Goal: Task Accomplishment & Management: Manage account settings

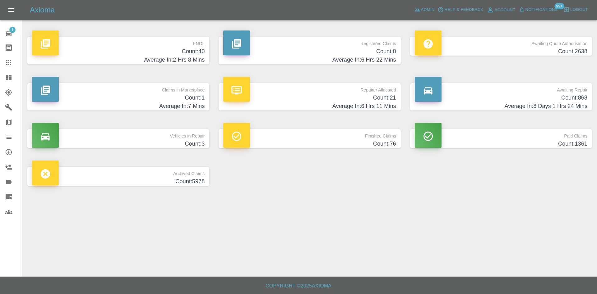
click at [160, 96] on h4 "Count: 1" at bounding box center [118, 98] width 173 height 8
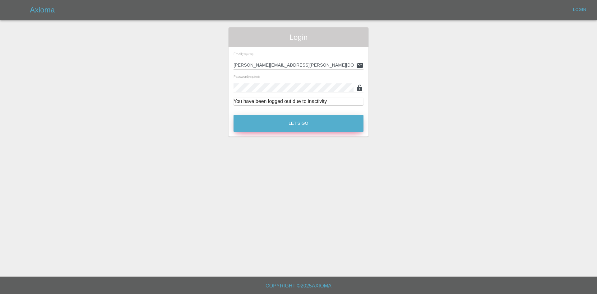
click at [287, 117] on button "Let's Go" at bounding box center [299, 123] width 130 height 17
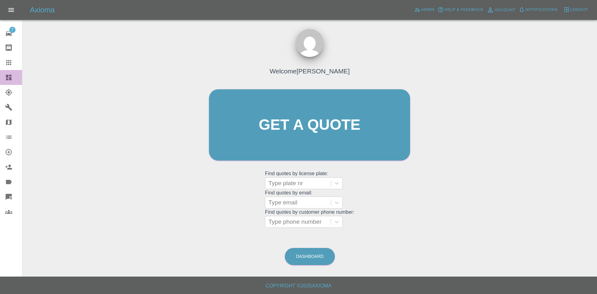
click at [5, 81] on link "Dashboard" at bounding box center [11, 77] width 22 height 15
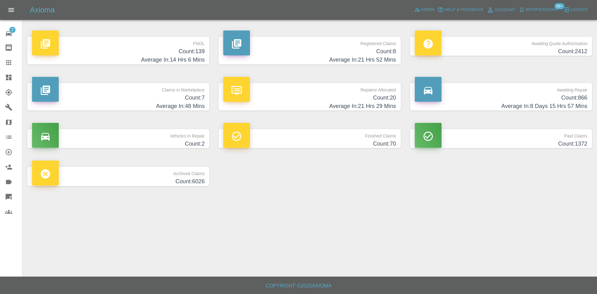
click at [190, 98] on h4 "Count: 7" at bounding box center [118, 98] width 173 height 8
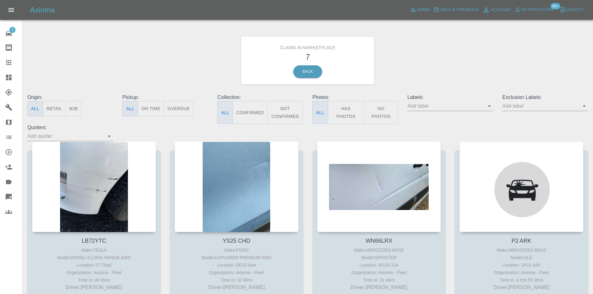
click at [487, 106] on icon "Open" at bounding box center [488, 105] width 7 height 7
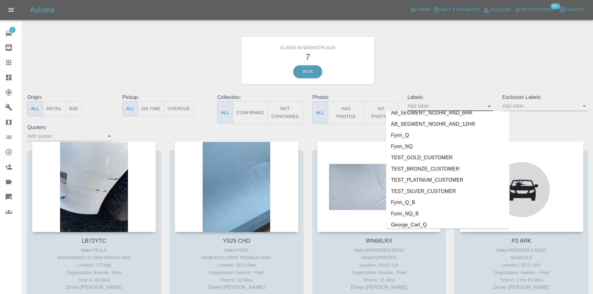
scroll to position [1354, 0]
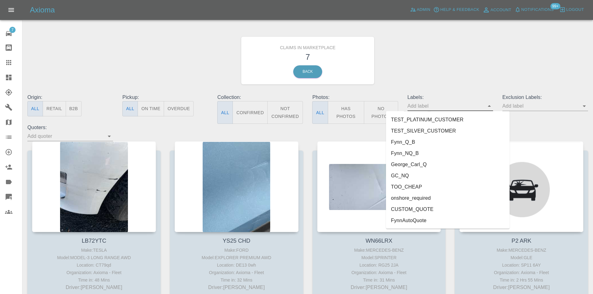
click at [442, 221] on li "FynnAutoQuote" at bounding box center [447, 220] width 123 height 11
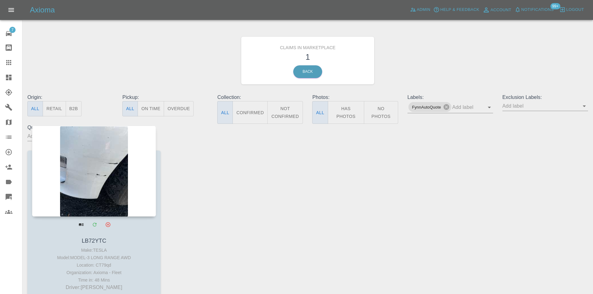
click at [109, 176] on div at bounding box center [94, 171] width 124 height 91
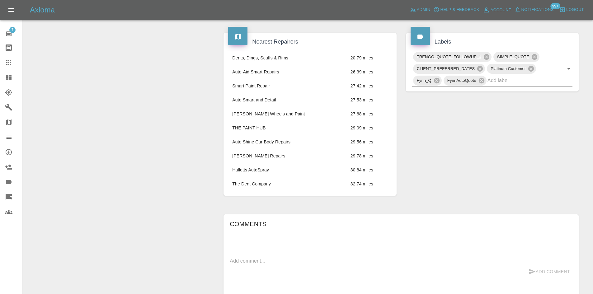
scroll to position [404, 0]
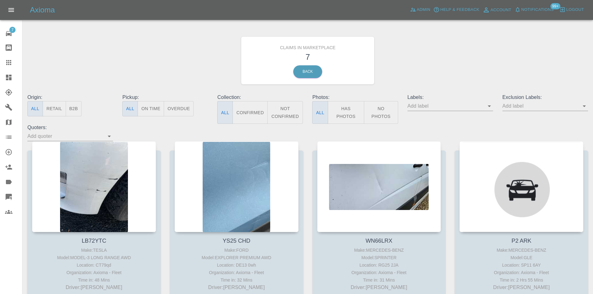
click at [0, 85] on link "Dashboard" at bounding box center [11, 77] width 22 height 15
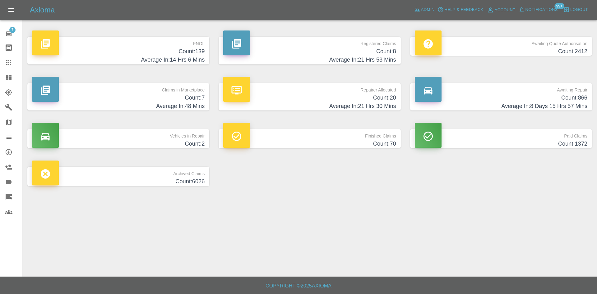
click at [299, 98] on h4 "Count: 20" at bounding box center [309, 98] width 173 height 8
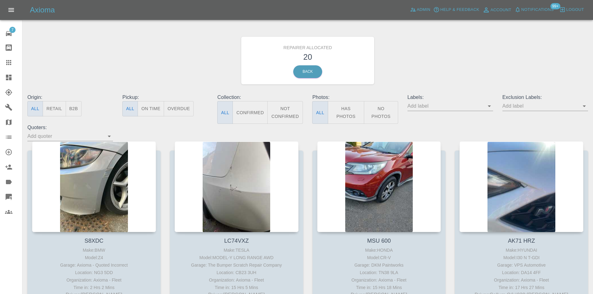
click at [112, 133] on icon "Open" at bounding box center [108, 136] width 7 height 7
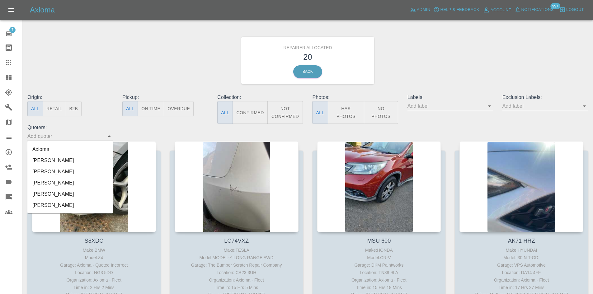
click at [165, 129] on div "Origin: All Retail B2B Pickup: All On Time Overdue Collection: All Confirmed No…" at bounding box center [308, 118] width 570 height 48
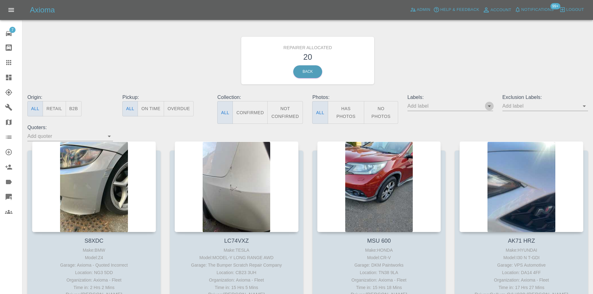
click at [489, 106] on icon "Open" at bounding box center [488, 106] width 3 height 2
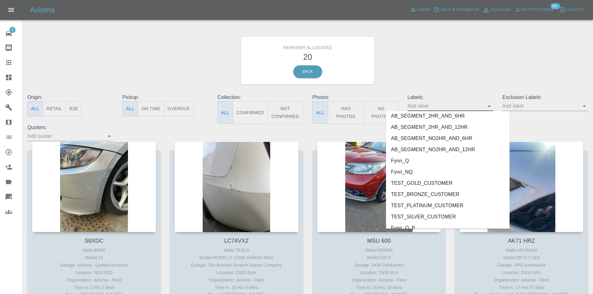
scroll to position [1354, 0]
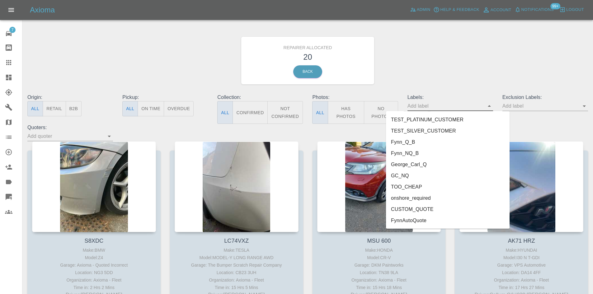
click at [452, 221] on li "FynnAutoQuote" at bounding box center [447, 220] width 123 height 11
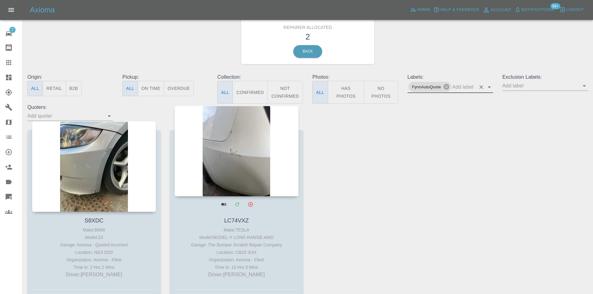
scroll to position [31, 0]
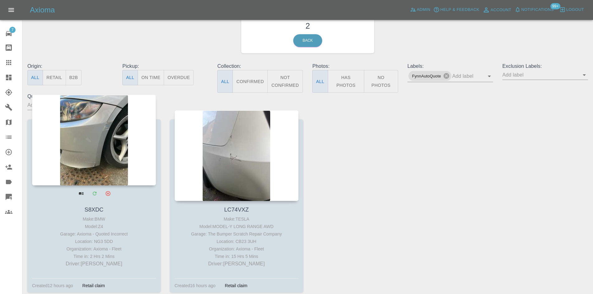
click at [94, 143] on div at bounding box center [94, 140] width 124 height 91
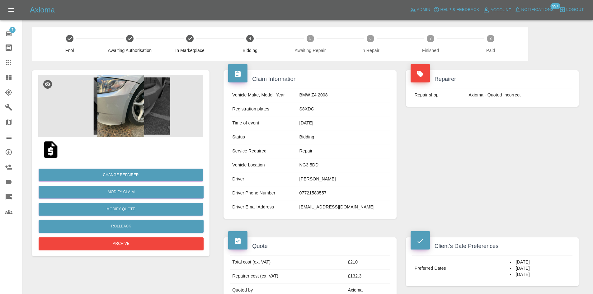
click at [127, 99] on img at bounding box center [120, 106] width 165 height 62
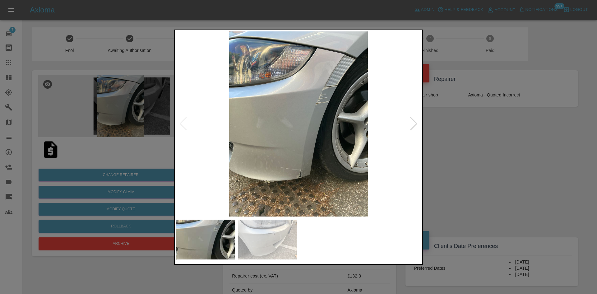
click at [409, 126] on img at bounding box center [298, 123] width 245 height 185
click at [412, 124] on div at bounding box center [414, 124] width 8 height 14
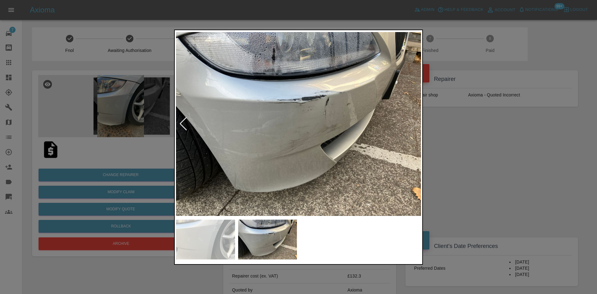
click at [471, 124] on div at bounding box center [298, 147] width 597 height 294
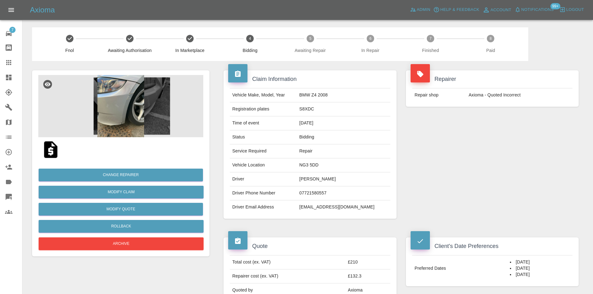
click at [4, 79] on link "Dashboard" at bounding box center [11, 77] width 22 height 15
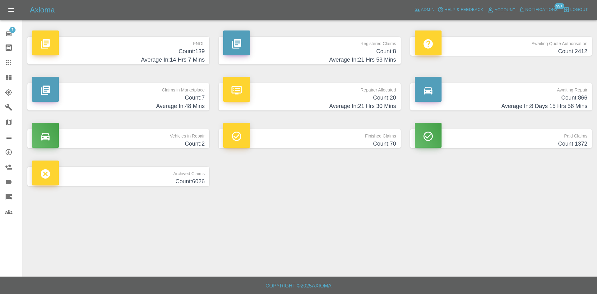
click at [101, 90] on p "Claims in Marketplace" at bounding box center [118, 88] width 173 height 11
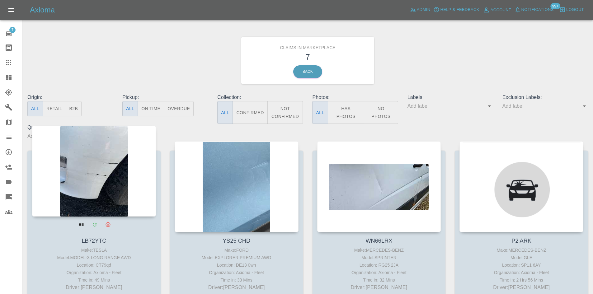
click at [76, 164] on div at bounding box center [94, 171] width 124 height 91
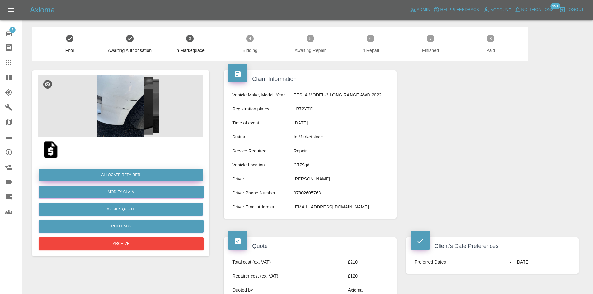
click at [114, 172] on button "Allocate Repairer" at bounding box center [121, 175] width 164 height 13
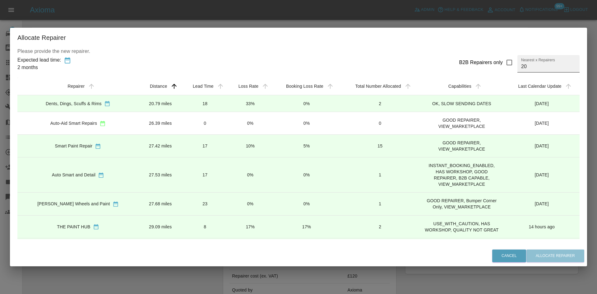
click at [537, 68] on input "20" at bounding box center [549, 63] width 62 height 17
type input "1"
click at [500, 251] on button "Cancel" at bounding box center [509, 255] width 34 height 13
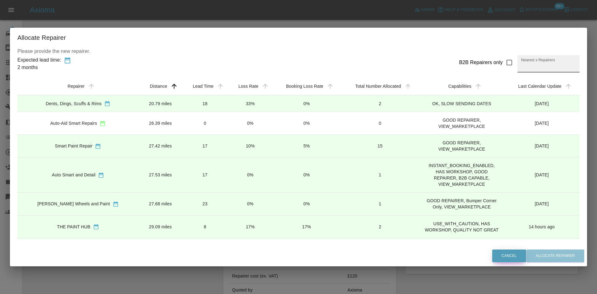
type input "20"
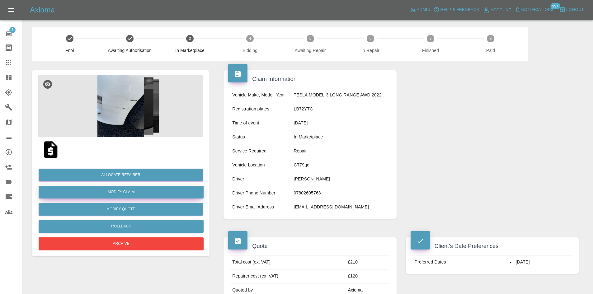
drag, startPoint x: 121, startPoint y: 197, endPoint x: 285, endPoint y: 190, distance: 163.8
click at [121, 197] on link "Modify Claim" at bounding box center [121, 192] width 165 height 13
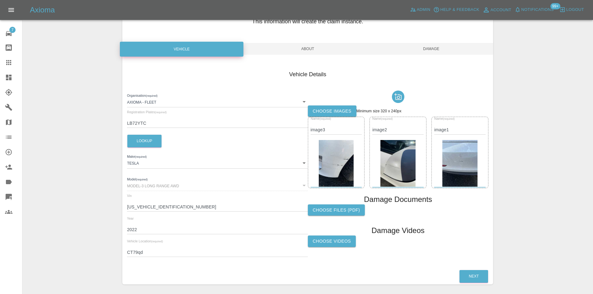
scroll to position [62, 0]
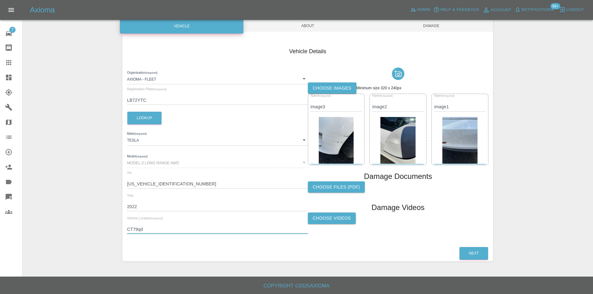
click at [194, 227] on input "CT79qd" at bounding box center [217, 229] width 180 height 9
paste input "IV1 1AX"
drag, startPoint x: 144, startPoint y: 229, endPoint x: 71, endPoint y: 222, distance: 72.8
click at [71, 222] on div "Enter Claim Details This information will create the claim instance. Vehicle Ab…" at bounding box center [308, 117] width 570 height 304
paste input "IV1 1AX"
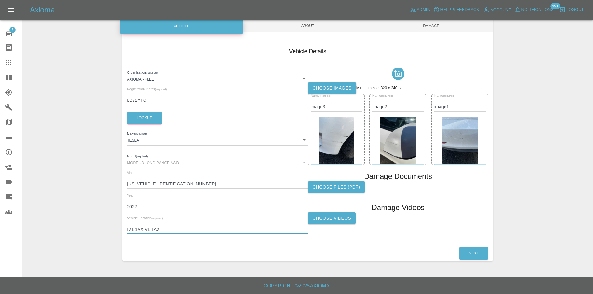
type input "IV1 1AXIV1 1AX"
drag, startPoint x: 54, startPoint y: 75, endPoint x: 44, endPoint y: 140, distance: 65.8
click at [44, 140] on div "Enter Claim Details This information will create the claim instance. Vehicle Ab…" at bounding box center [308, 117] width 570 height 304
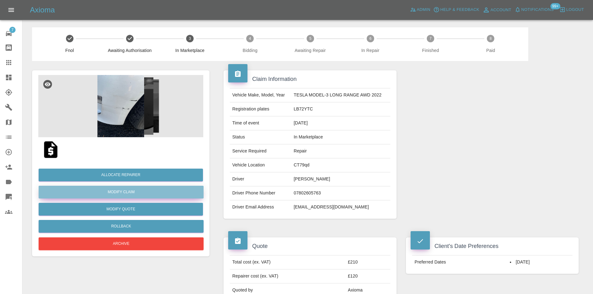
click at [134, 195] on link "Modify Claim" at bounding box center [121, 192] width 165 height 13
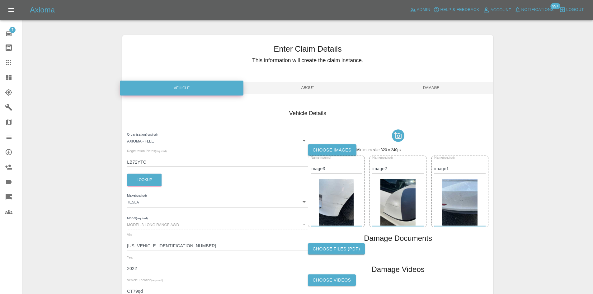
scroll to position [62, 0]
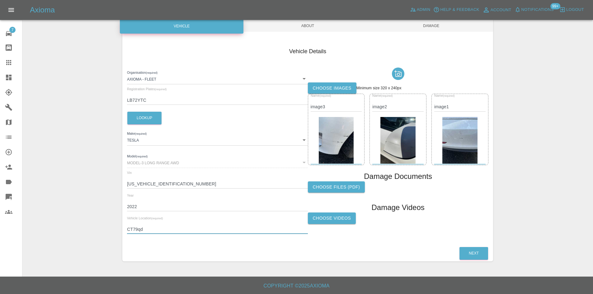
click at [165, 232] on input "CT79qd" at bounding box center [217, 229] width 180 height 9
paste input "IV1 1AX"
drag, startPoint x: 144, startPoint y: 230, endPoint x: 122, endPoint y: 228, distance: 21.5
click at [119, 230] on div "Enter Claim Details This information will create the claim instance. Vehicle Ab…" at bounding box center [308, 117] width 380 height 304
type input "IV1 1AX"
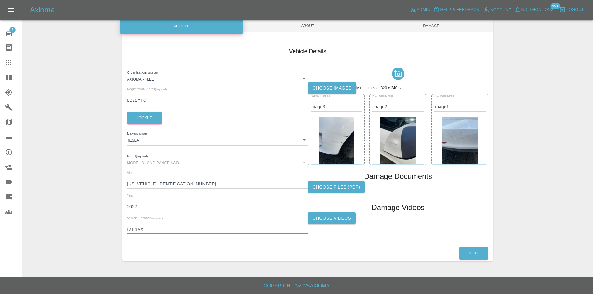
click at [449, 26] on span "Damage" at bounding box center [430, 26] width 123 height 12
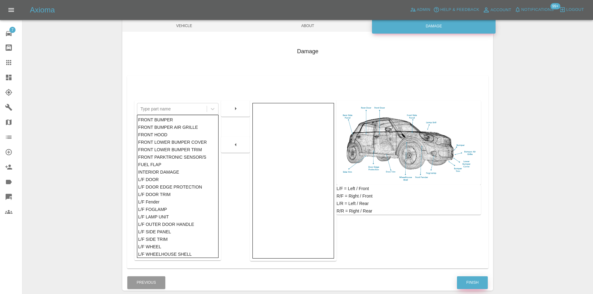
click at [474, 286] on button "Finish" at bounding box center [472, 282] width 31 height 13
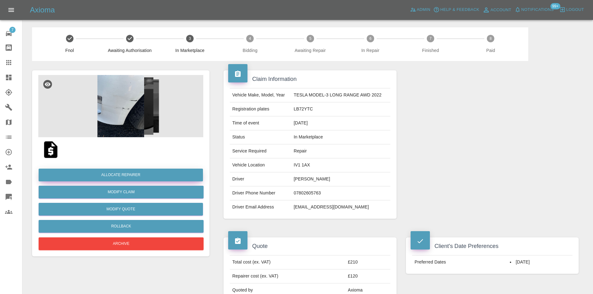
click at [160, 177] on button "Allocate Repairer" at bounding box center [121, 175] width 164 height 13
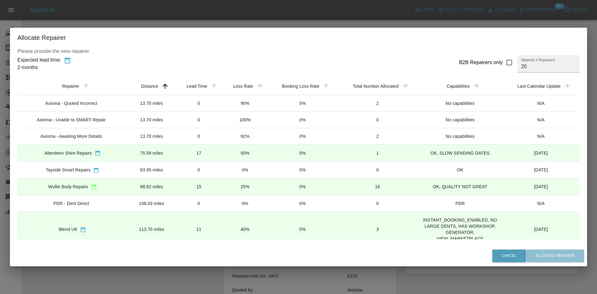
click at [125, 105] on td "Axioma - Quoted Incorrect" at bounding box center [72, 103] width 110 height 16
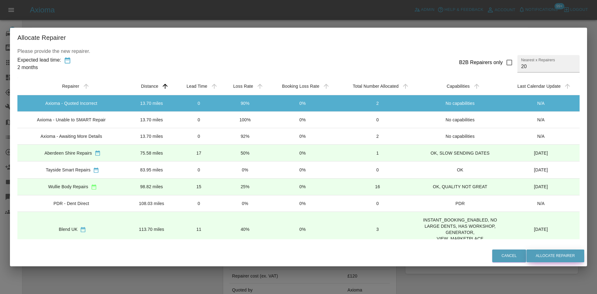
click at [563, 260] on button "Allocate Repairer" at bounding box center [556, 255] width 58 height 13
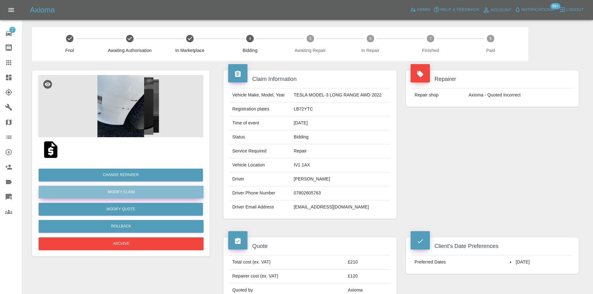
click at [132, 190] on link "Modify Claim" at bounding box center [121, 192] width 165 height 13
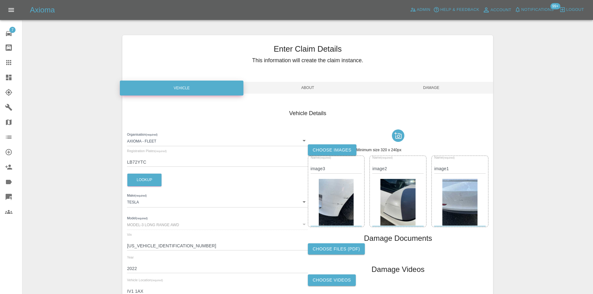
scroll to position [62, 0]
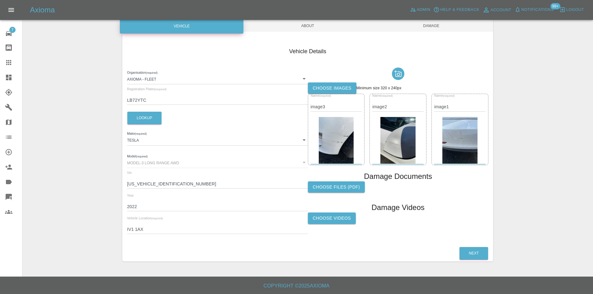
click at [150, 230] on input "IV1 1AX" at bounding box center [217, 229] width 180 height 9
paste input "CT79qd"
click at [134, 227] on input "CT79qd" at bounding box center [217, 229] width 180 height 9
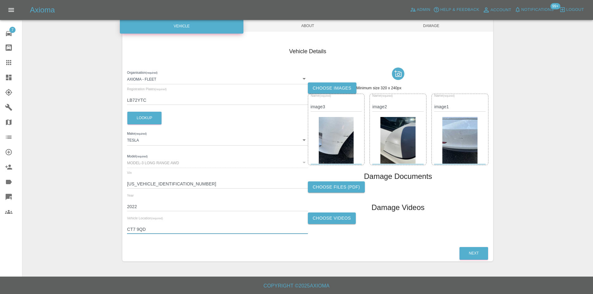
type input "CT7 9QD"
click at [446, 24] on span "Damage" at bounding box center [430, 26] width 123 height 12
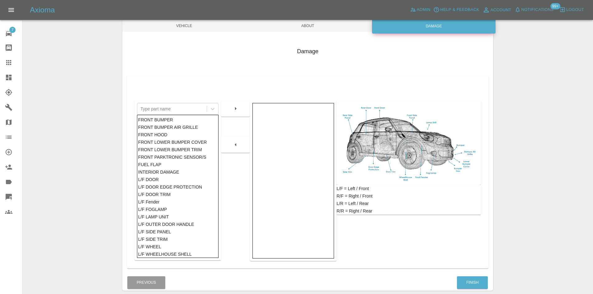
click at [476, 292] on div "Enter Claim Details This information will create the claim instance. Vehicle Ab…" at bounding box center [307, 131] width 370 height 333
click at [475, 286] on button "Finish" at bounding box center [472, 282] width 31 height 13
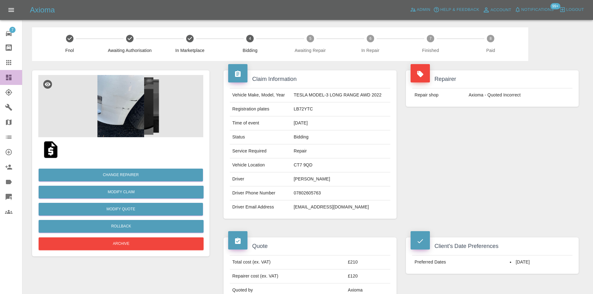
click at [0, 74] on link "Dashboard" at bounding box center [11, 77] width 22 height 15
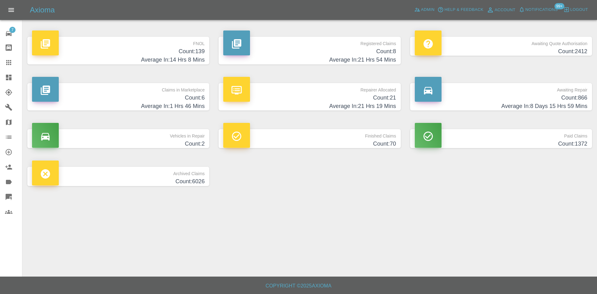
click at [373, 47] on p "Registered Claims" at bounding box center [309, 42] width 173 height 11
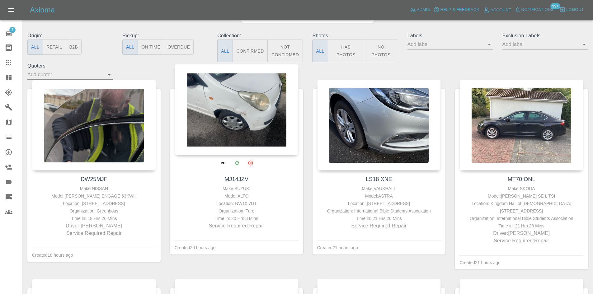
scroll to position [62, 0]
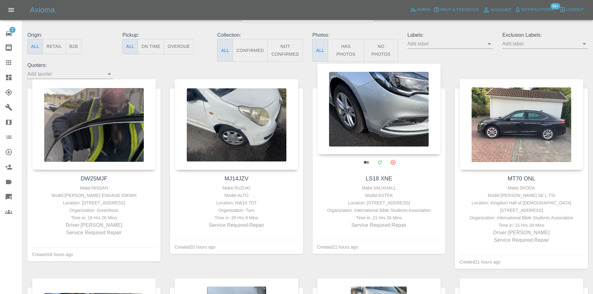
click at [364, 118] on div at bounding box center [379, 108] width 124 height 91
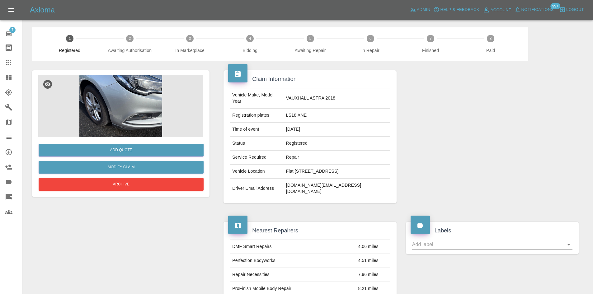
click at [164, 112] on img at bounding box center [120, 106] width 165 height 62
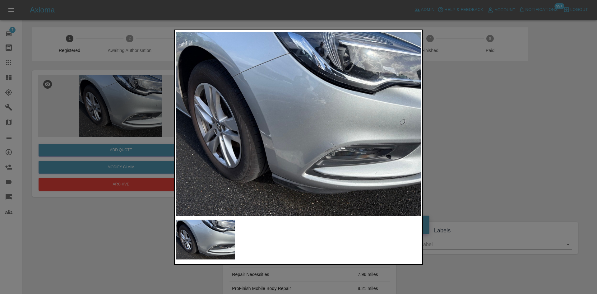
click at [280, 134] on img at bounding box center [298, 123] width 245 height 185
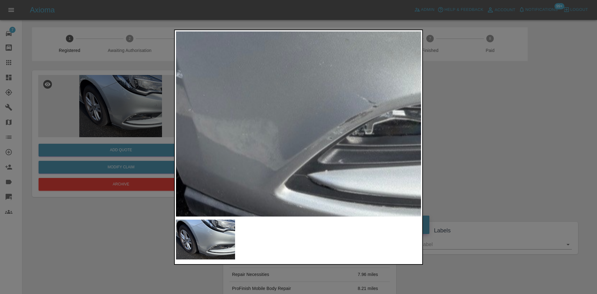
click at [114, 44] on div at bounding box center [298, 147] width 597 height 294
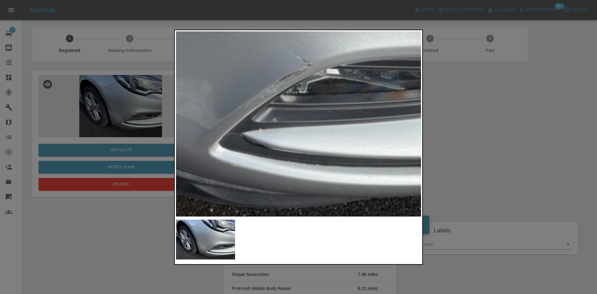
click at [458, 225] on div at bounding box center [298, 147] width 597 height 294
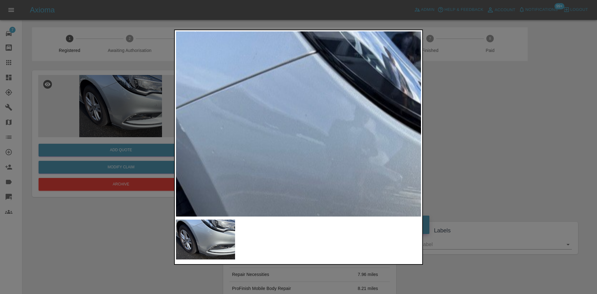
click at [342, 193] on img at bounding box center [343, 265] width 735 height 556
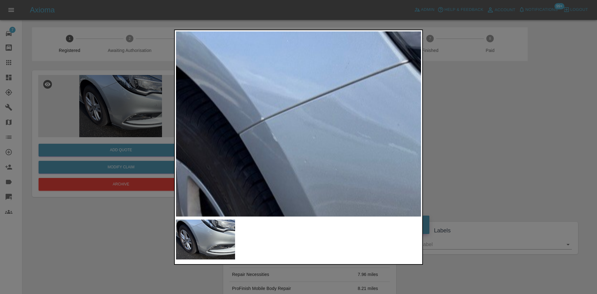
click at [363, 167] on img at bounding box center [435, 274] width 735 height 556
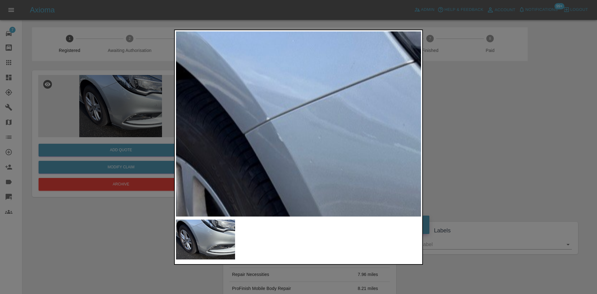
click at [368, 163] on img at bounding box center [441, 274] width 735 height 556
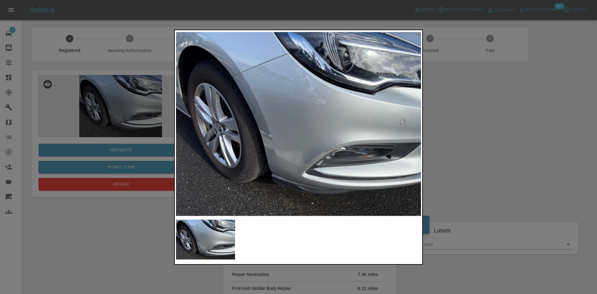
click at [473, 142] on div at bounding box center [298, 147] width 597 height 294
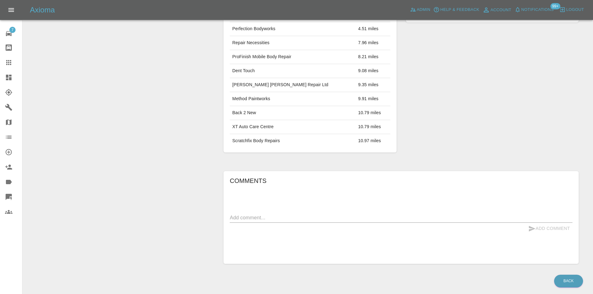
scroll to position [239, 0]
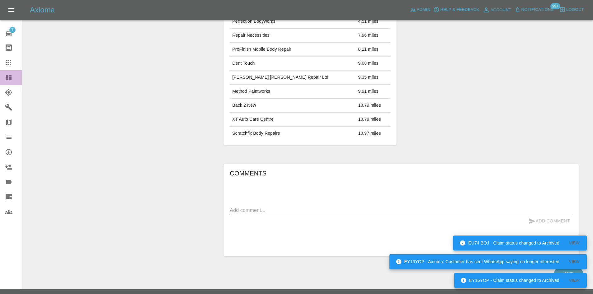
click at [10, 80] on icon at bounding box center [9, 78] width 6 height 6
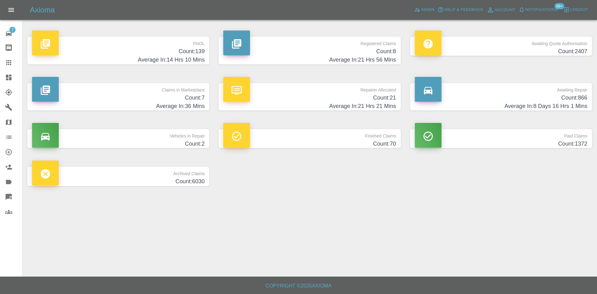
click at [298, 87] on p "Repairer Allocated" at bounding box center [309, 88] width 173 height 11
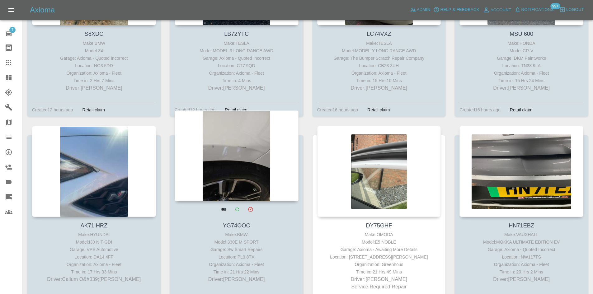
scroll to position [218, 0]
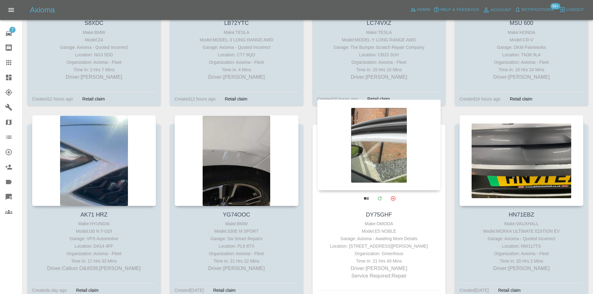
click at [352, 178] on div at bounding box center [379, 145] width 124 height 91
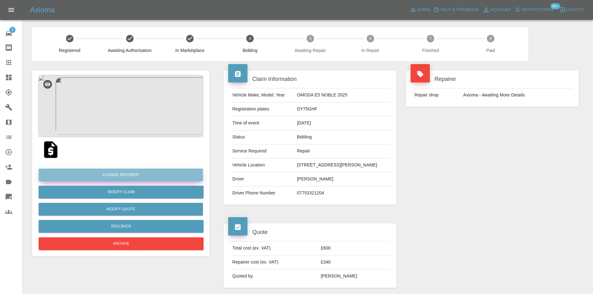
click at [139, 176] on button "Change Repairer" at bounding box center [121, 175] width 164 height 13
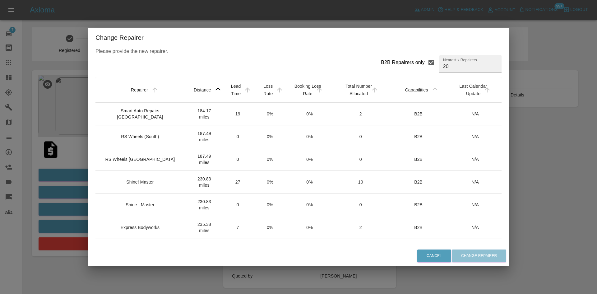
click at [145, 187] on td "Shine! Master" at bounding box center [140, 182] width 91 height 23
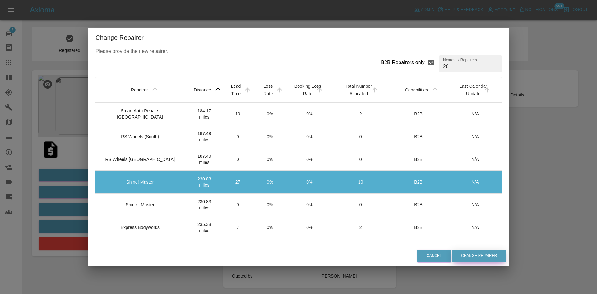
click at [466, 250] on button "Change Repairer" at bounding box center [479, 255] width 54 height 13
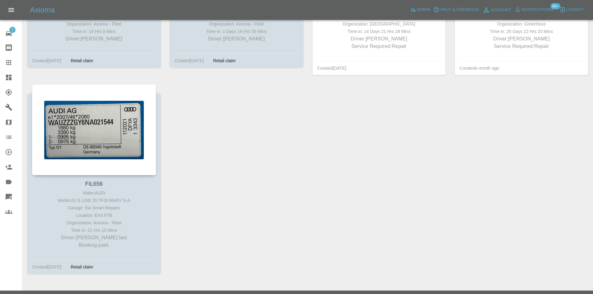
scroll to position [1058, 0]
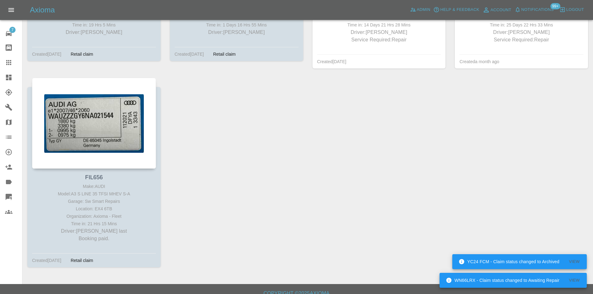
click at [5, 84] on link "Dashboard" at bounding box center [11, 77] width 22 height 15
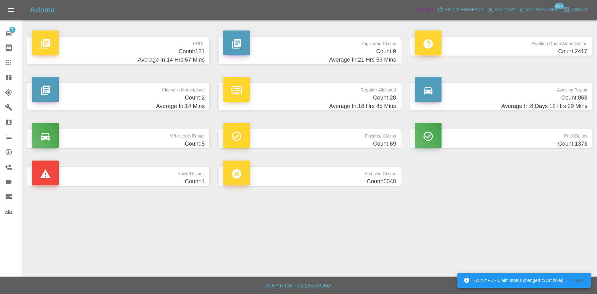
click at [423, 13] on span "Admin" at bounding box center [428, 9] width 14 height 7
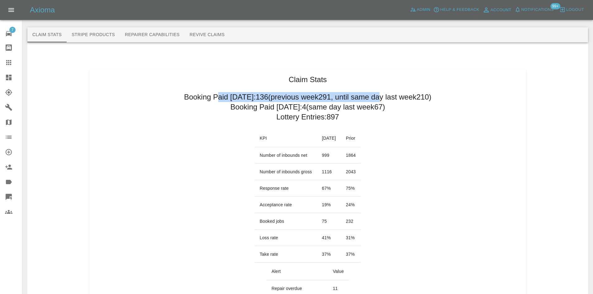
drag, startPoint x: 392, startPoint y: 107, endPoint x: 196, endPoint y: 102, distance: 195.7
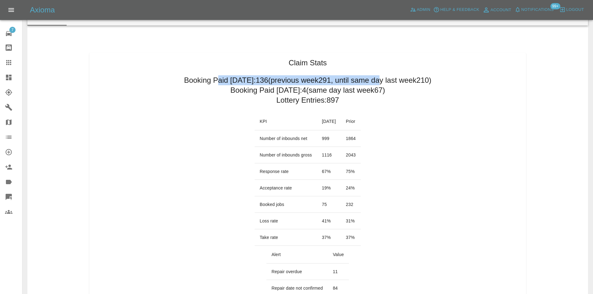
scroll to position [31, 0]
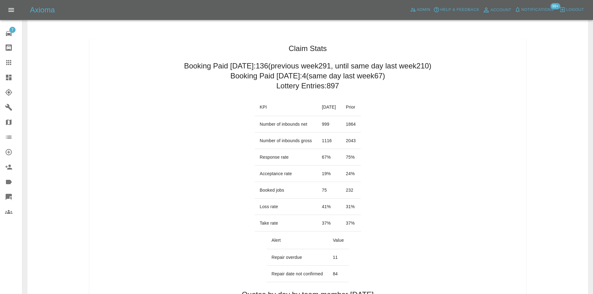
click at [328, 179] on tbody "Number of inbounds net 999 1864 Number of inbounds gross 1116 2043 Response rat…" at bounding box center [307, 173] width 106 height 115
click at [327, 172] on td "19 %" at bounding box center [329, 173] width 24 height 16
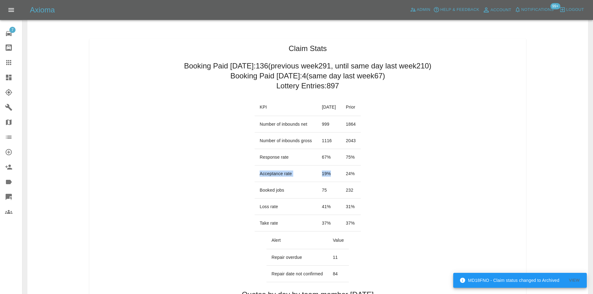
drag, startPoint x: 249, startPoint y: 175, endPoint x: 322, endPoint y: 171, distance: 72.6
click at [322, 171] on tr "Acceptance rate 19 % 24 %" at bounding box center [307, 173] width 106 height 16
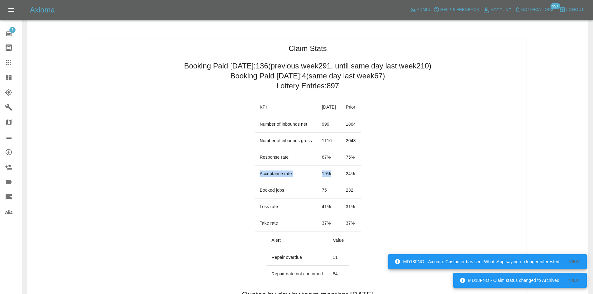
click at [328, 174] on td "19 %" at bounding box center [329, 173] width 24 height 16
click at [321, 174] on td "19 %" at bounding box center [329, 173] width 24 height 16
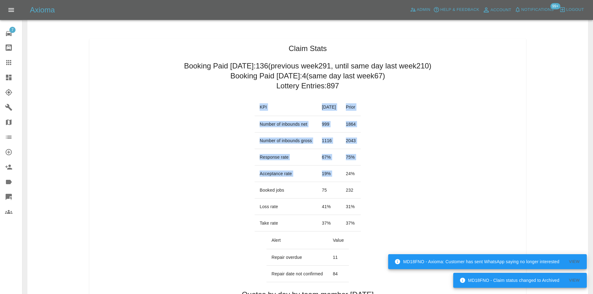
drag, startPoint x: 373, startPoint y: 171, endPoint x: 349, endPoint y: 174, distance: 23.8
click at [352, 173] on td "24 %" at bounding box center [351, 173] width 20 height 16
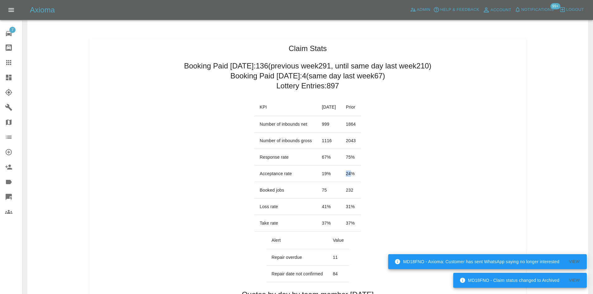
click at [353, 173] on td "24 %" at bounding box center [351, 173] width 20 height 16
click at [360, 204] on td "31 %" at bounding box center [351, 206] width 20 height 16
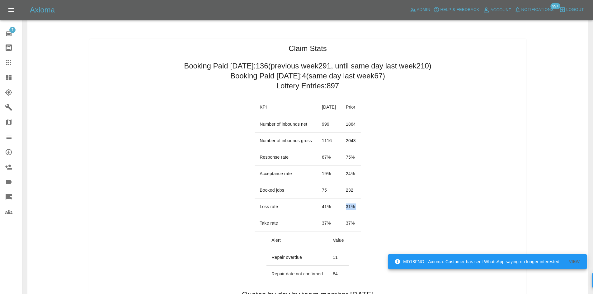
click at [360, 204] on td "31 %" at bounding box center [351, 206] width 20 height 16
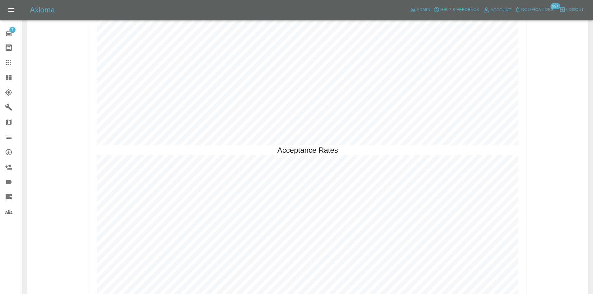
scroll to position [1233, 0]
click at [3, 71] on link "Dashboard" at bounding box center [11, 77] width 22 height 15
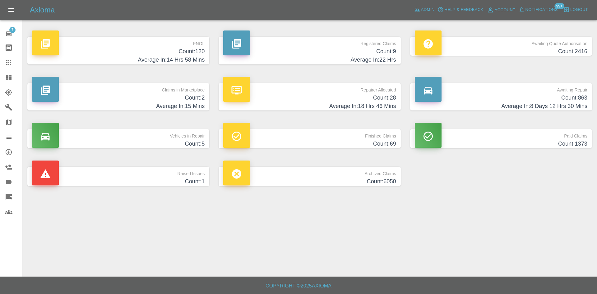
drag, startPoint x: 144, startPoint y: 100, endPoint x: 143, endPoint y: 106, distance: 6.0
click at [145, 100] on h4 "Count: 2" at bounding box center [118, 98] width 173 height 8
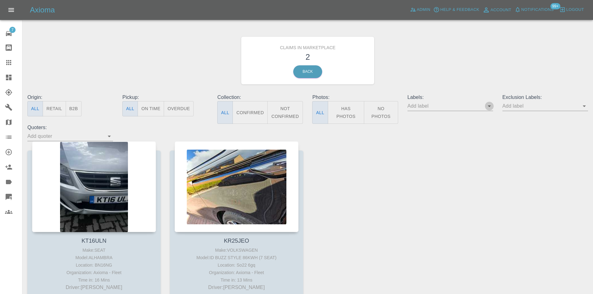
click at [489, 108] on icon "Open" at bounding box center [488, 105] width 7 height 7
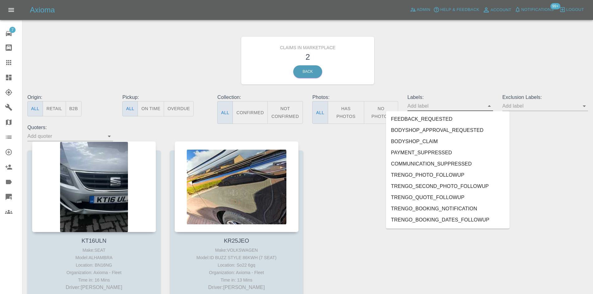
scroll to position [202, 0]
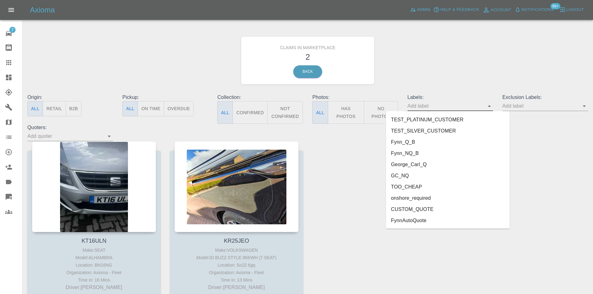
click at [431, 223] on li "FynnAutoQuote" at bounding box center [447, 220] width 123 height 11
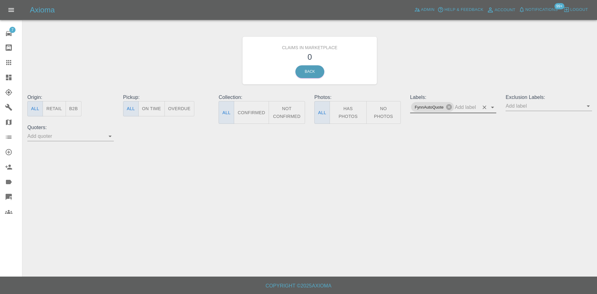
click at [453, 110] on div "FynnAutoQuote" at bounding box center [453, 107] width 86 height 12
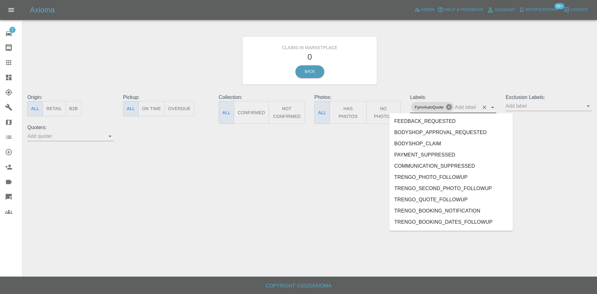
click at [449, 106] on icon at bounding box center [449, 107] width 6 height 6
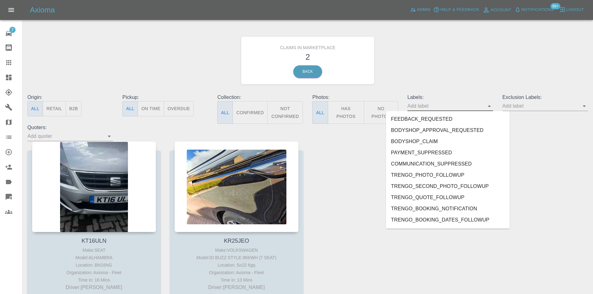
click at [5, 80] on icon at bounding box center [8, 77] width 7 height 7
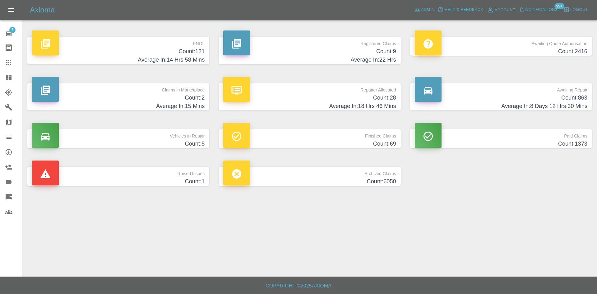
click at [315, 90] on p "Repairer Allocated" at bounding box center [309, 88] width 173 height 11
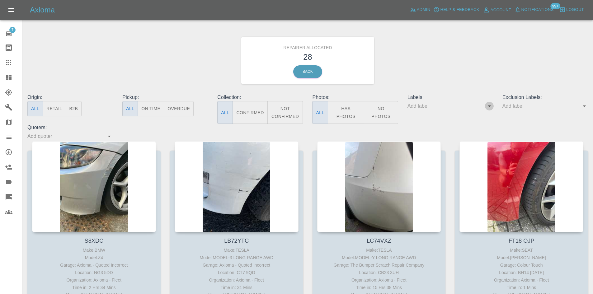
click at [489, 106] on icon "Open" at bounding box center [488, 106] width 3 height 2
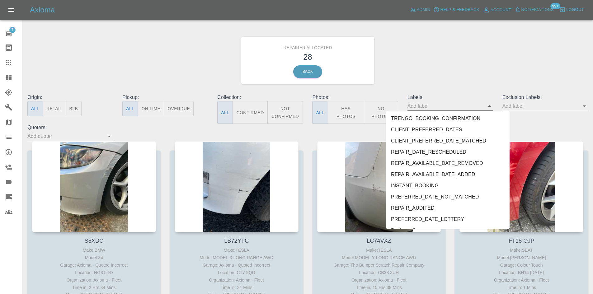
scroll to position [1354, 0]
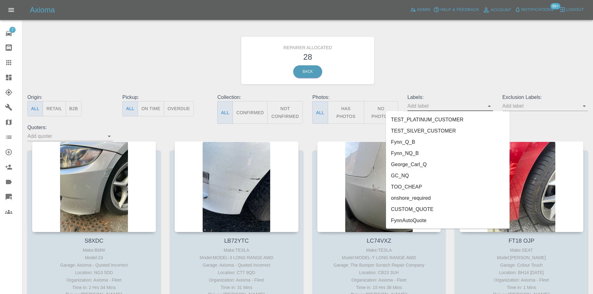
click at [451, 219] on li "FynnAutoQuote" at bounding box center [447, 220] width 123 height 11
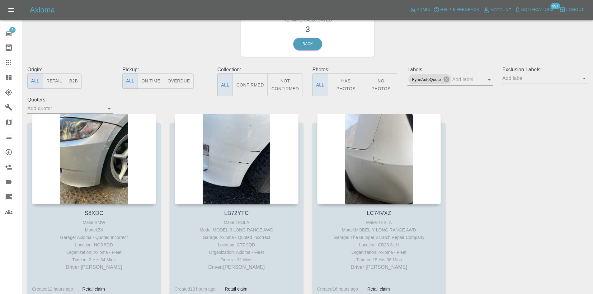
scroll to position [0, 0]
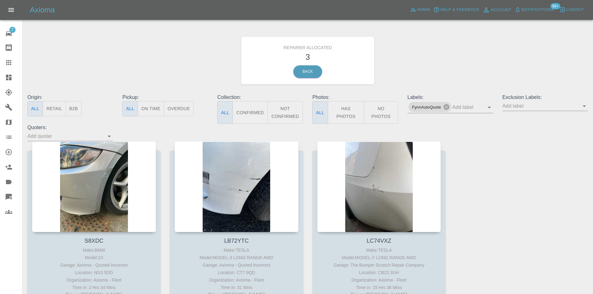
drag, startPoint x: 12, startPoint y: 78, endPoint x: 35, endPoint y: 81, distance: 23.2
click at [12, 78] on icon at bounding box center [8, 77] width 7 height 7
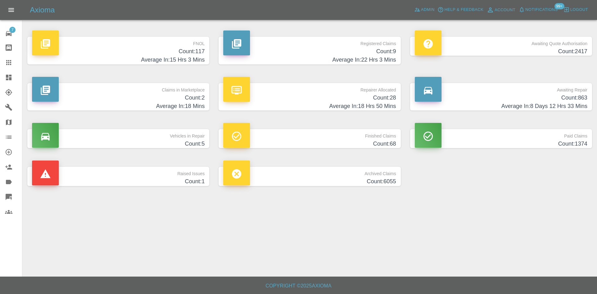
click at [533, 52] on h4 "Count: 2417" at bounding box center [501, 51] width 173 height 8
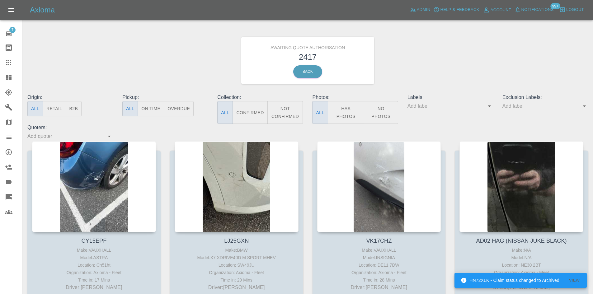
click at [490, 105] on icon "Open" at bounding box center [488, 105] width 7 height 7
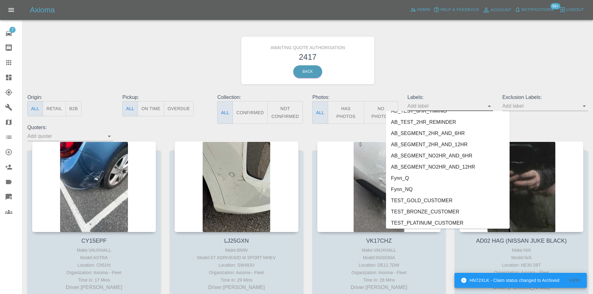
scroll to position [1354, 0]
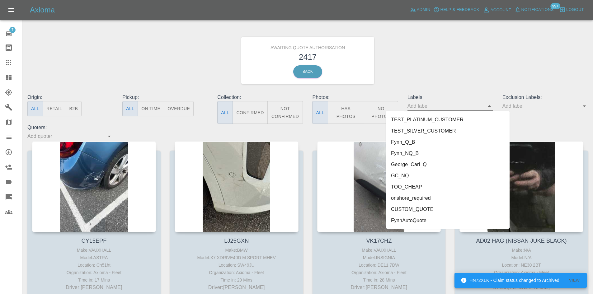
click at [434, 220] on li "FynnAutoQuote" at bounding box center [447, 220] width 123 height 11
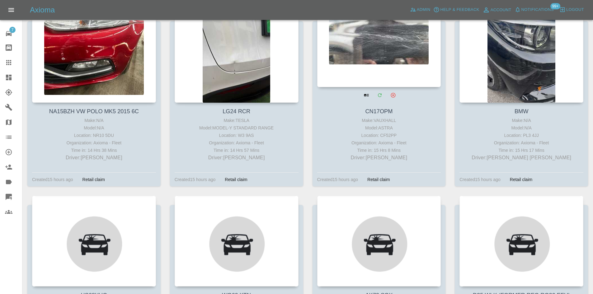
scroll to position [591, 0]
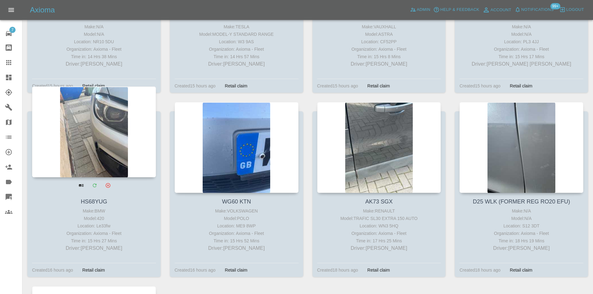
drag, startPoint x: 161, startPoint y: 163, endPoint x: 122, endPoint y: 162, distance: 38.9
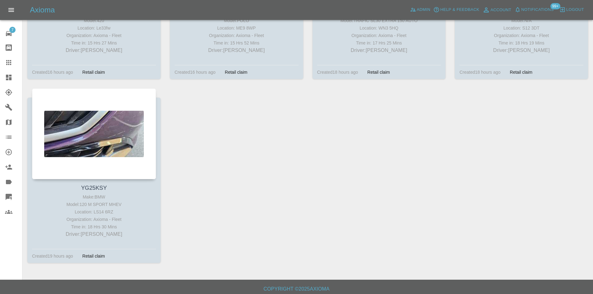
scroll to position [792, 0]
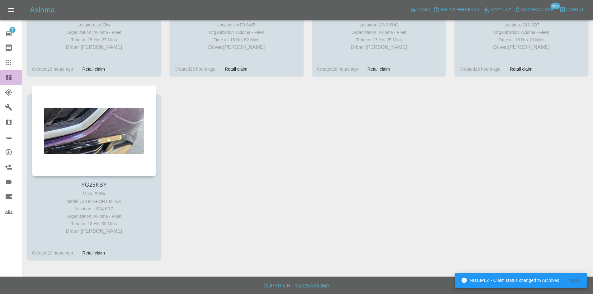
click at [3, 75] on link "Dashboard" at bounding box center [11, 77] width 22 height 15
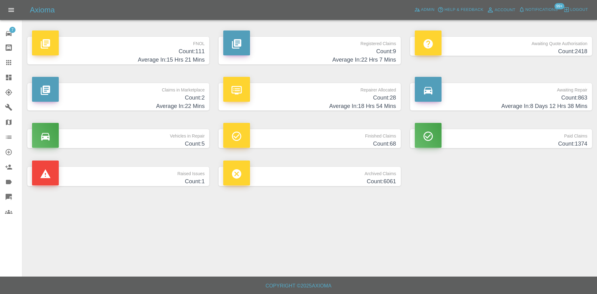
click at [275, 95] on h4 "Count: 28" at bounding box center [309, 98] width 173 height 8
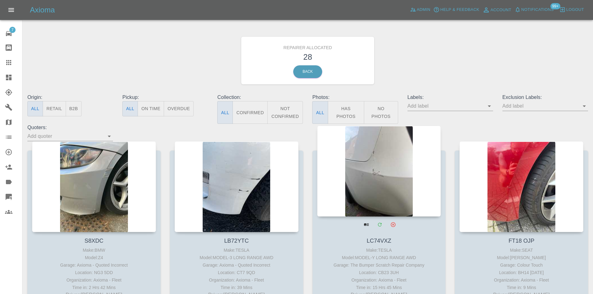
click at [364, 167] on div at bounding box center [379, 171] width 124 height 91
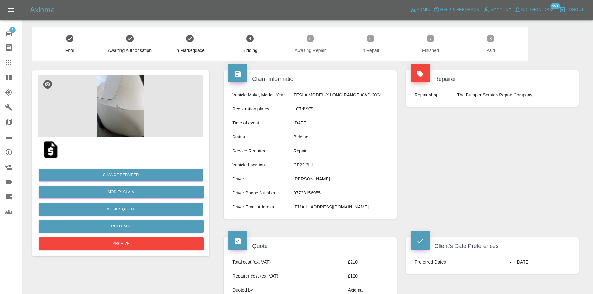
click at [157, 123] on img at bounding box center [120, 106] width 165 height 62
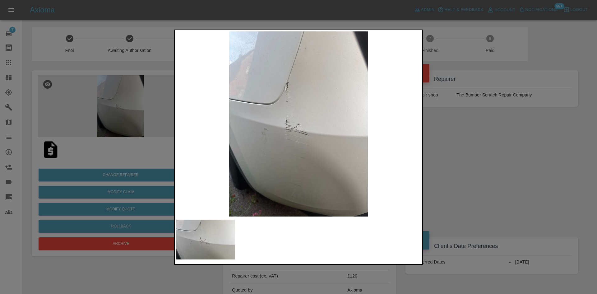
click at [104, 17] on div at bounding box center [298, 147] width 597 height 294
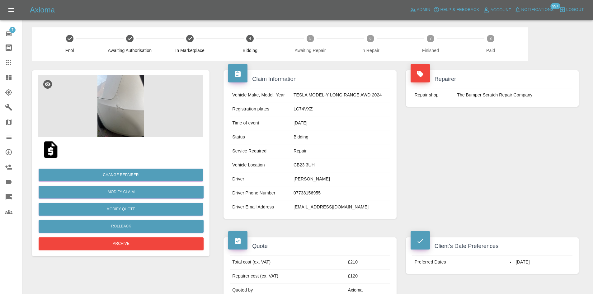
click at [1, 79] on link "Dashboard" at bounding box center [11, 77] width 22 height 15
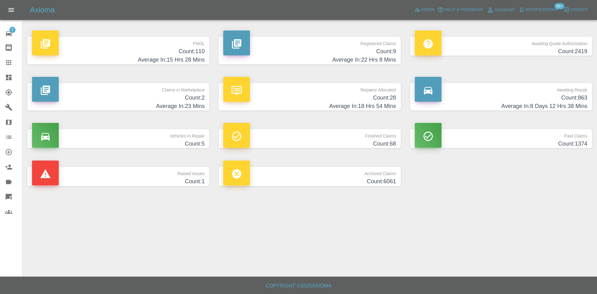
click at [225, 89] on div at bounding box center [236, 89] width 27 height 25
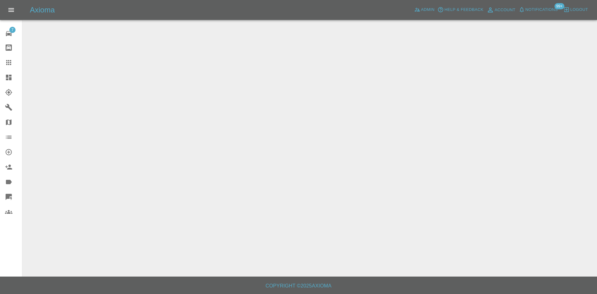
click at [152, 96] on main at bounding box center [298, 138] width 597 height 277
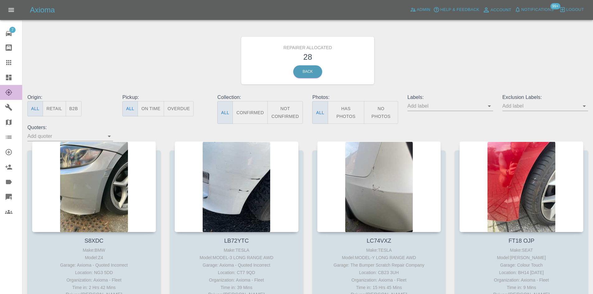
click at [6, 87] on link "Explorer" at bounding box center [11, 92] width 22 height 15
click at [5, 81] on link "Dashboard" at bounding box center [11, 77] width 22 height 15
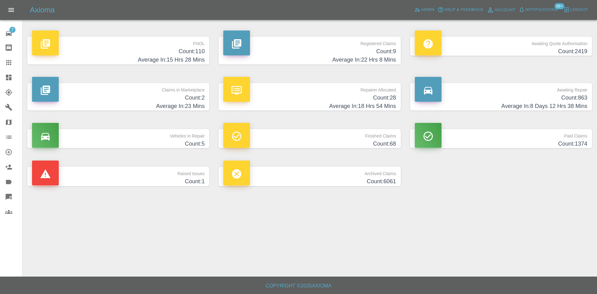
drag, startPoint x: 12, startPoint y: 64, endPoint x: 312, endPoint y: 179, distance: 321.9
click at [12, 64] on icon at bounding box center [8, 62] width 7 height 7
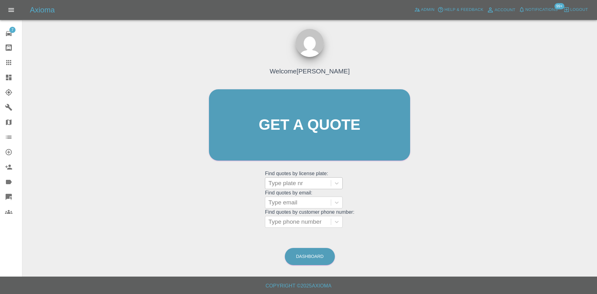
click at [289, 181] on div at bounding box center [297, 183] width 59 height 9
paste input "VU22DSX"
type input "VU22DSX"
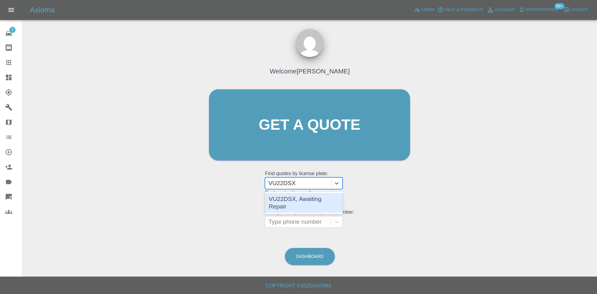
click at [297, 197] on div "VU22DSX, Awaiting Repair" at bounding box center [304, 203] width 78 height 20
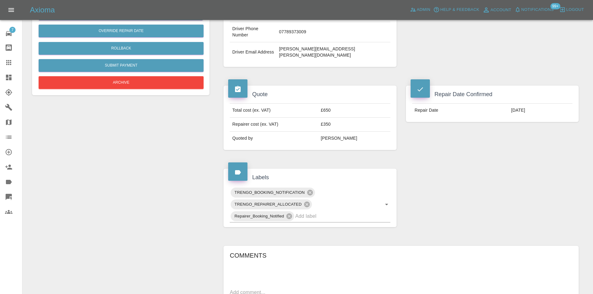
scroll to position [325, 0]
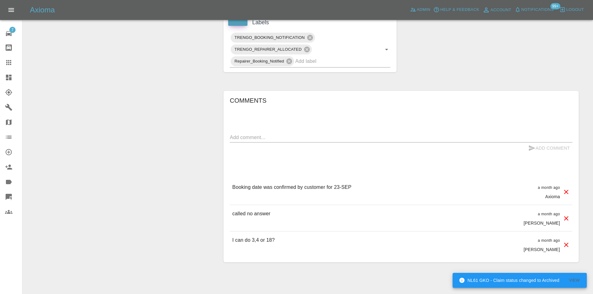
click at [3, 78] on link "Dashboard" at bounding box center [11, 77] width 22 height 15
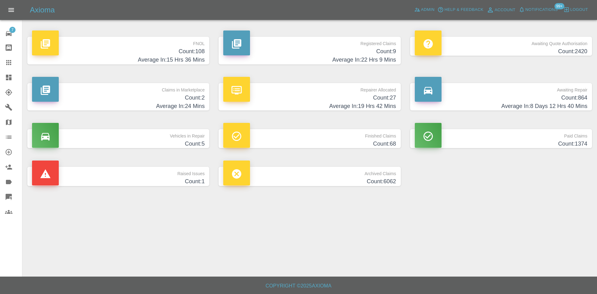
click at [289, 56] on h4 "Average In: 22 Hrs 9 Mins" at bounding box center [309, 60] width 173 height 8
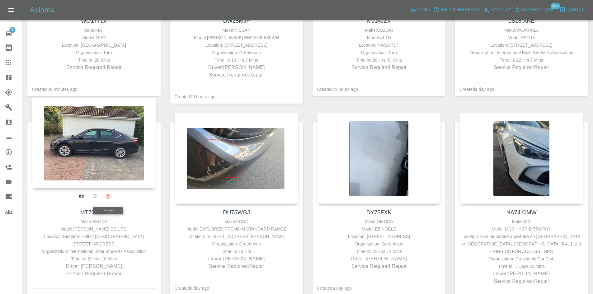
scroll to position [187, 0]
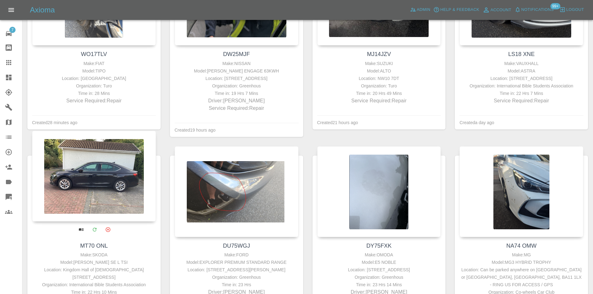
click at [101, 187] on div at bounding box center [94, 176] width 124 height 91
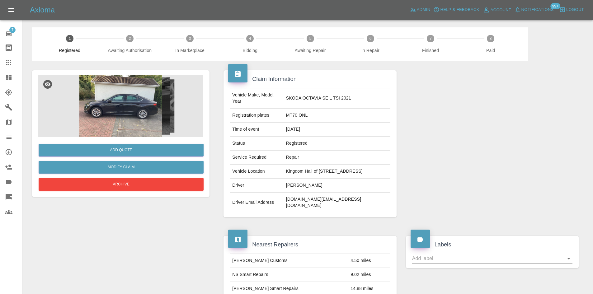
click at [140, 106] on img at bounding box center [120, 106] width 165 height 62
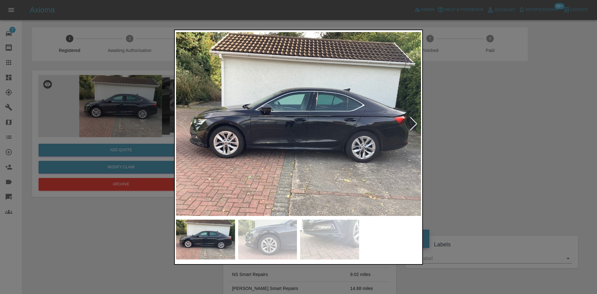
click at [410, 123] on div at bounding box center [414, 124] width 8 height 14
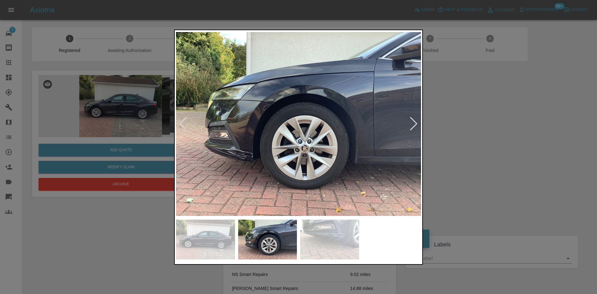
click at [410, 123] on div at bounding box center [414, 124] width 8 height 14
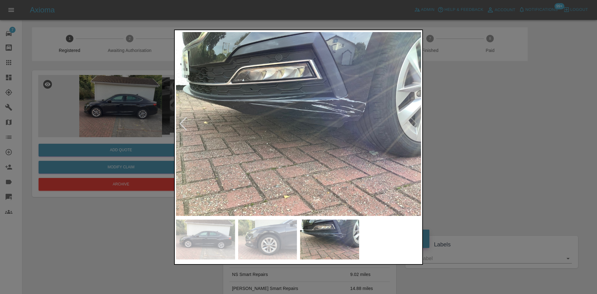
click at [350, 109] on img at bounding box center [298, 123] width 245 height 185
click at [349, 109] on img at bounding box center [298, 123] width 245 height 185
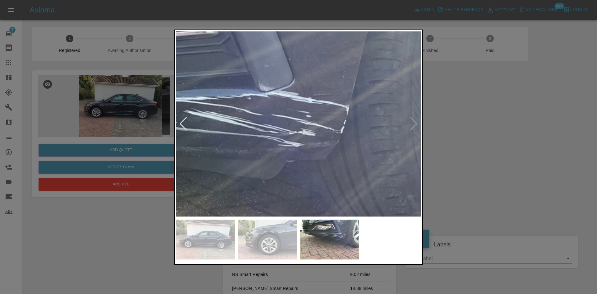
click at [349, 109] on img at bounding box center [146, 169] width 735 height 556
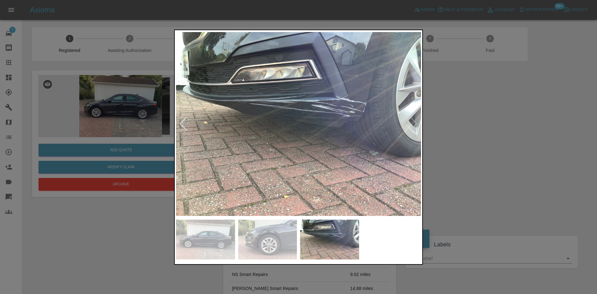
click at [483, 119] on div at bounding box center [298, 147] width 597 height 294
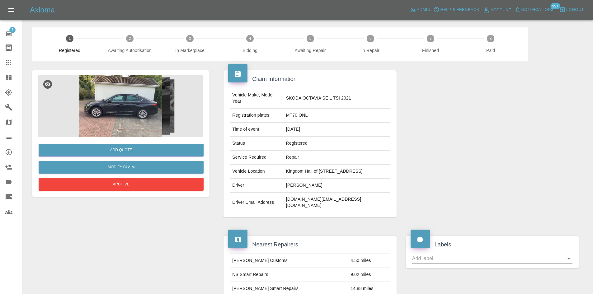
click at [12, 80] on icon at bounding box center [9, 78] width 6 height 6
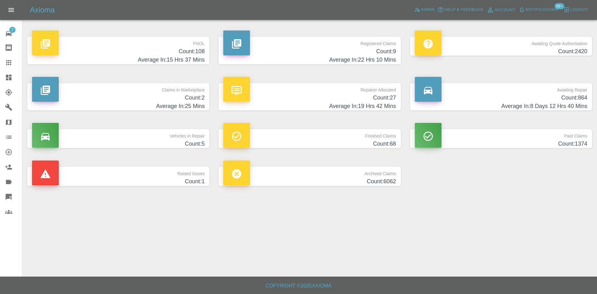
click at [320, 99] on h4 "Count: 27" at bounding box center [309, 98] width 173 height 8
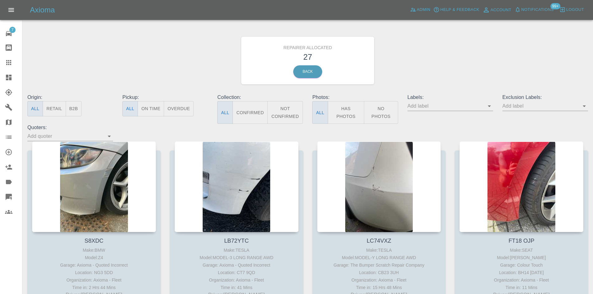
click at [80, 111] on button "B2B" at bounding box center [74, 108] width 16 height 15
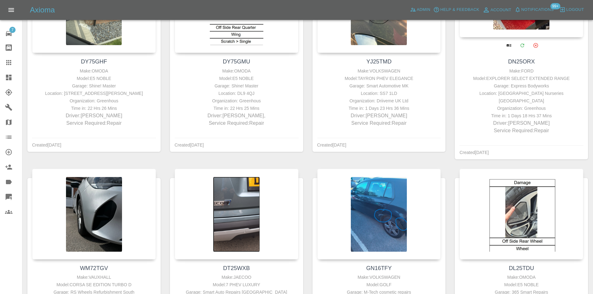
scroll to position [249, 0]
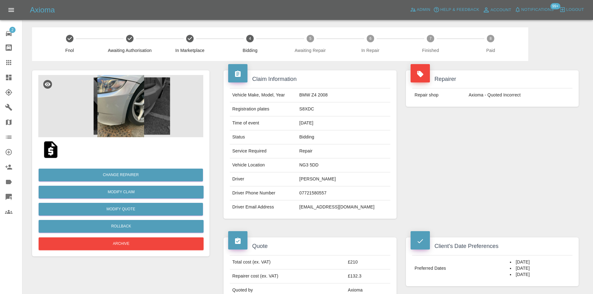
click at [118, 122] on img at bounding box center [120, 106] width 165 height 62
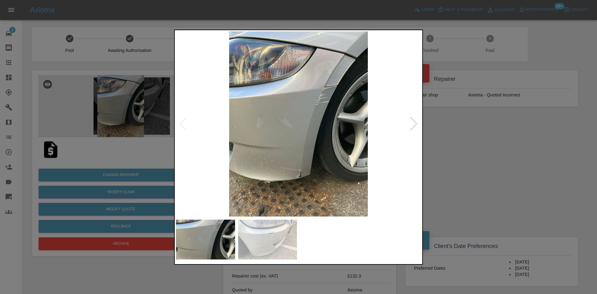
click at [414, 124] on div at bounding box center [414, 124] width 8 height 14
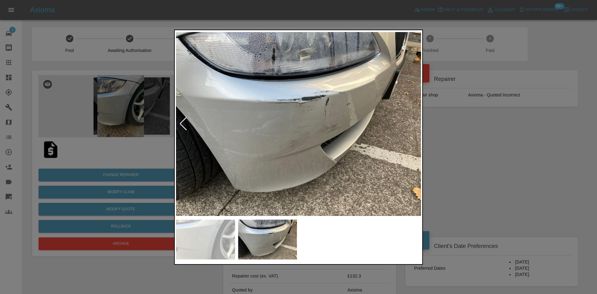
click at [183, 121] on div at bounding box center [183, 124] width 8 height 14
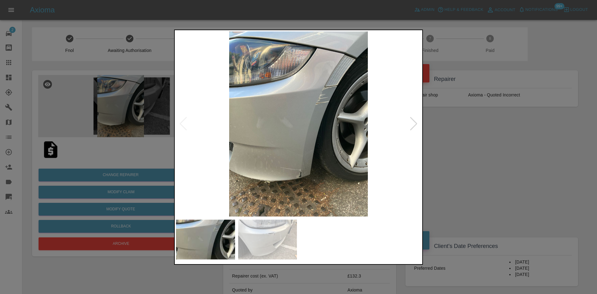
drag, startPoint x: 510, startPoint y: 137, endPoint x: 464, endPoint y: 139, distance: 45.8
click at [500, 137] on div at bounding box center [298, 147] width 597 height 294
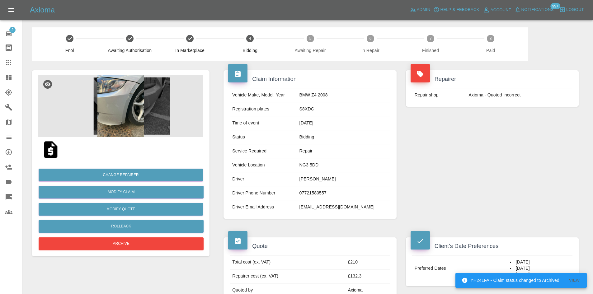
scroll to position [156, 0]
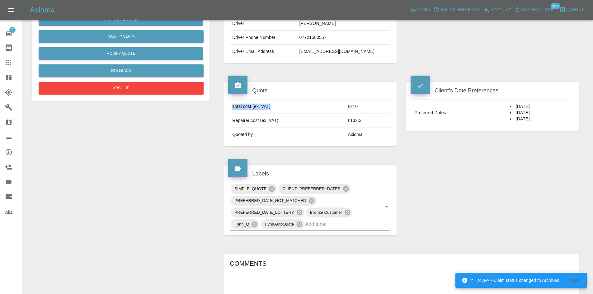
drag, startPoint x: 365, startPoint y: 99, endPoint x: 333, endPoint y: 110, distance: 34.9
click at [333, 110] on div "Total cost (ex. VAT) £210 Repairer cost (ex. VAT) £132.3 Quoted by Axioma" at bounding box center [309, 120] width 173 height 51
drag, startPoint x: 333, startPoint y: 113, endPoint x: 332, endPoint y: 116, distance: 3.5
click at [333, 113] on td "Total cost (ex. VAT)" at bounding box center [287, 107] width 115 height 14
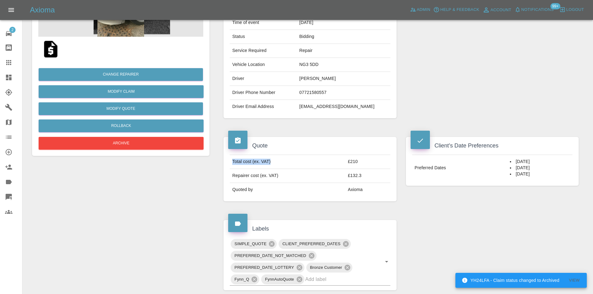
scroll to position [0, 0]
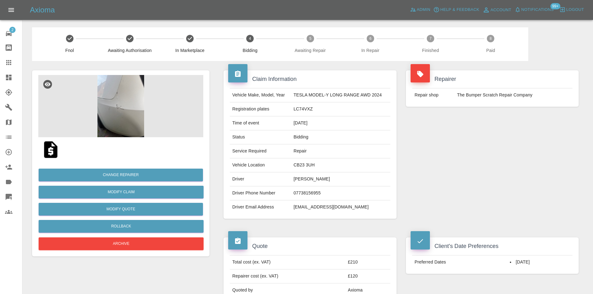
click at [130, 111] on img at bounding box center [120, 106] width 165 height 62
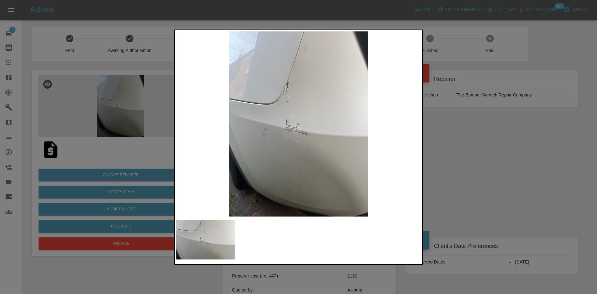
click at [311, 104] on img at bounding box center [298, 123] width 245 height 185
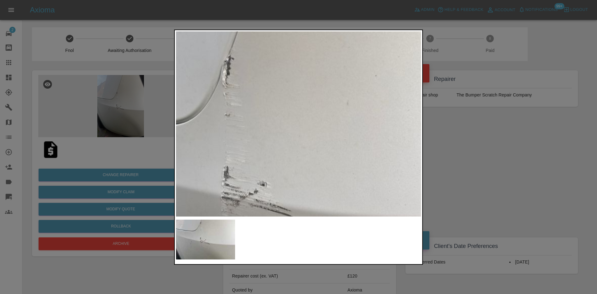
click at [311, 104] on img at bounding box center [262, 183] width 735 height 556
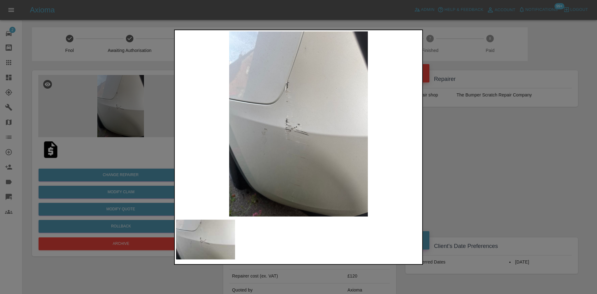
click at [299, 137] on img at bounding box center [298, 123] width 245 height 185
drag, startPoint x: 519, startPoint y: 143, endPoint x: 509, endPoint y: 142, distance: 9.8
click at [517, 143] on div at bounding box center [298, 147] width 597 height 294
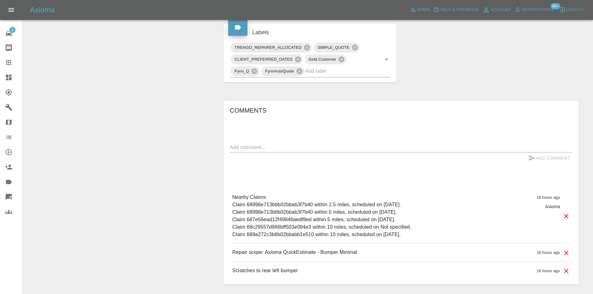
scroll to position [337, 0]
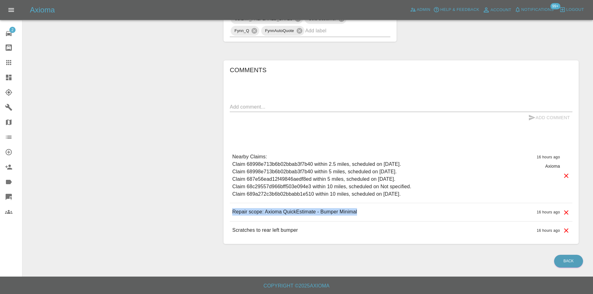
drag, startPoint x: 383, startPoint y: 216, endPoint x: 214, endPoint y: 214, distance: 168.9
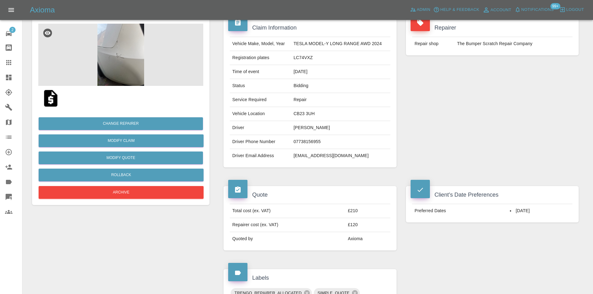
scroll to position [0, 0]
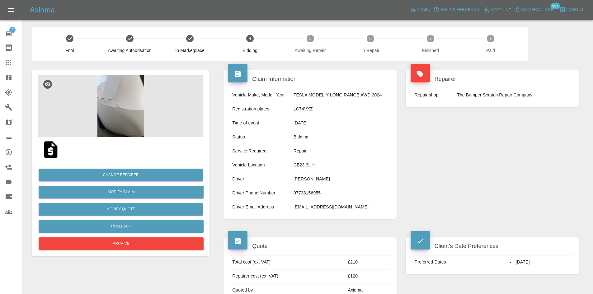
click at [152, 97] on img at bounding box center [120, 106] width 165 height 62
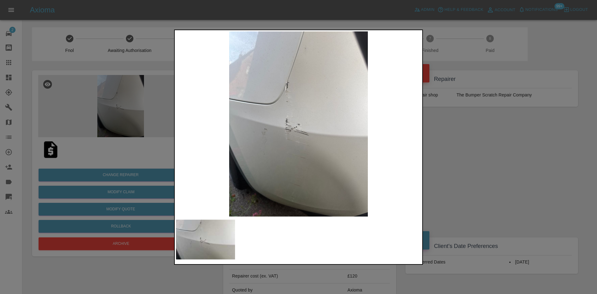
click at [309, 136] on img at bounding box center [298, 123] width 245 height 185
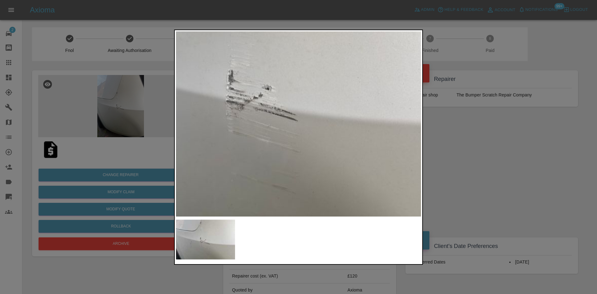
click at [309, 136] on img at bounding box center [266, 87] width 735 height 556
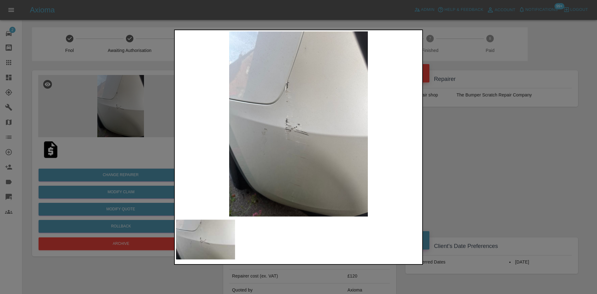
click at [503, 179] on div at bounding box center [298, 147] width 597 height 294
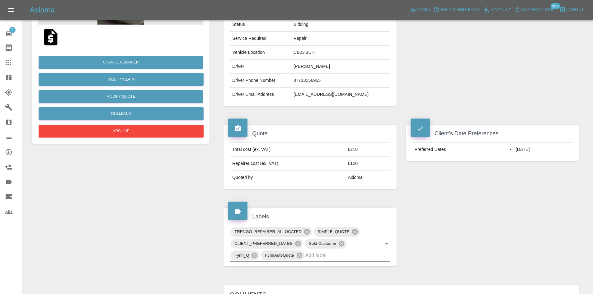
scroll to position [218, 0]
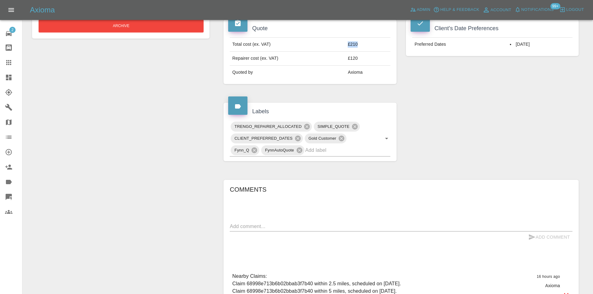
drag, startPoint x: 358, startPoint y: 45, endPoint x: 338, endPoint y: 46, distance: 20.6
click at [338, 45] on tr "Total cost (ex. VAT) £210" at bounding box center [310, 45] width 160 height 14
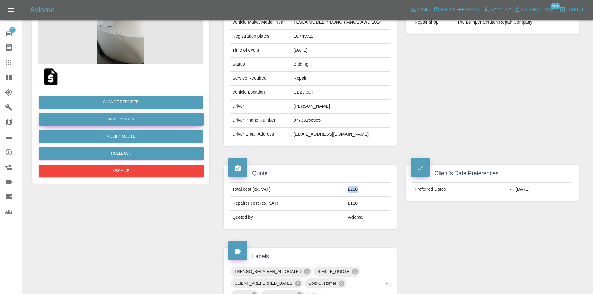
scroll to position [0, 0]
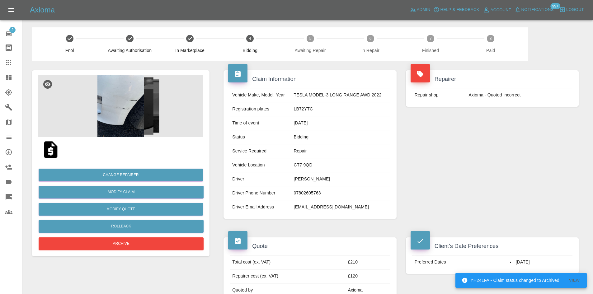
click at [137, 123] on img at bounding box center [120, 106] width 165 height 62
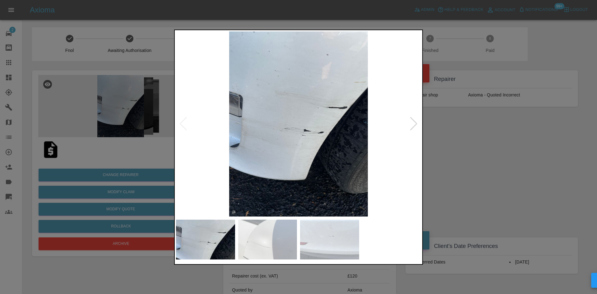
click at [416, 130] on div at bounding box center [414, 124] width 8 height 14
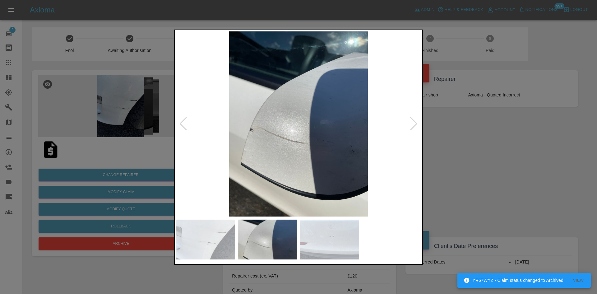
click at [414, 120] on div at bounding box center [414, 124] width 8 height 14
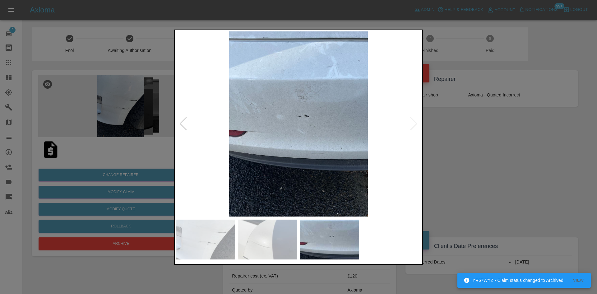
click at [412, 123] on img at bounding box center [298, 123] width 245 height 185
drag, startPoint x: 498, startPoint y: 150, endPoint x: 448, endPoint y: 151, distance: 50.4
click at [498, 151] on div at bounding box center [298, 147] width 597 height 294
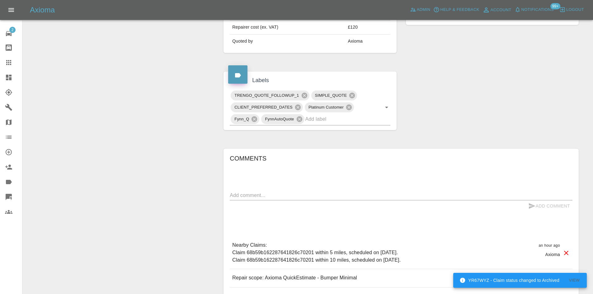
scroll to position [156, 0]
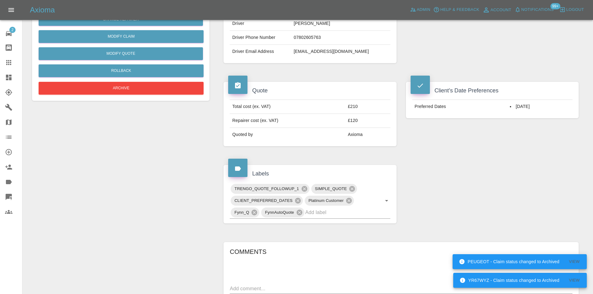
drag, startPoint x: 362, startPoint y: 109, endPoint x: 301, endPoint y: 106, distance: 61.6
click at [341, 108] on tr "Total cost (ex. VAT) £210" at bounding box center [310, 107] width 160 height 14
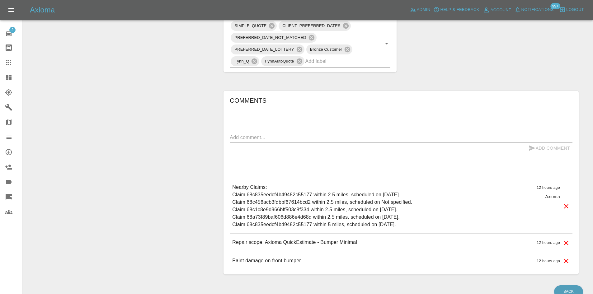
scroll to position [342, 0]
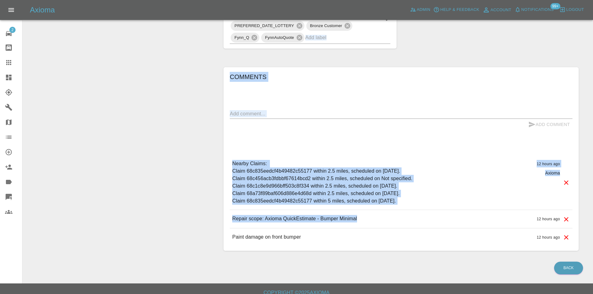
drag, startPoint x: 378, startPoint y: 220, endPoint x: 197, endPoint y: 219, distance: 181.3
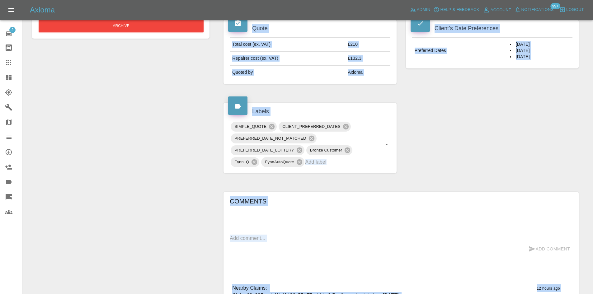
scroll to position [0, 0]
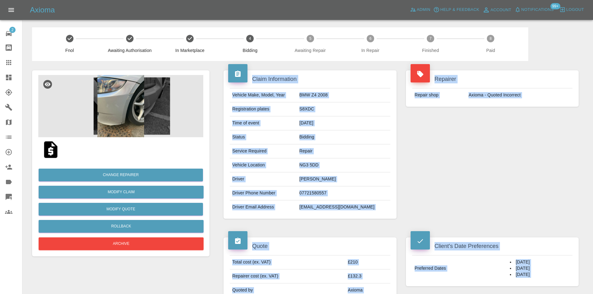
click at [116, 97] on img at bounding box center [120, 106] width 165 height 62
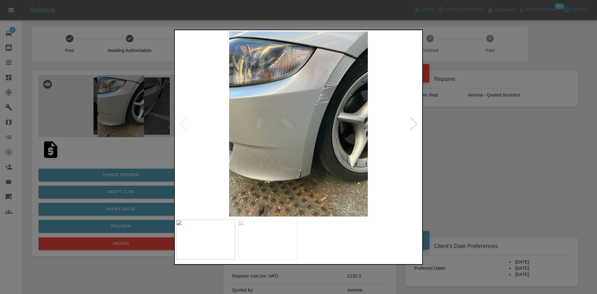
click at [417, 129] on div at bounding box center [414, 124] width 8 height 14
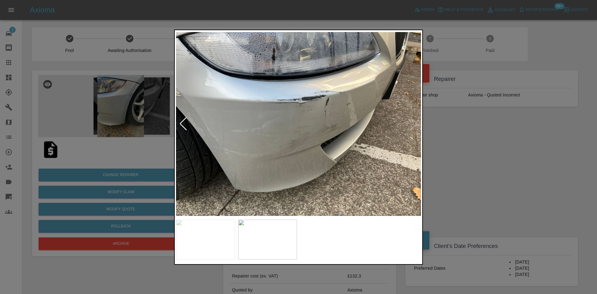
click at [440, 178] on div at bounding box center [298, 147] width 597 height 294
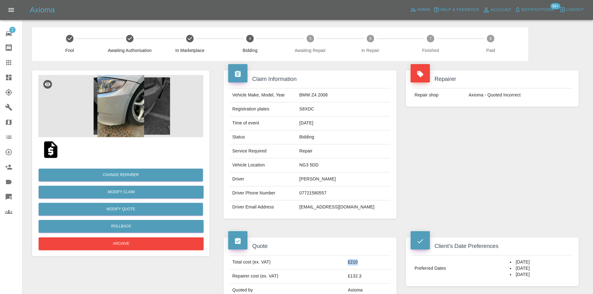
drag, startPoint x: 361, startPoint y: 266, endPoint x: 330, endPoint y: 266, distance: 31.7
click at [330, 266] on tr "Total cost (ex. VAT) £210" at bounding box center [310, 262] width 160 height 14
click at [336, 198] on td "07721580557" at bounding box center [343, 193] width 93 height 14
click at [338, 198] on td "07721580557" at bounding box center [343, 193] width 93 height 14
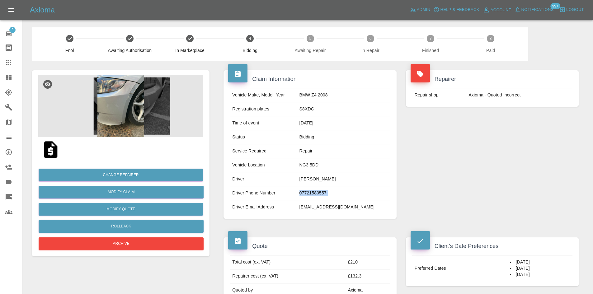
click at [338, 198] on td "07721580557" at bounding box center [343, 193] width 93 height 14
click at [337, 195] on td "07721580557" at bounding box center [343, 193] width 93 height 14
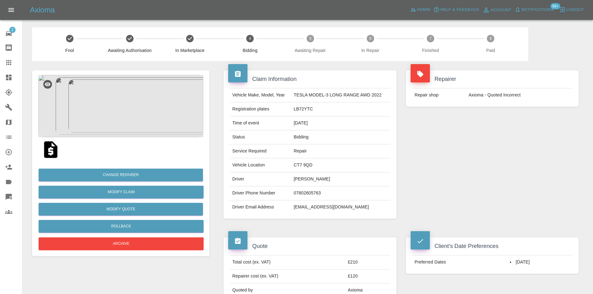
click at [346, 242] on h4 "Quote" at bounding box center [309, 246] width 163 height 8
click at [148, 108] on img at bounding box center [120, 106] width 165 height 62
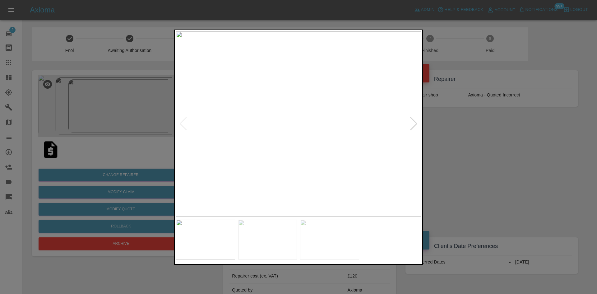
click at [412, 123] on div at bounding box center [414, 124] width 8 height 14
click at [412, 126] on div at bounding box center [414, 124] width 8 height 14
drag, startPoint x: 430, startPoint y: 151, endPoint x: 390, endPoint y: 164, distance: 41.9
click at [425, 158] on div at bounding box center [298, 147] width 597 height 294
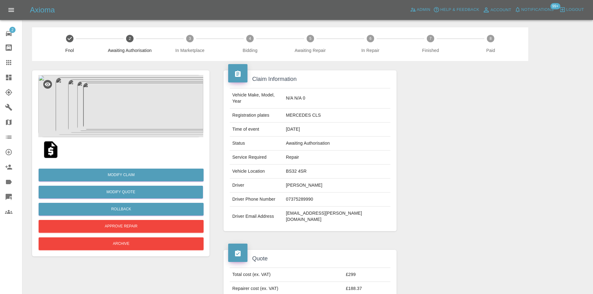
click at [142, 109] on img at bounding box center [120, 106] width 165 height 62
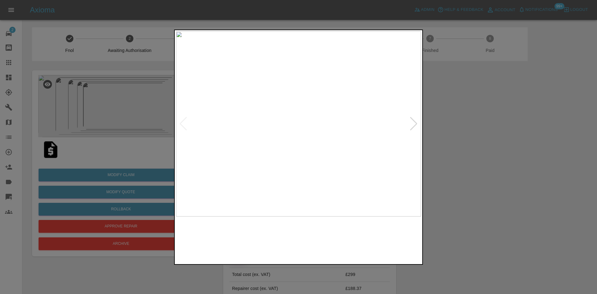
click at [267, 117] on img at bounding box center [298, 123] width 245 height 185
click at [267, 117] on img at bounding box center [394, 144] width 735 height 556
click at [414, 122] on div at bounding box center [414, 124] width 8 height 14
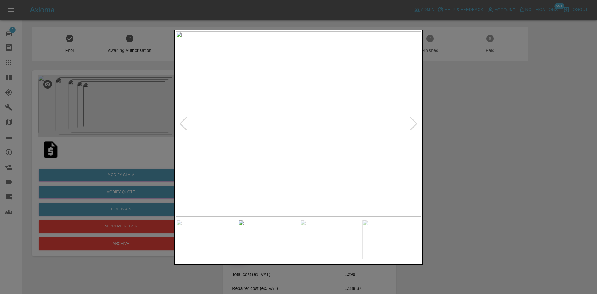
click at [316, 167] on img at bounding box center [298, 123] width 245 height 185
click at [411, 126] on div at bounding box center [414, 124] width 8 height 14
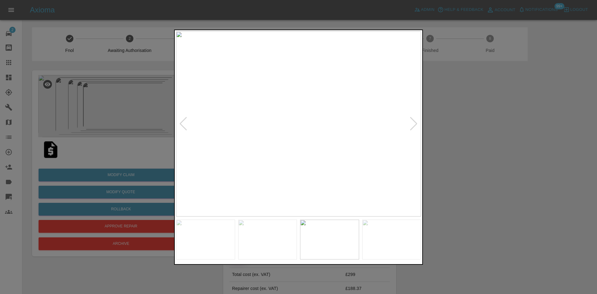
click at [416, 125] on div at bounding box center [414, 124] width 8 height 14
click at [418, 125] on img at bounding box center [298, 123] width 245 height 185
click at [415, 124] on div at bounding box center [414, 124] width 8 height 14
click at [442, 176] on div at bounding box center [298, 147] width 597 height 294
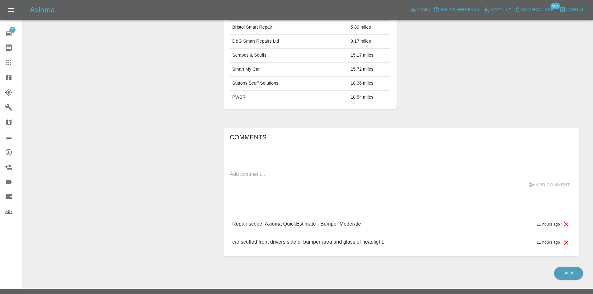
scroll to position [76, 0]
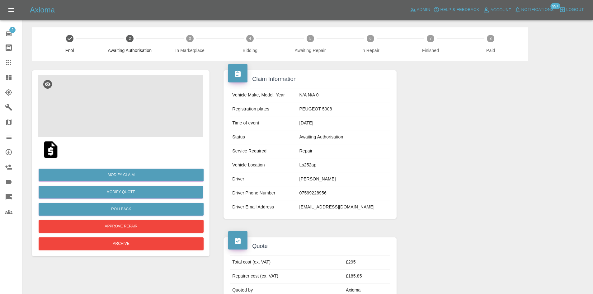
click at [124, 114] on img at bounding box center [120, 106] width 165 height 62
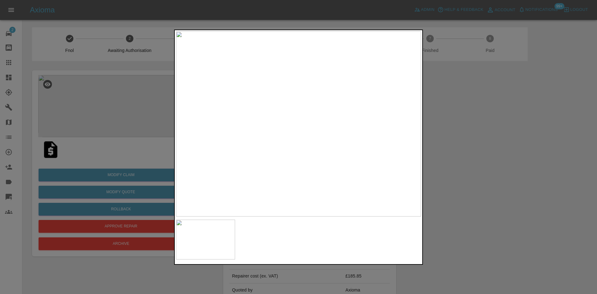
click at [497, 290] on div at bounding box center [298, 147] width 597 height 294
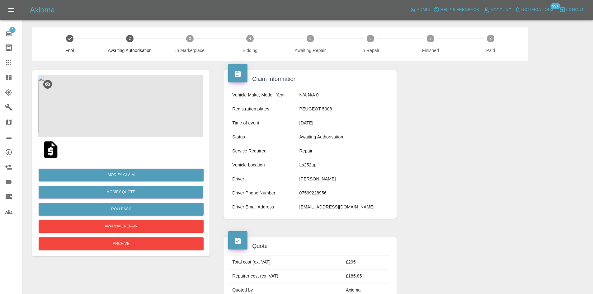
click at [123, 72] on div "Modify Claim Modify Quote Rollback Approve Repair Archive" at bounding box center [120, 163] width 177 height 186
click at [125, 91] on img at bounding box center [120, 106] width 165 height 62
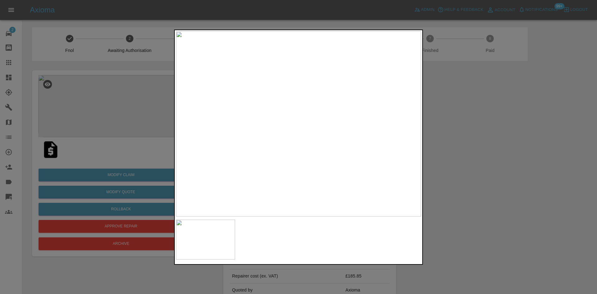
click at [226, 234] on img at bounding box center [205, 240] width 59 height 40
click at [273, 169] on img at bounding box center [298, 123] width 245 height 185
click at [478, 241] on div at bounding box center [298, 147] width 597 height 294
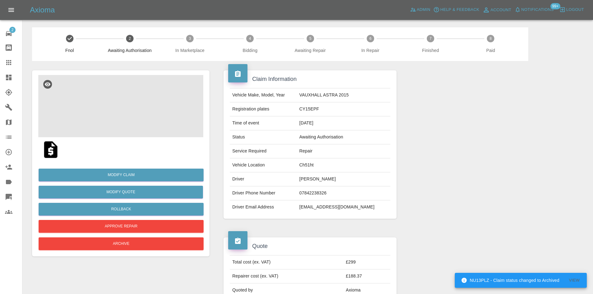
click at [93, 104] on img at bounding box center [120, 106] width 165 height 62
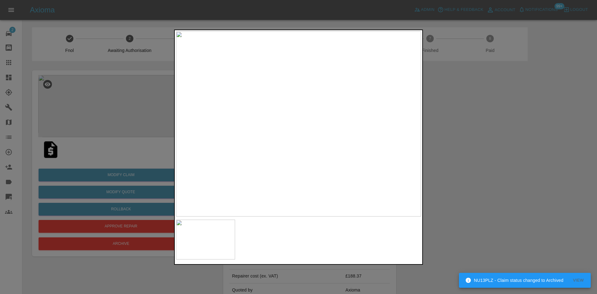
click at [305, 114] on img at bounding box center [298, 123] width 245 height 185
click at [305, 114] on img at bounding box center [279, 153] width 735 height 556
click at [476, 185] on div at bounding box center [298, 147] width 597 height 294
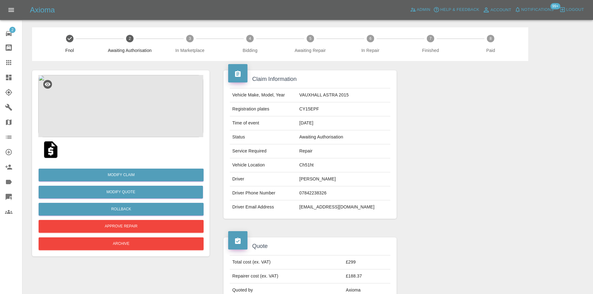
click at [102, 116] on img at bounding box center [120, 106] width 165 height 62
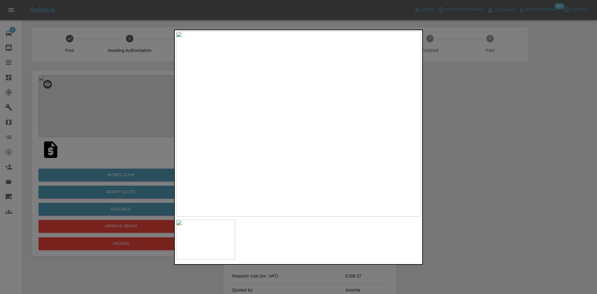
click at [255, 103] on img at bounding box center [298, 123] width 245 height 185
click at [169, 108] on div at bounding box center [298, 147] width 597 height 294
click at [134, 267] on div at bounding box center [298, 147] width 597 height 294
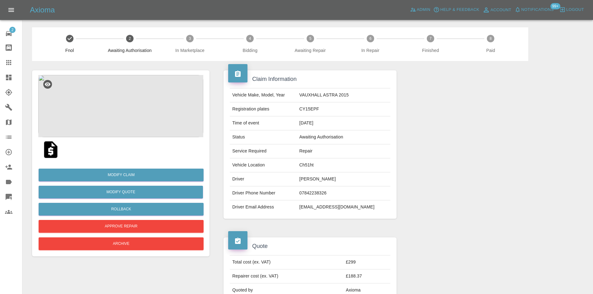
click at [147, 116] on img at bounding box center [120, 106] width 165 height 62
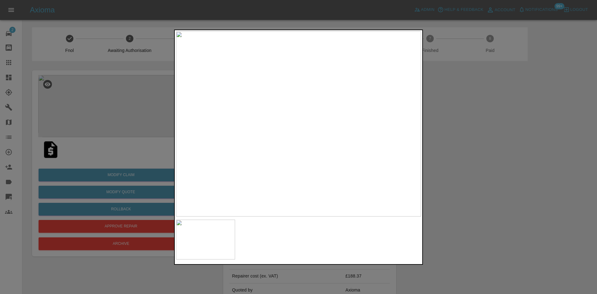
click at [294, 108] on img at bounding box center [298, 123] width 245 height 185
click at [294, 108] on img at bounding box center [312, 173] width 735 height 556
click at [466, 227] on div at bounding box center [298, 147] width 597 height 294
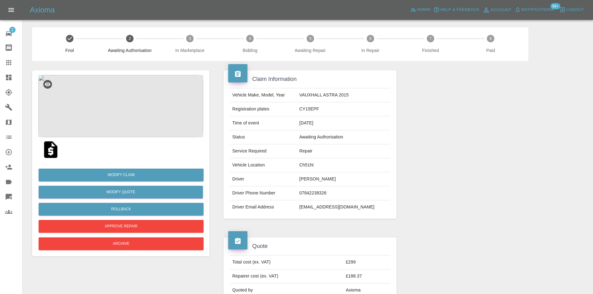
click at [136, 103] on img at bounding box center [120, 106] width 165 height 62
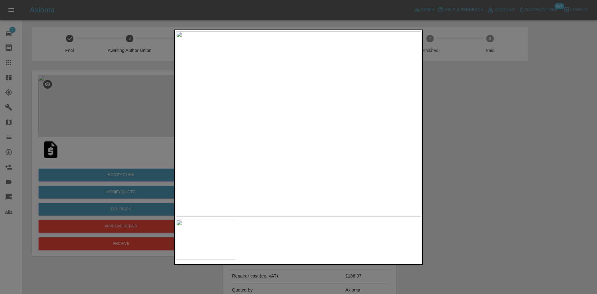
click at [281, 152] on img at bounding box center [298, 123] width 245 height 185
click at [281, 225] on div at bounding box center [298, 147] width 249 height 235
click at [286, 190] on img at bounding box center [332, 201] width 735 height 556
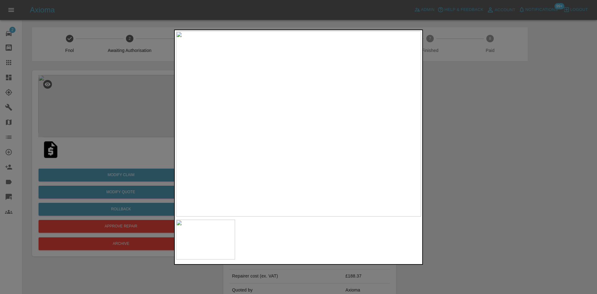
click at [466, 236] on div at bounding box center [298, 147] width 597 height 294
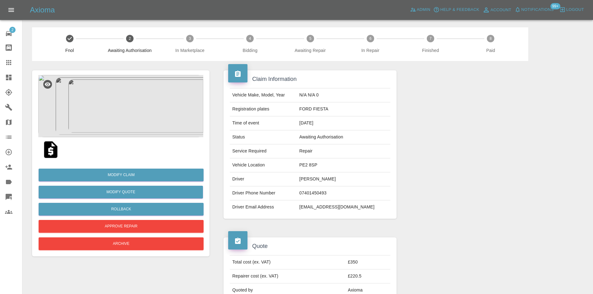
click at [111, 95] on img at bounding box center [120, 106] width 165 height 62
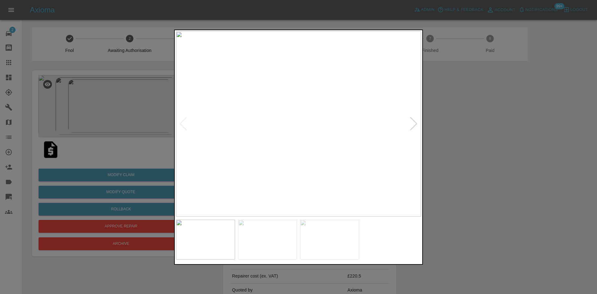
click at [412, 123] on div at bounding box center [414, 124] width 8 height 14
click at [412, 123] on img at bounding box center [298, 123] width 245 height 185
click at [477, 185] on div at bounding box center [298, 147] width 597 height 294
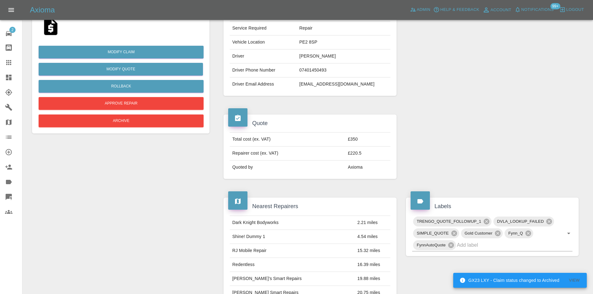
scroll to position [44, 0]
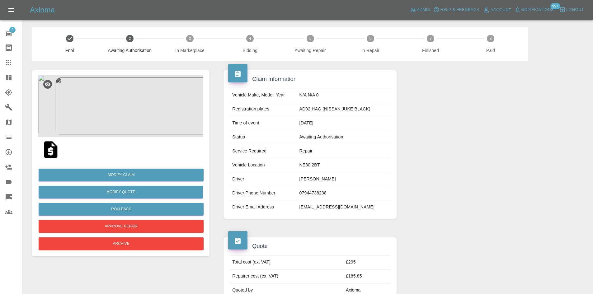
click at [121, 114] on img at bounding box center [120, 106] width 165 height 62
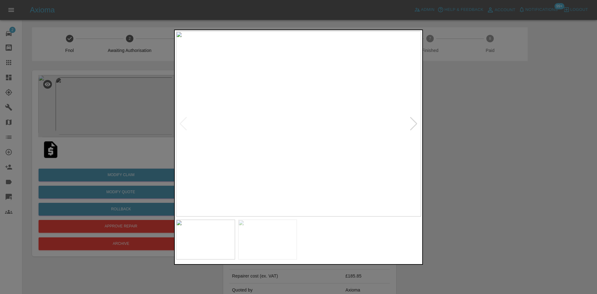
click at [294, 122] on img at bounding box center [298, 123] width 245 height 185
click at [314, 151] on img at bounding box center [292, 164] width 735 height 556
click at [415, 126] on div at bounding box center [414, 124] width 8 height 14
click at [415, 126] on img at bounding box center [298, 123] width 245 height 185
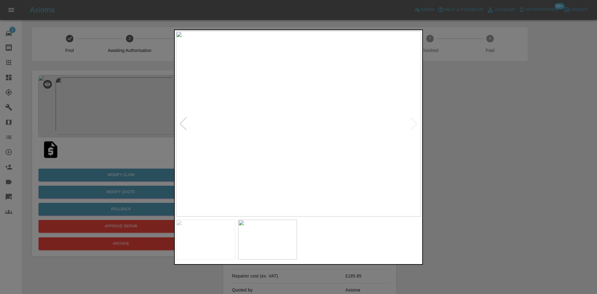
click at [464, 213] on div at bounding box center [298, 147] width 597 height 294
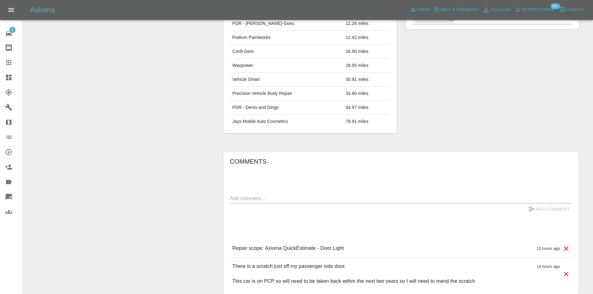
scroll to position [401, 0]
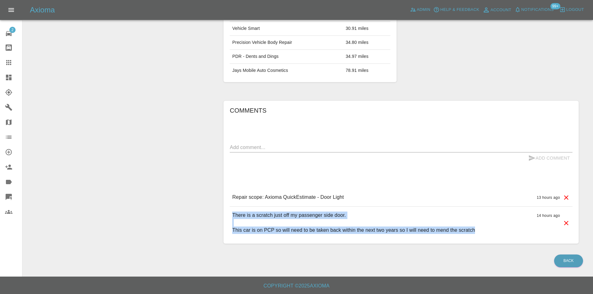
drag, startPoint x: 480, startPoint y: 233, endPoint x: 226, endPoint y: 209, distance: 255.3
click at [226, 209] on div "Comments x Add Comment Repair scope: Axioma QuickEstimate - Door Light 13 hours…" at bounding box center [400, 172] width 355 height 143
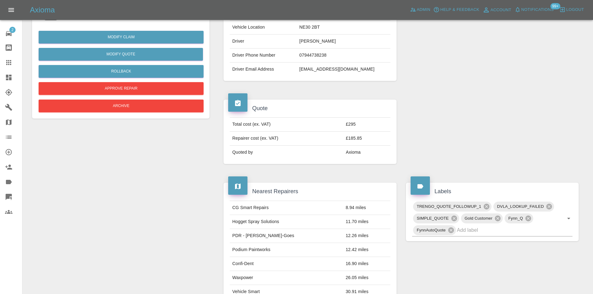
scroll to position [28, 0]
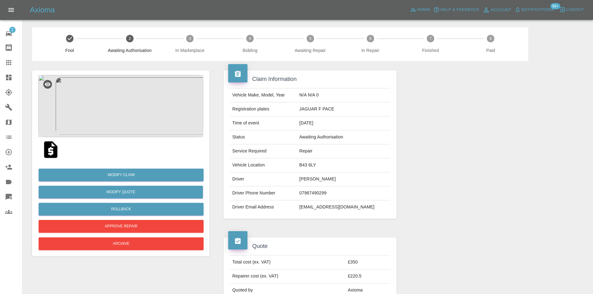
click at [138, 109] on img at bounding box center [120, 106] width 165 height 62
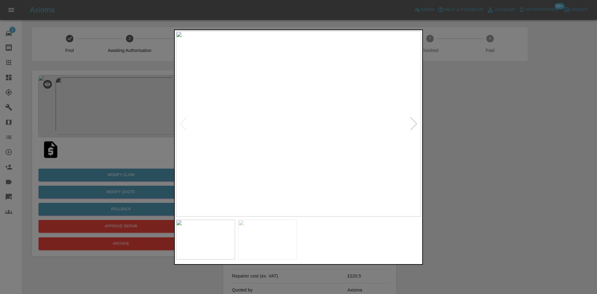
click at [412, 125] on div at bounding box center [414, 124] width 8 height 14
click at [412, 125] on img at bounding box center [298, 123] width 245 height 185
click at [158, 261] on div at bounding box center [298, 147] width 597 height 294
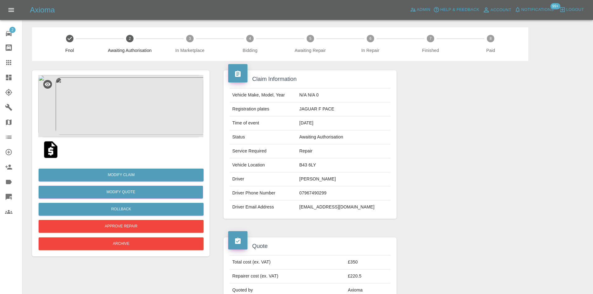
click at [143, 121] on img at bounding box center [120, 106] width 165 height 62
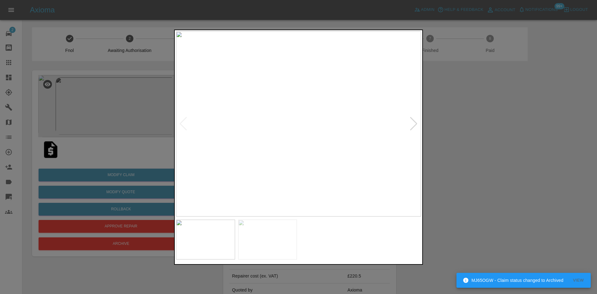
click at [186, 123] on img at bounding box center [298, 123] width 245 height 185
click at [415, 123] on div at bounding box center [414, 124] width 8 height 14
click at [476, 238] on div at bounding box center [298, 147] width 597 height 294
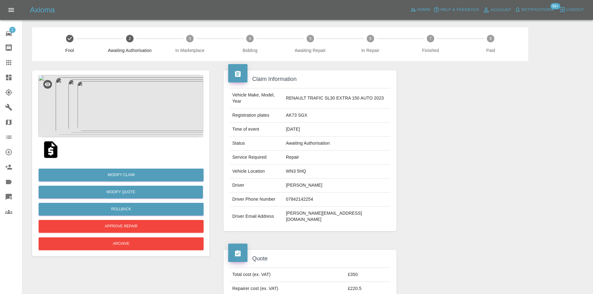
click at [102, 119] on img at bounding box center [120, 106] width 165 height 62
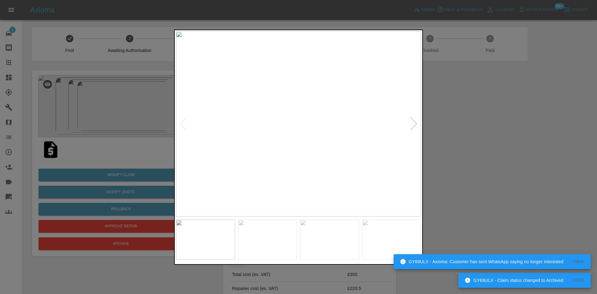
click at [410, 122] on div at bounding box center [414, 124] width 8 height 14
click at [444, 175] on div at bounding box center [298, 147] width 597 height 294
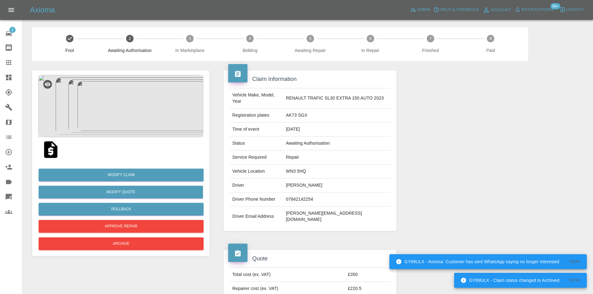
click at [170, 119] on img at bounding box center [120, 106] width 165 height 62
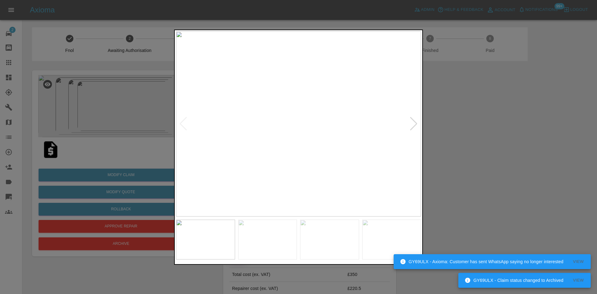
click at [410, 123] on div at bounding box center [414, 124] width 8 height 14
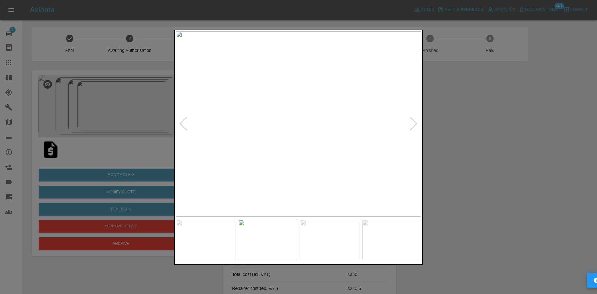
click at [410, 123] on div at bounding box center [414, 124] width 8 height 14
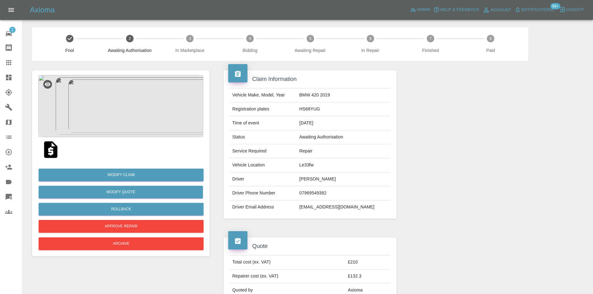
click at [136, 116] on img at bounding box center [120, 106] width 165 height 62
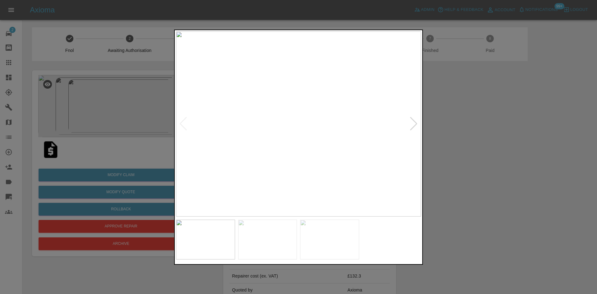
click at [411, 126] on div at bounding box center [414, 124] width 8 height 14
click at [423, 177] on div at bounding box center [298, 147] width 597 height 294
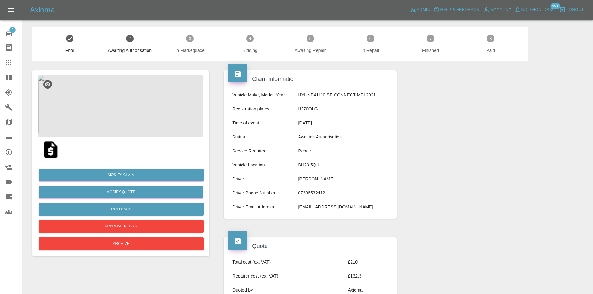
click at [126, 109] on img at bounding box center [120, 106] width 165 height 62
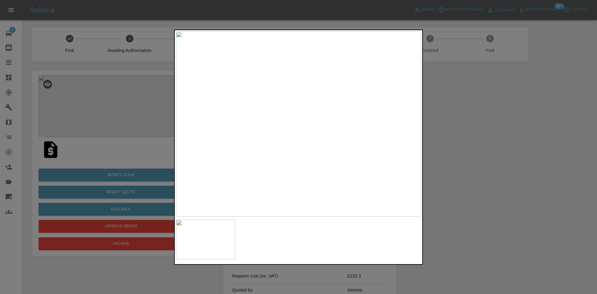
click at [299, 157] on img at bounding box center [298, 123] width 245 height 185
click at [293, 170] on img at bounding box center [244, 87] width 735 height 556
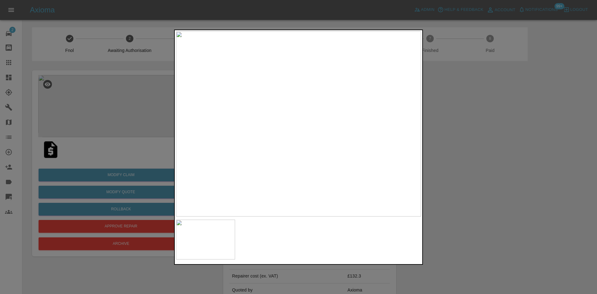
click at [332, 73] on img at bounding box center [298, 123] width 245 height 185
click at [332, 74] on img at bounding box center [298, 123] width 245 height 185
click at [332, 74] on img at bounding box center [198, 275] width 735 height 556
click at [115, 280] on div at bounding box center [298, 147] width 597 height 294
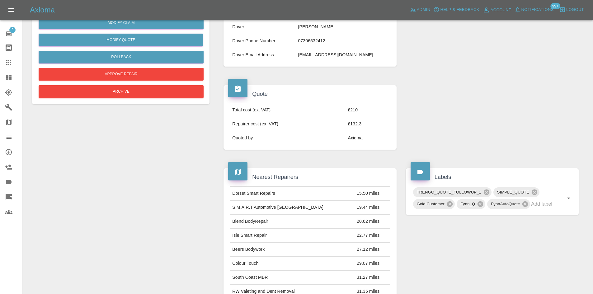
scroll to position [156, 0]
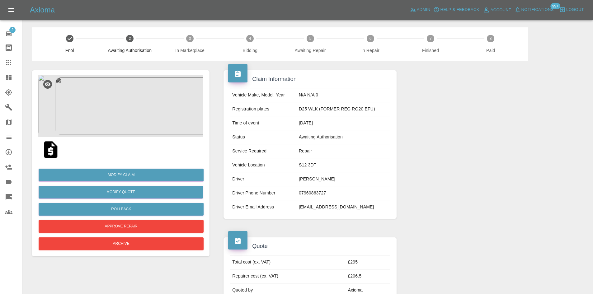
click at [98, 110] on img at bounding box center [120, 106] width 165 height 62
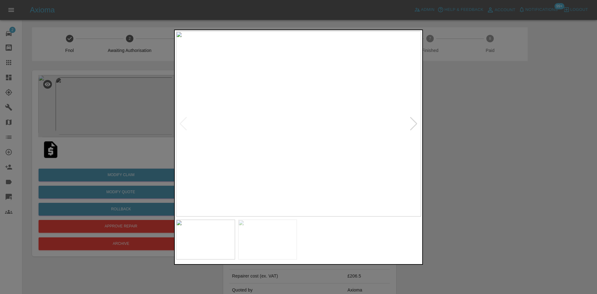
click at [412, 123] on div at bounding box center [414, 124] width 8 height 14
click at [412, 123] on img at bounding box center [298, 123] width 245 height 185
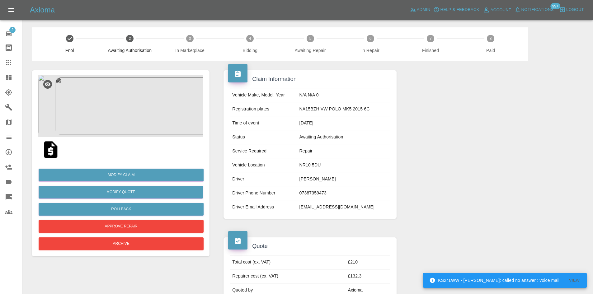
click at [106, 95] on img at bounding box center [120, 106] width 165 height 62
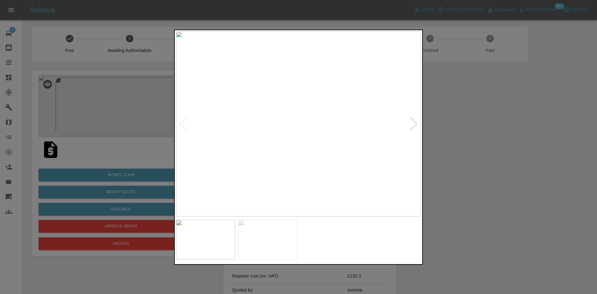
click at [286, 234] on img at bounding box center [267, 240] width 59 height 40
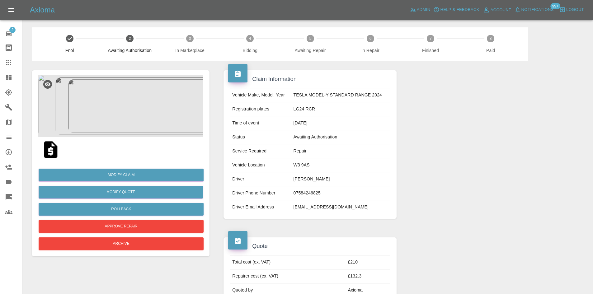
click at [132, 95] on img at bounding box center [120, 106] width 165 height 62
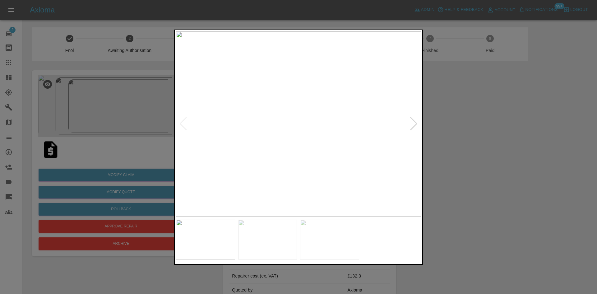
click at [399, 123] on img at bounding box center [298, 123] width 245 height 185
click at [420, 125] on img at bounding box center [298, 123] width 245 height 185
click at [414, 123] on div at bounding box center [414, 124] width 8 height 14
click at [180, 130] on div at bounding box center [183, 124] width 8 height 14
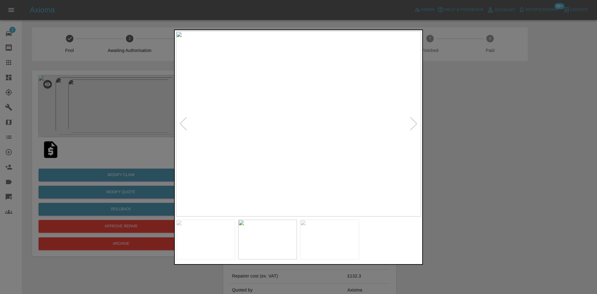
click at [179, 124] on div at bounding box center [183, 124] width 8 height 14
click at [458, 219] on div at bounding box center [298, 147] width 597 height 294
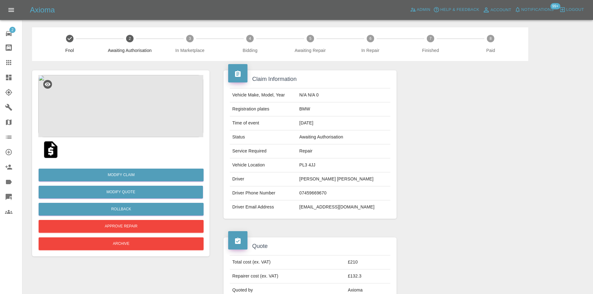
click at [138, 109] on img at bounding box center [120, 106] width 165 height 62
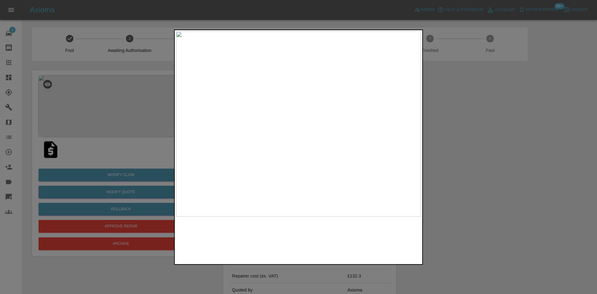
click at [227, 240] on img at bounding box center [205, 240] width 59 height 40
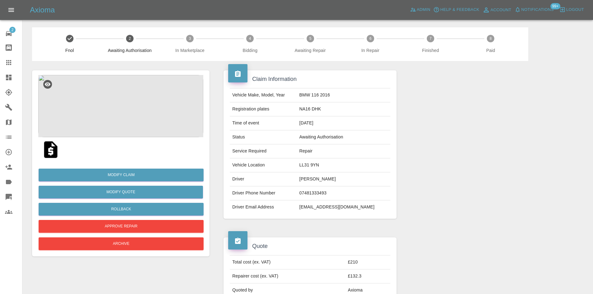
click at [131, 99] on img at bounding box center [120, 106] width 165 height 62
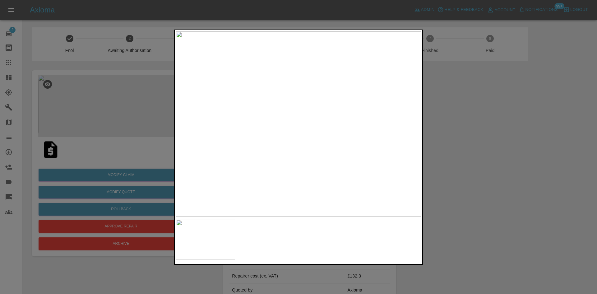
click at [267, 114] on img at bounding box center [298, 123] width 245 height 185
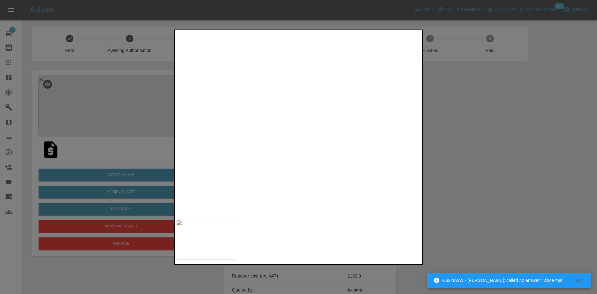
click at [150, 77] on div at bounding box center [298, 147] width 597 height 294
click at [339, 95] on img at bounding box center [141, 82] width 735 height 556
click at [476, 232] on div at bounding box center [298, 147] width 597 height 294
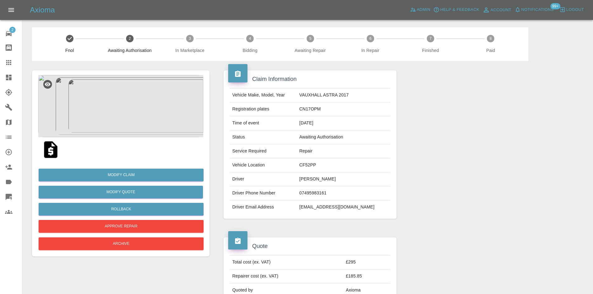
click at [106, 109] on img at bounding box center [120, 106] width 165 height 62
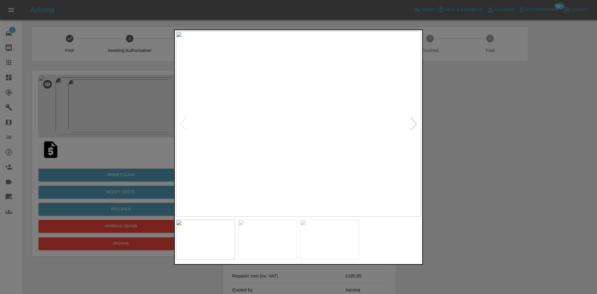
click at [414, 119] on div at bounding box center [414, 124] width 8 height 14
click at [472, 259] on div at bounding box center [298, 147] width 597 height 294
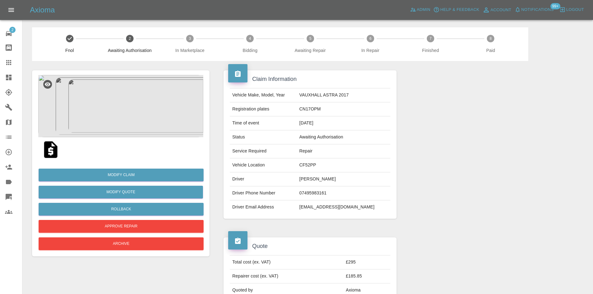
click at [145, 117] on img at bounding box center [120, 106] width 165 height 62
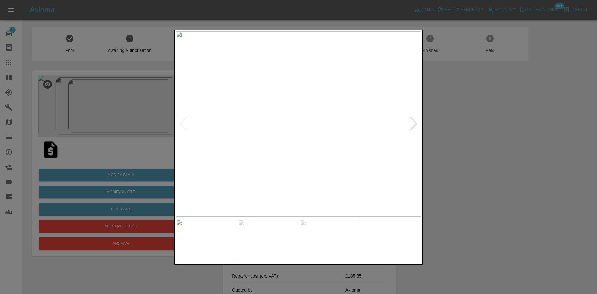
click at [414, 114] on img at bounding box center [298, 123] width 245 height 185
click at [414, 126] on div at bounding box center [414, 124] width 8 height 14
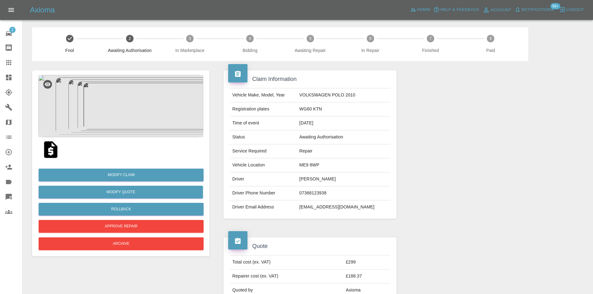
click at [110, 109] on img at bounding box center [120, 106] width 165 height 62
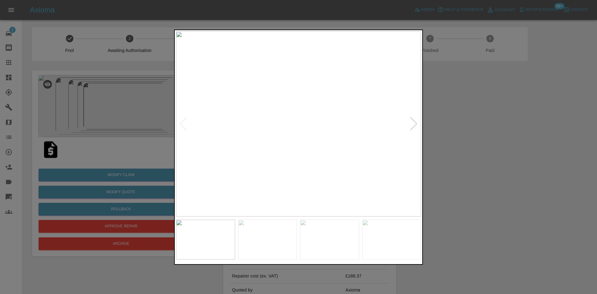
click at [414, 129] on div at bounding box center [414, 124] width 8 height 14
click at [414, 128] on div at bounding box center [414, 124] width 8 height 14
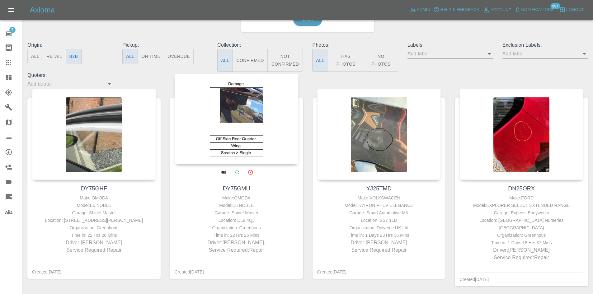
scroll to position [270, 0]
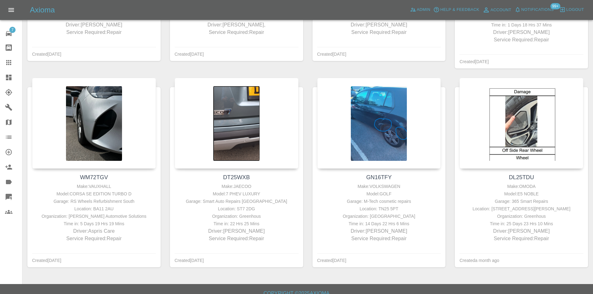
click at [7, 78] on icon at bounding box center [9, 78] width 6 height 6
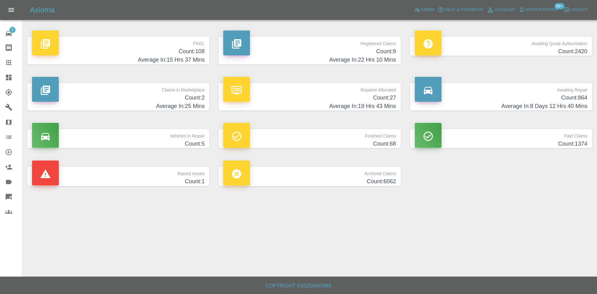
click at [500, 82] on div "Awaiting Repair Count: 864 Average In: 8 Days 12 Hrs 40 Mins" at bounding box center [501, 97] width 191 height 46
click at [499, 88] on p "Awaiting Repair" at bounding box center [501, 88] width 173 height 11
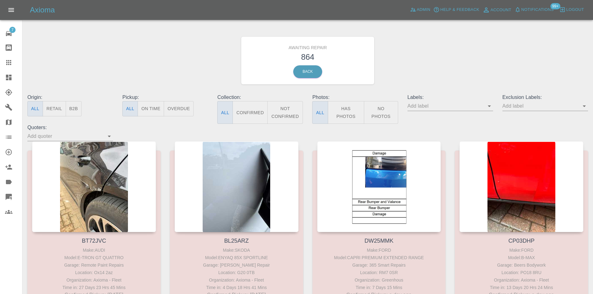
click at [68, 110] on button "B2B" at bounding box center [74, 108] width 16 height 15
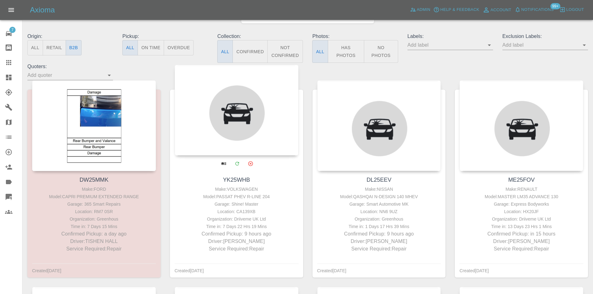
scroll to position [62, 0]
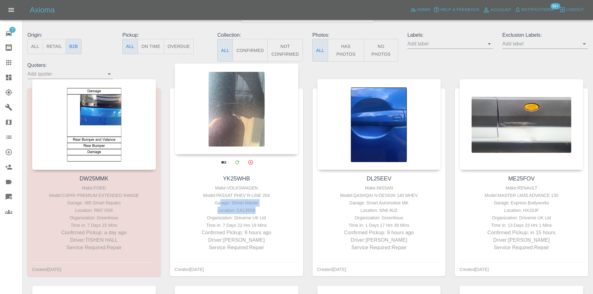
drag, startPoint x: 272, startPoint y: 211, endPoint x: 221, endPoint y: 202, distance: 51.7
click at [221, 202] on div "Make: VOLKSWAGEN Model: PASSAT PHEV R-LINE 204 Garage: Shine! Master Location: …" at bounding box center [236, 217] width 121 height 67
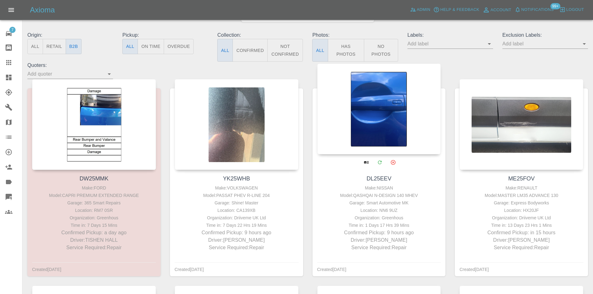
click at [372, 205] on div "Garage: Smart Automotive MK" at bounding box center [379, 202] width 121 height 7
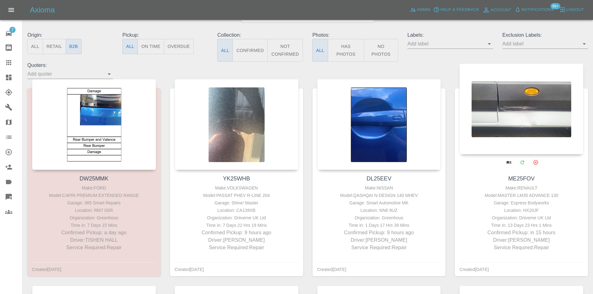
click at [534, 187] on div "Make: RENAULT" at bounding box center [521, 187] width 121 height 7
click at [534, 185] on div "Make: RENAULT" at bounding box center [521, 187] width 121 height 7
click at [534, 186] on div "Make: RENAULT" at bounding box center [521, 187] width 121 height 7
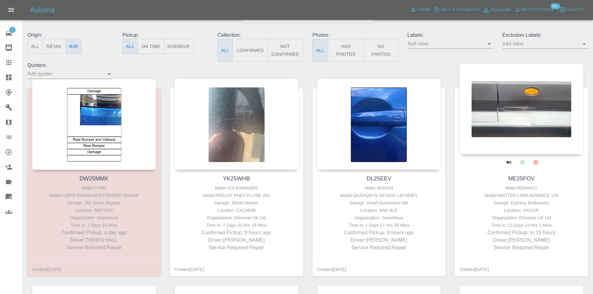
click at [533, 194] on div "Model: MASTER LM35 ADVANCE 130" at bounding box center [521, 195] width 121 height 7
click at [530, 200] on div "Garage: Express Bodyworks" at bounding box center [521, 202] width 121 height 7
click at [530, 201] on div "Garage: Express Bodyworks" at bounding box center [521, 202] width 121 height 7
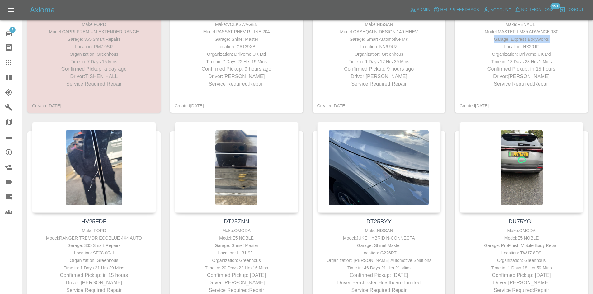
scroll to position [249, 0]
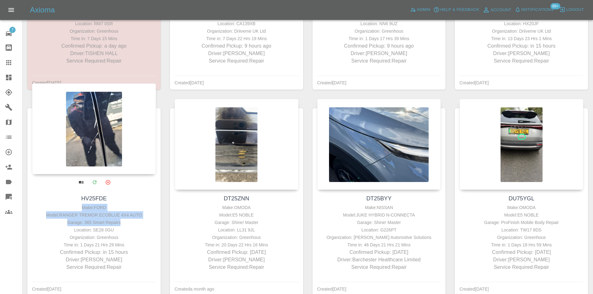
drag, startPoint x: 123, startPoint y: 227, endPoint x: 54, endPoint y: 205, distance: 71.6
click at [54, 209] on div "Make: FORD Model: RANGER TREMOR ECOBLUE 4X4 AUTO Garage: 365 Smart Repairs Loca…" at bounding box center [94, 237] width 121 height 67
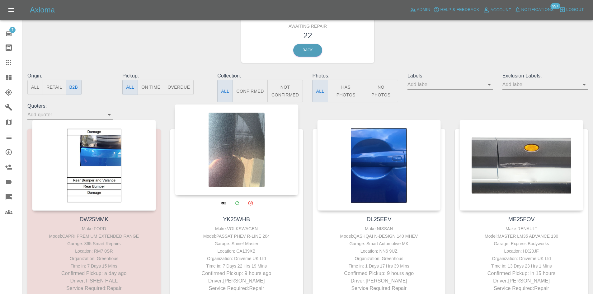
scroll to position [0, 0]
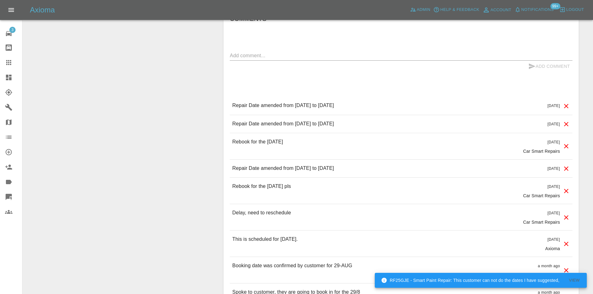
scroll to position [373, 0]
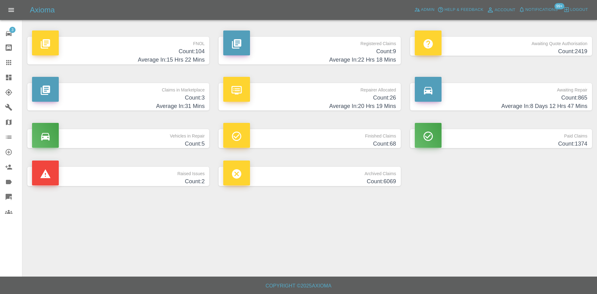
click at [146, 114] on div "Claims in Marketplace Count: 3 Average In: 31 Mins" at bounding box center [118, 97] width 191 height 46
click at [147, 108] on h4 "Average In: 31 Mins" at bounding box center [118, 106] width 173 height 8
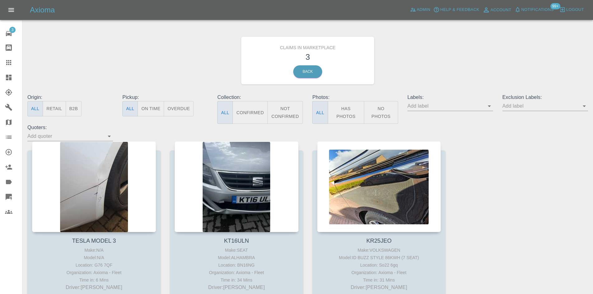
click at [489, 106] on icon "Open" at bounding box center [488, 106] width 3 height 2
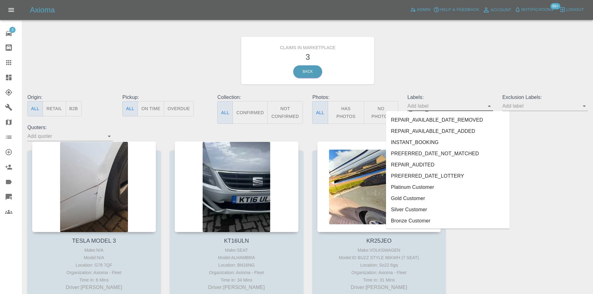
scroll to position [1354, 0]
click at [461, 222] on li "FynnAutoQuote" at bounding box center [447, 220] width 123 height 11
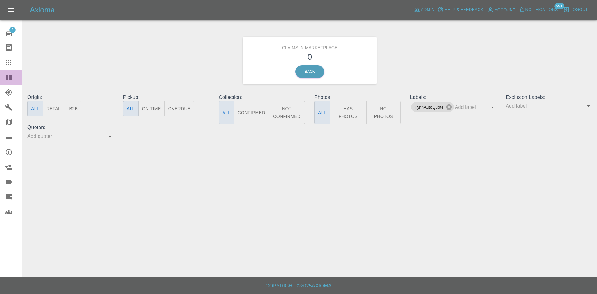
drag, startPoint x: 13, startPoint y: 75, endPoint x: 16, endPoint y: 74, distance: 3.1
click at [13, 75] on div at bounding box center [13, 77] width 17 height 7
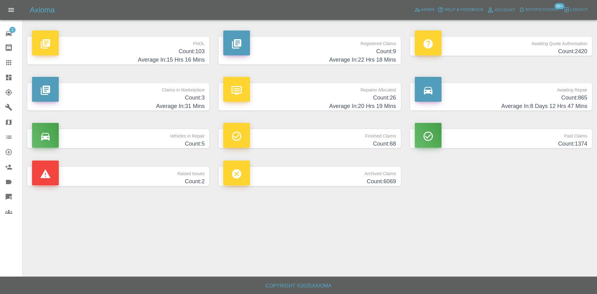
click at [147, 37] on p "FNOL" at bounding box center [118, 42] width 173 height 11
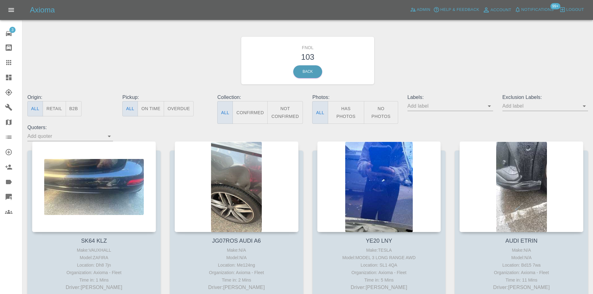
click at [487, 105] on icon "Open" at bounding box center [488, 105] width 7 height 7
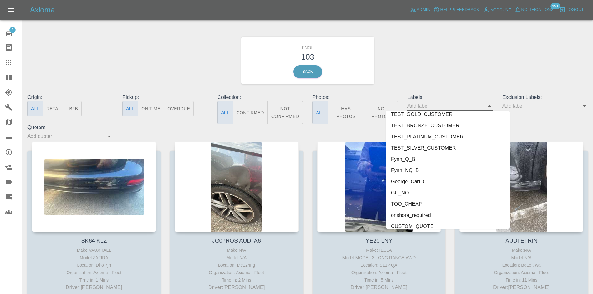
scroll to position [1354, 0]
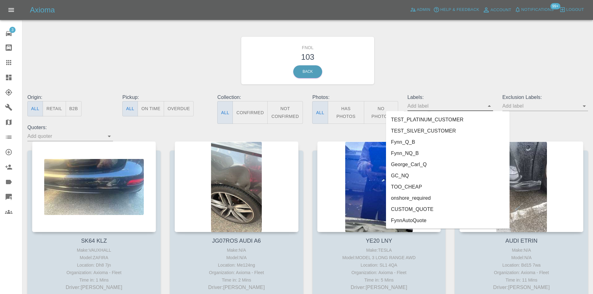
click at [413, 169] on li "George_Carl_Q" at bounding box center [447, 164] width 123 height 11
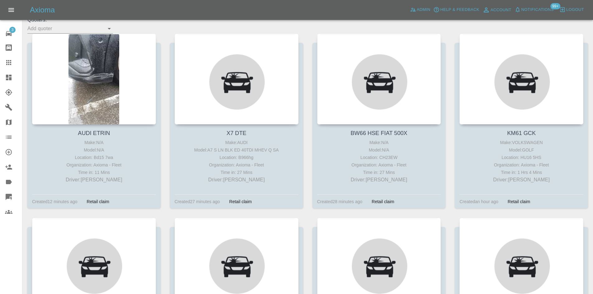
scroll to position [218, 0]
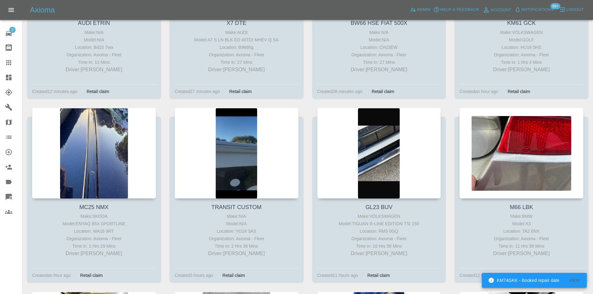
click at [8, 84] on link "Dashboard" at bounding box center [11, 77] width 22 height 15
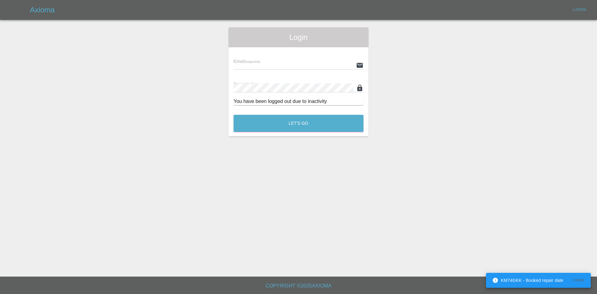
type input "[PERSON_NAME][EMAIL_ADDRESS][PERSON_NAME][DOMAIN_NAME]"
click at [303, 123] on button "Let's Go" at bounding box center [299, 123] width 130 height 17
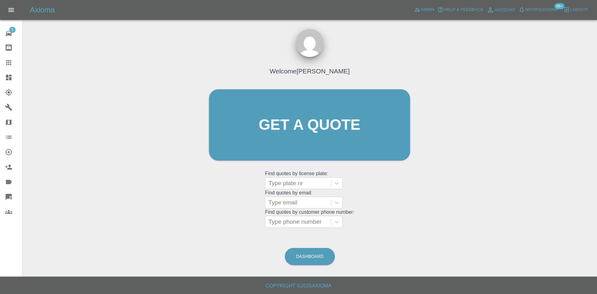
click at [0, 84] on link "Dashboard" at bounding box center [11, 77] width 22 height 15
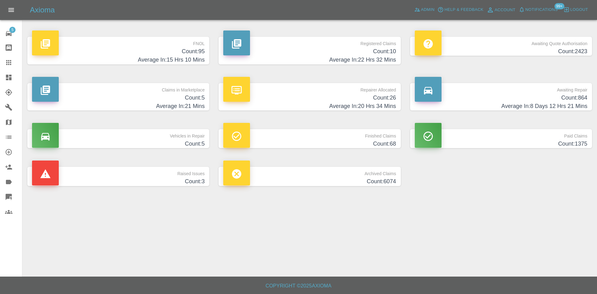
click at [149, 91] on p "Claims in Marketplace" at bounding box center [118, 88] width 173 height 11
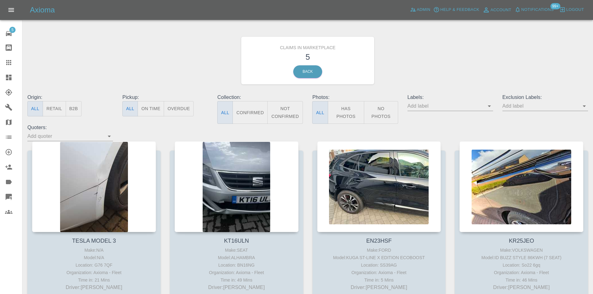
click at [488, 107] on icon "Open" at bounding box center [488, 105] width 7 height 7
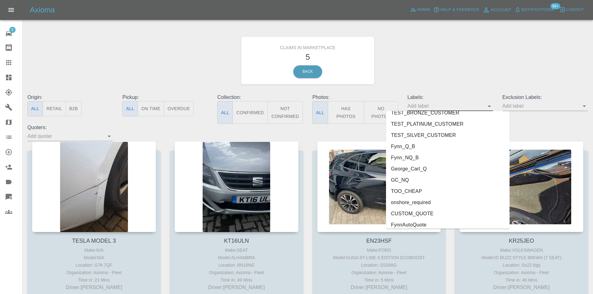
scroll to position [1354, 0]
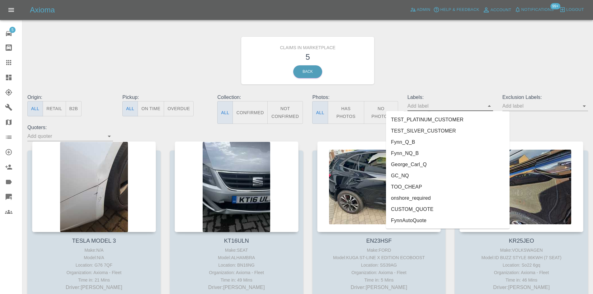
click at [444, 222] on li "FynnAutoQuote" at bounding box center [447, 220] width 123 height 11
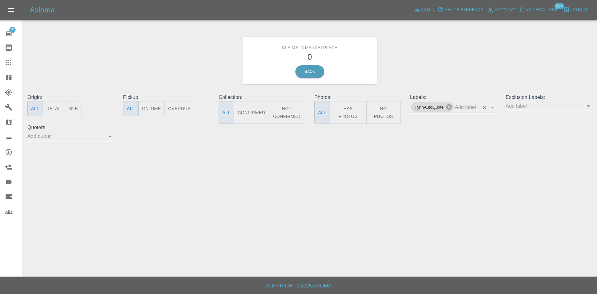
click at [0, 78] on link "Dashboard" at bounding box center [11, 77] width 22 height 15
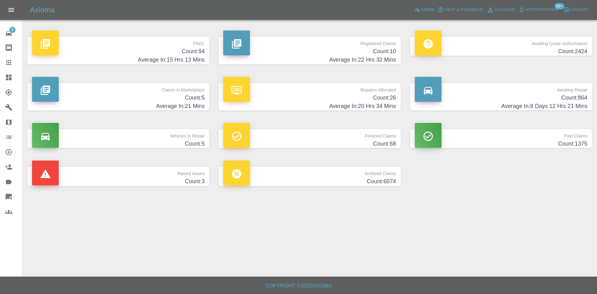
click at [410, 11] on div "Axioma Admin Help & Feedback Account Notifications 99+ Logout" at bounding box center [313, 10] width 567 height 10
click at [421, 9] on link "Admin" at bounding box center [425, 10] width 24 height 10
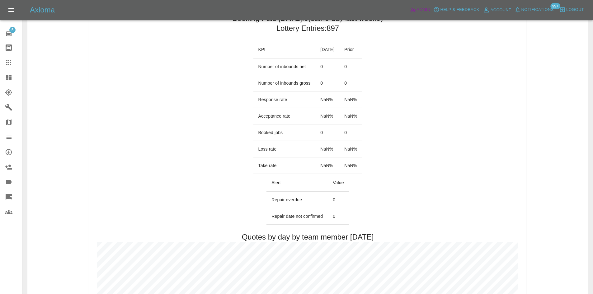
scroll to position [31, 0]
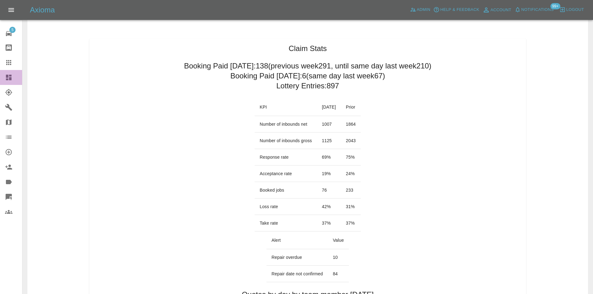
click at [10, 78] on icon at bounding box center [9, 78] width 6 height 6
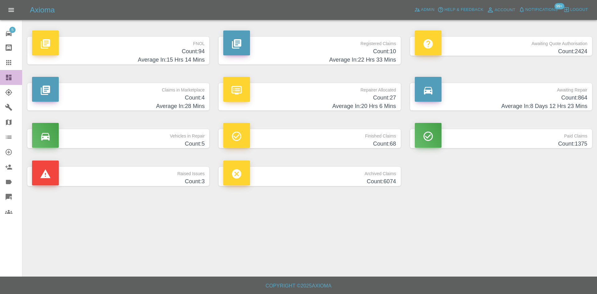
click at [6, 85] on link "Dashboard" at bounding box center [11, 77] width 22 height 15
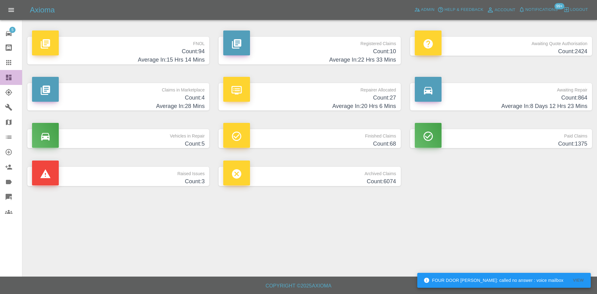
click at [7, 77] on icon at bounding box center [9, 78] width 6 height 6
click at [125, 88] on p "Claims in Marketplace" at bounding box center [118, 88] width 173 height 11
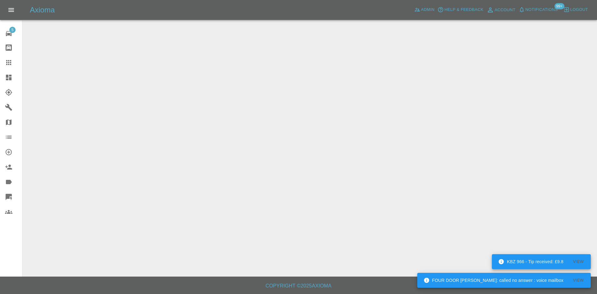
click at [6, 78] on icon at bounding box center [8, 77] width 7 height 7
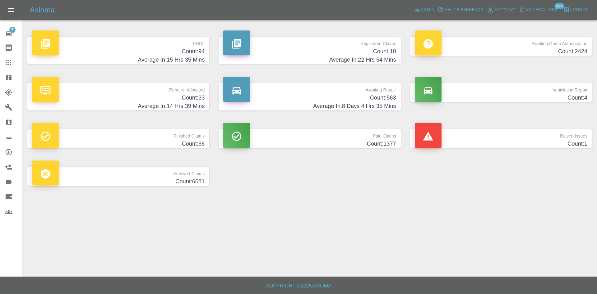
click at [342, 54] on h4 "Count: 10" at bounding box center [309, 51] width 173 height 8
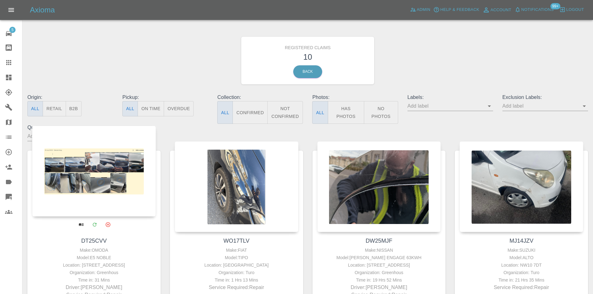
click at [95, 198] on div at bounding box center [94, 171] width 124 height 91
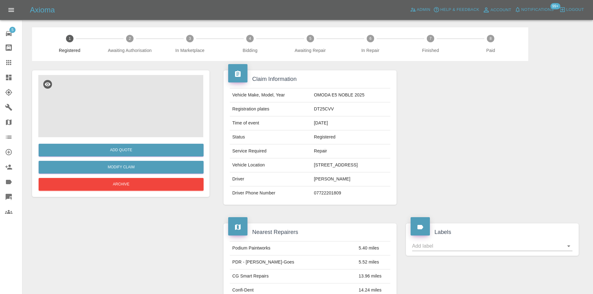
click at [150, 120] on img at bounding box center [120, 106] width 165 height 62
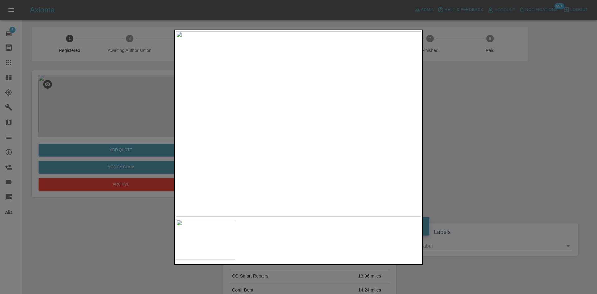
click at [228, 105] on img at bounding box center [298, 123] width 245 height 185
click at [201, 111] on img at bounding box center [421, 167] width 735 height 556
click at [266, 114] on img at bounding box center [340, 165] width 735 height 556
click at [264, 117] on img at bounding box center [335, 165] width 735 height 556
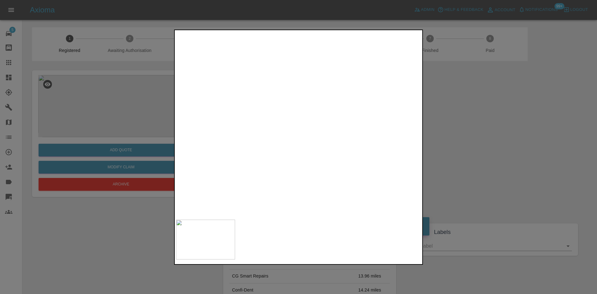
click at [342, 109] on img at bounding box center [244, 164] width 735 height 556
click at [140, 226] on div at bounding box center [298, 147] width 597 height 294
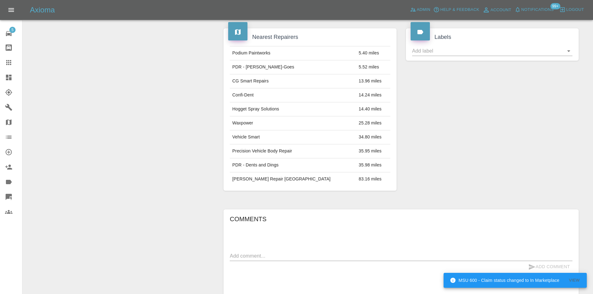
scroll to position [43, 0]
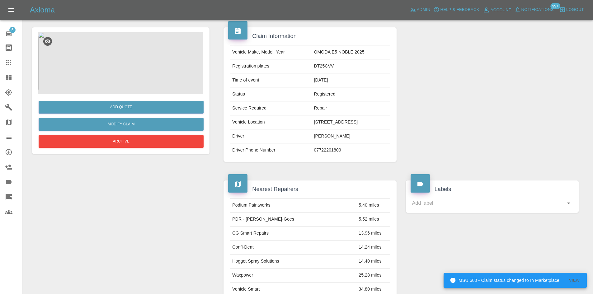
click at [133, 91] on img at bounding box center [120, 63] width 165 height 62
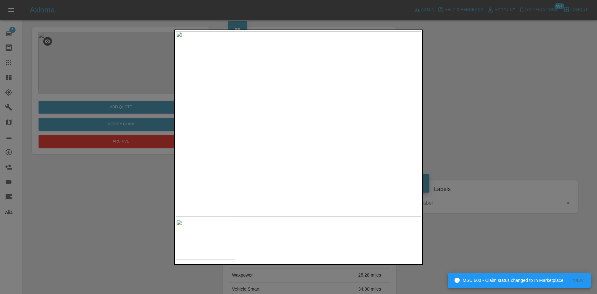
click at [198, 108] on img at bounding box center [298, 123] width 245 height 185
click at [190, 128] on img at bounding box center [412, 178] width 735 height 556
click at [214, 125] on img at bounding box center [404, 178] width 735 height 556
click at [472, 138] on div at bounding box center [298, 147] width 597 height 294
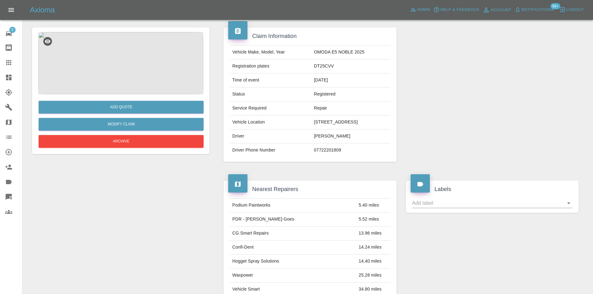
click at [13, 81] on div at bounding box center [13, 77] width 17 height 7
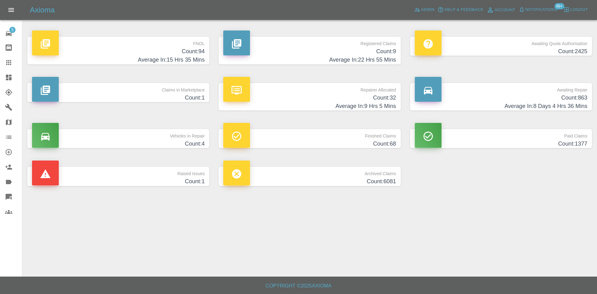
click at [310, 57] on h4 "Average In: 22 Hrs 55 Mins" at bounding box center [309, 60] width 173 height 8
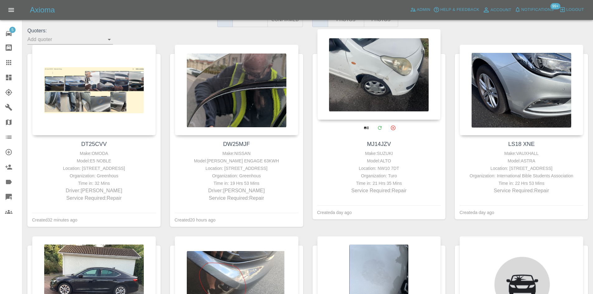
scroll to position [124, 0]
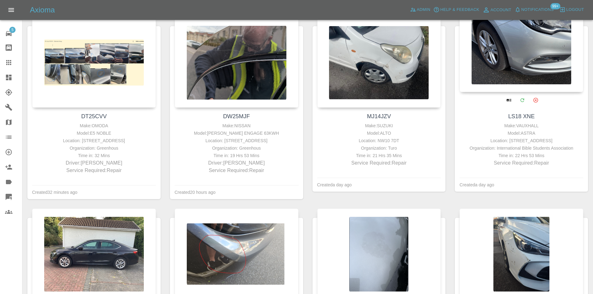
click at [525, 66] on div at bounding box center [521, 46] width 124 height 91
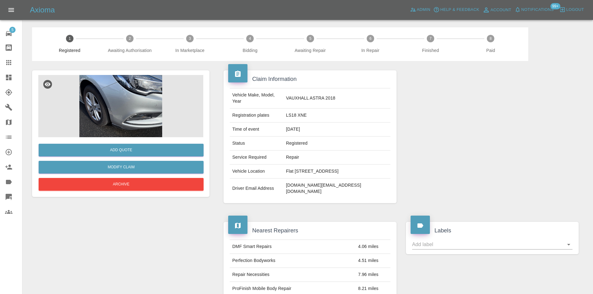
click at [114, 81] on img at bounding box center [120, 106] width 165 height 62
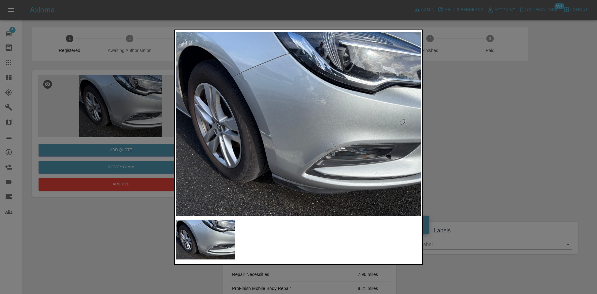
drag, startPoint x: 461, startPoint y: 130, endPoint x: 444, endPoint y: 125, distance: 17.9
click at [460, 130] on div at bounding box center [298, 147] width 597 height 294
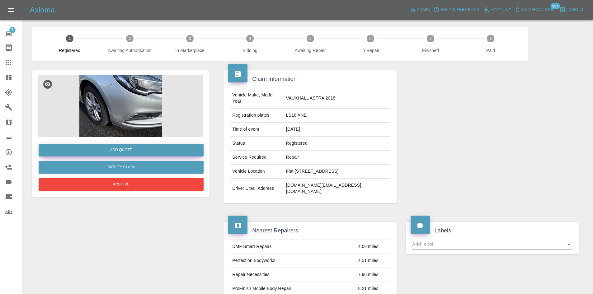
click at [132, 148] on button "Add Quote" at bounding box center [121, 150] width 165 height 13
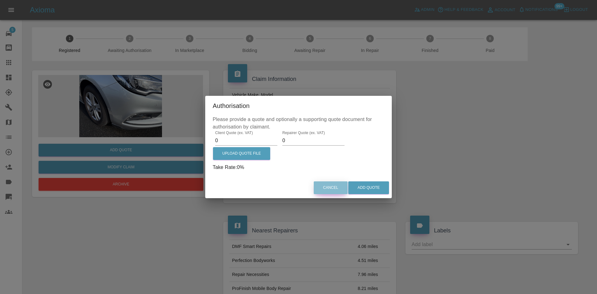
click at [332, 188] on button "Cancel" at bounding box center [331, 187] width 34 height 13
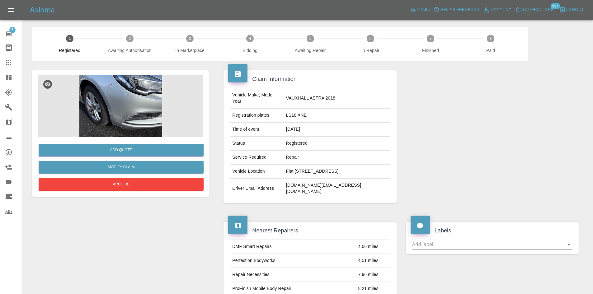
click at [302, 111] on td "LS18 XNE" at bounding box center [336, 116] width 107 height 14
click at [300, 111] on td "LS18 XNE" at bounding box center [336, 116] width 107 height 14
copy td "LS18 XNE"
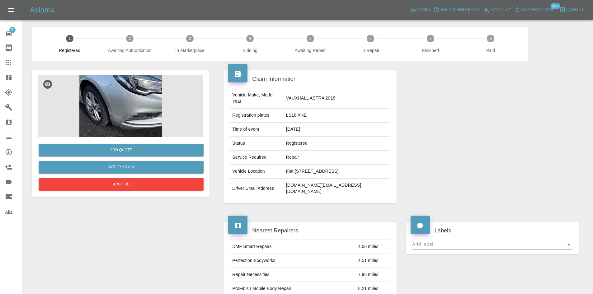
click at [318, 123] on td "16/09/2025" at bounding box center [336, 130] width 107 height 14
click at [303, 113] on td "LS18 XNE" at bounding box center [336, 116] width 107 height 14
copy td "LS18 XNE"
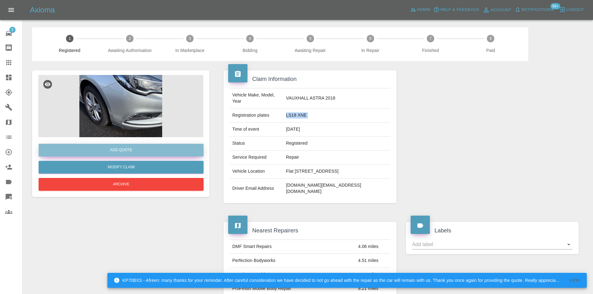
click at [88, 144] on button "Add Quote" at bounding box center [121, 150] width 165 height 13
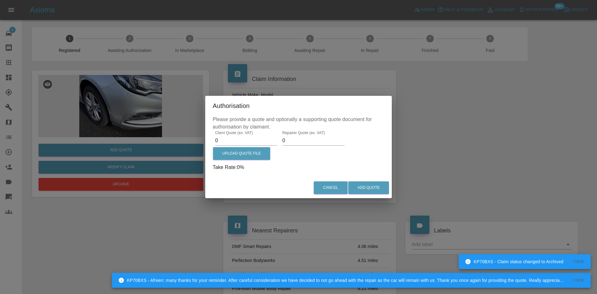
click at [226, 138] on input "0" at bounding box center [246, 141] width 62 height 10
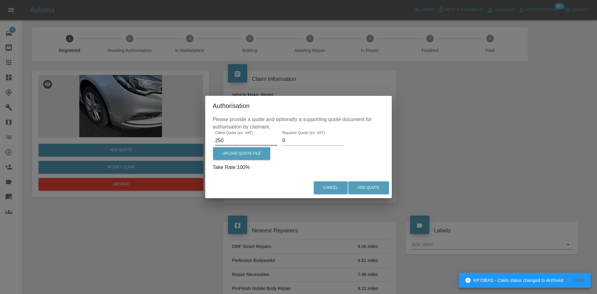
type input "250"
type input "150"
click at [274, 155] on div "Client Quote (ex. VAT) 250 Repairer Quote (ex. VAT) 150 Upload Quote File Take …" at bounding box center [299, 151] width 172 height 40
click at [265, 153] on label "Upload Quote File" at bounding box center [241, 153] width 57 height 13
click at [0, 0] on input "Upload Quote File" at bounding box center [0, 0] width 0 height 0
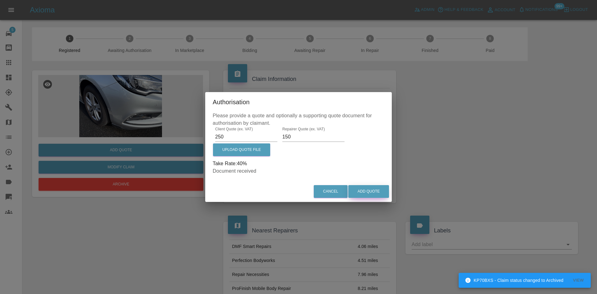
click at [367, 193] on button "Add Quote" at bounding box center [368, 191] width 41 height 13
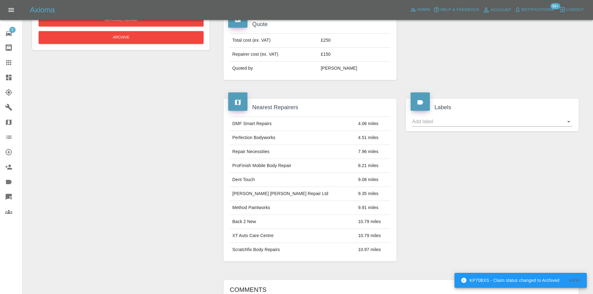
scroll to position [311, 0]
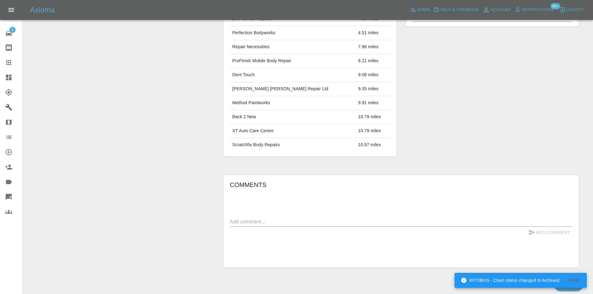
click at [273, 218] on textarea at bounding box center [401, 221] width 342 height 7
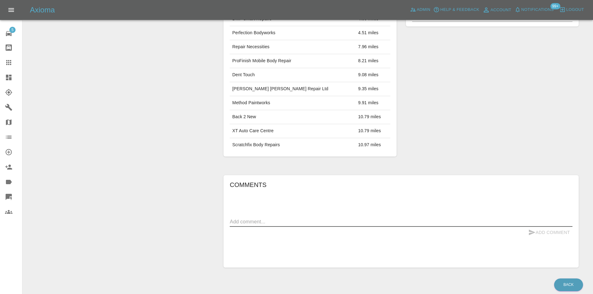
type textarea "O"
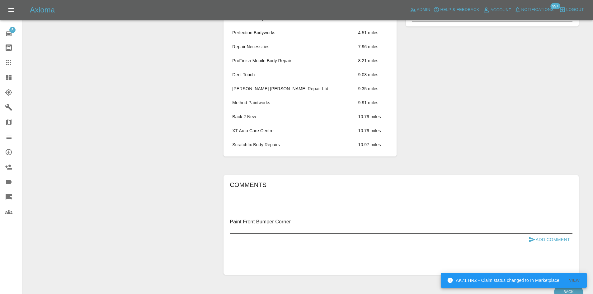
type textarea "Paint Front Bumper Corner"
click at [522, 234] on div "Add Comment" at bounding box center [401, 240] width 342 height 12
click at [528, 237] on icon "submit" at bounding box center [531, 240] width 7 height 6
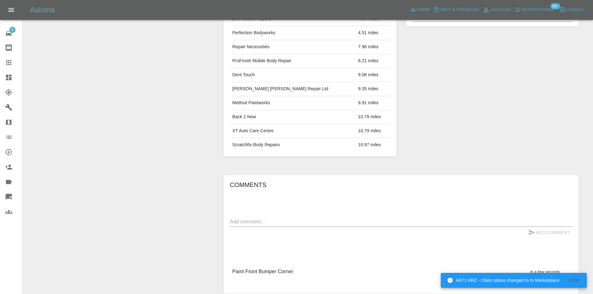
click at [3, 77] on link "Dashboard" at bounding box center [11, 77] width 22 height 15
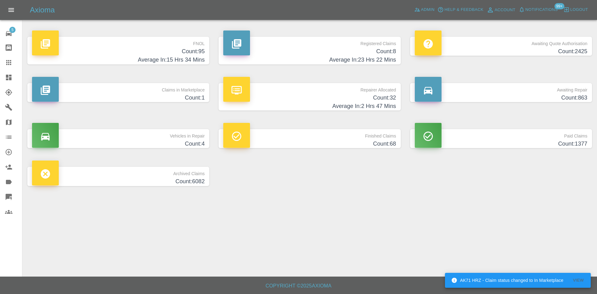
click at [319, 49] on h4 "Count: 8" at bounding box center [309, 51] width 173 height 8
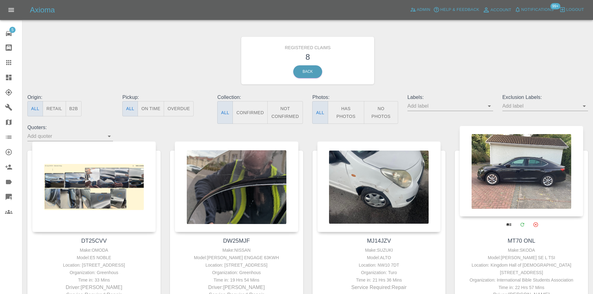
click at [549, 182] on div at bounding box center [521, 171] width 124 height 91
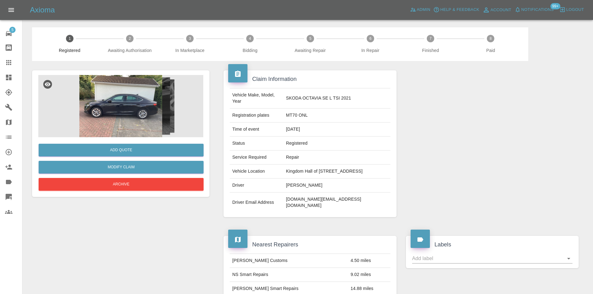
click at [211, 159] on div "Add Quote Modify Claim Archive" at bounding box center [120, 290] width 187 height 458
click at [179, 137] on div at bounding box center [120, 106] width 165 height 62
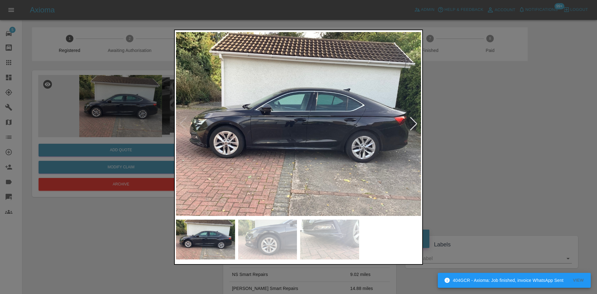
click at [414, 123] on div at bounding box center [414, 124] width 8 height 14
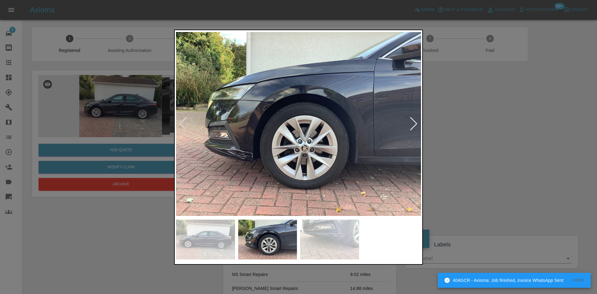
click at [414, 123] on div at bounding box center [414, 124] width 8 height 14
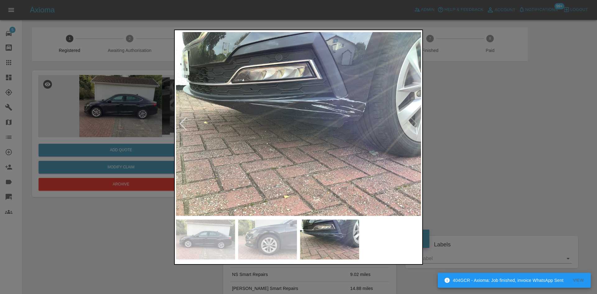
click at [274, 114] on img at bounding box center [298, 123] width 245 height 185
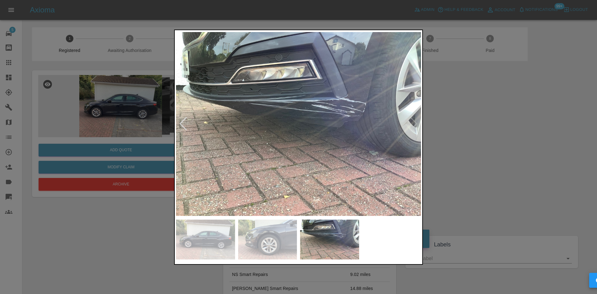
click at [274, 114] on img at bounding box center [298, 123] width 245 height 185
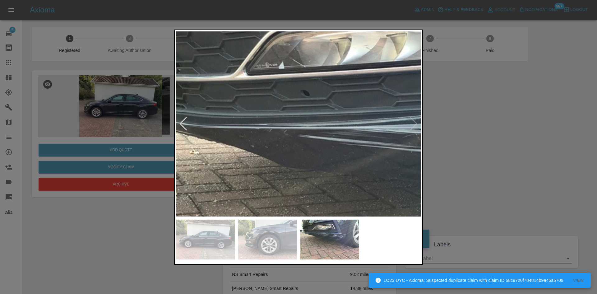
click at [210, 136] on img at bounding box center [447, 197] width 735 height 556
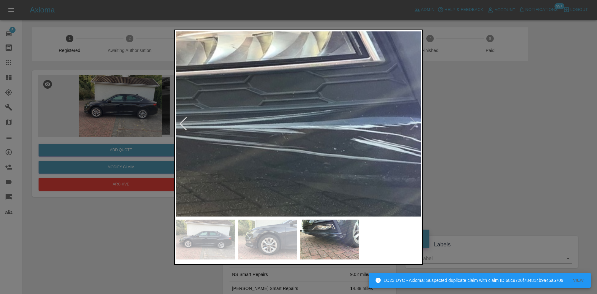
click at [549, 136] on div at bounding box center [298, 147] width 597 height 294
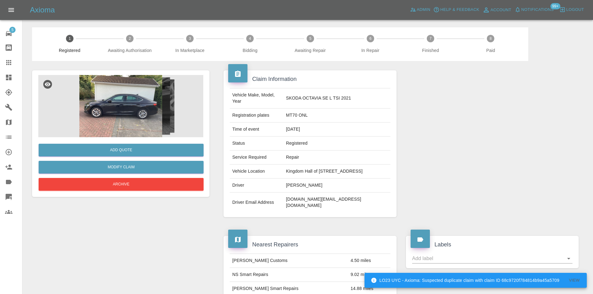
click at [283, 121] on td "MT70 ONL" at bounding box center [336, 116] width 107 height 14
copy td "MT70 ONL"
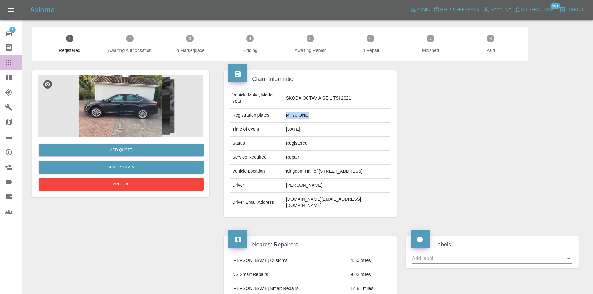
click at [6, 59] on icon at bounding box center [8, 62] width 7 height 7
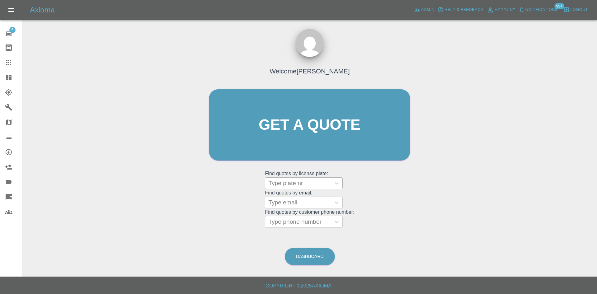
click at [303, 184] on div at bounding box center [297, 183] width 59 height 9
paste input "MT70 ONL"
type input "MT70 ONL"
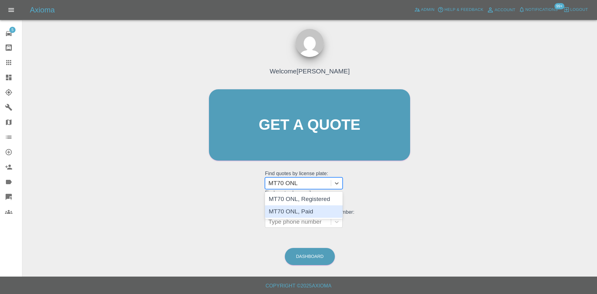
click at [306, 206] on div "MT70 ONL, Paid" at bounding box center [304, 211] width 78 height 12
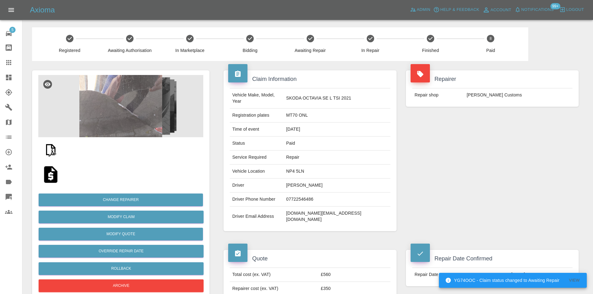
click at [111, 107] on img at bounding box center [120, 106] width 165 height 62
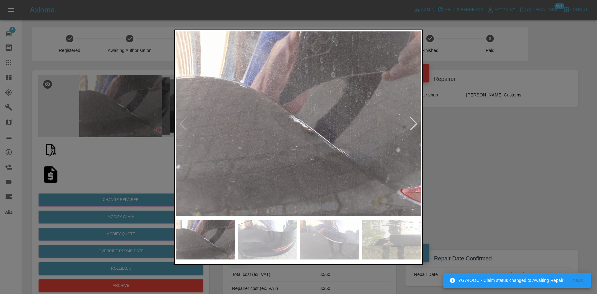
click at [416, 126] on div at bounding box center [414, 124] width 8 height 14
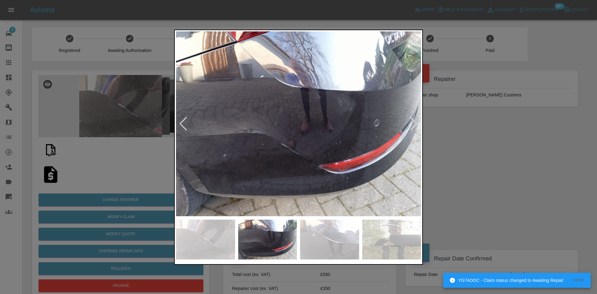
click at [489, 137] on div at bounding box center [298, 147] width 597 height 294
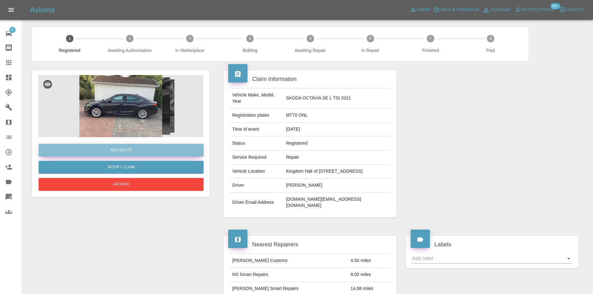
click at [146, 147] on button "Add Quote" at bounding box center [121, 150] width 165 height 13
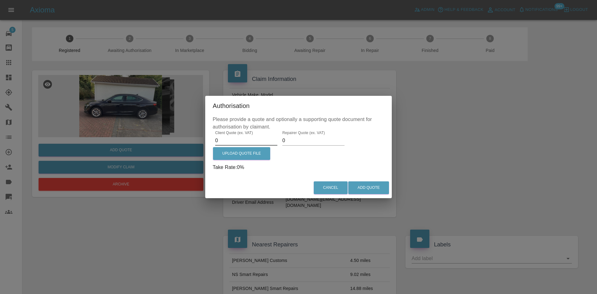
click at [221, 141] on input "0" at bounding box center [246, 141] width 62 height 10
type input "425"
type input "245"
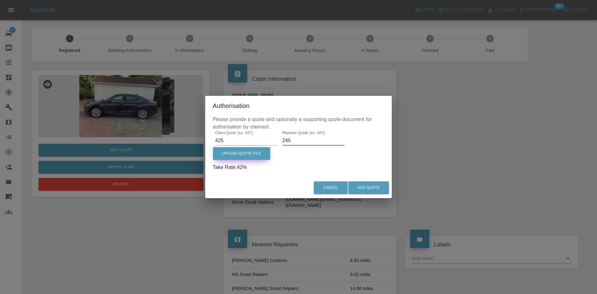
click at [251, 153] on label "Upload Quote File" at bounding box center [241, 153] width 57 height 13
click at [0, 0] on input "Upload Quote File" at bounding box center [0, 0] width 0 height 0
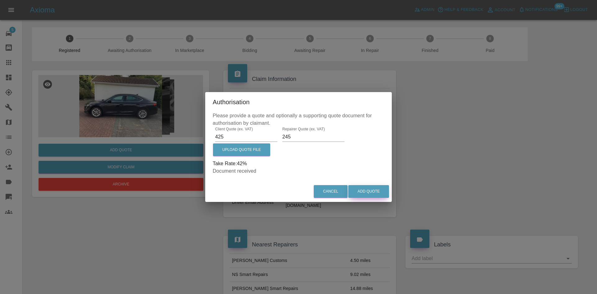
click at [372, 191] on button "Add Quote" at bounding box center [368, 191] width 41 height 13
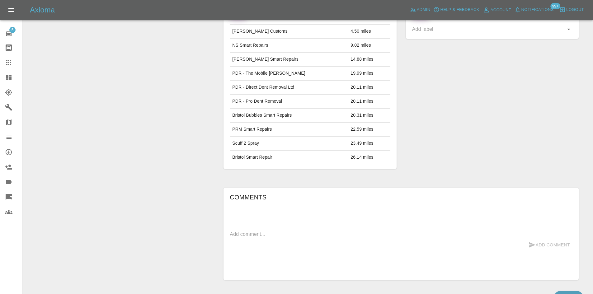
scroll to position [368, 0]
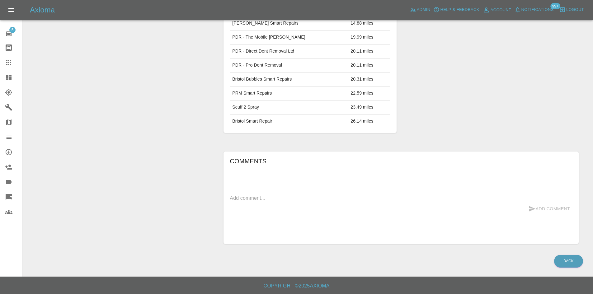
click at [261, 204] on div "Add Comment" at bounding box center [401, 209] width 342 height 12
click at [262, 198] on textarea at bounding box center [401, 197] width 342 height 7
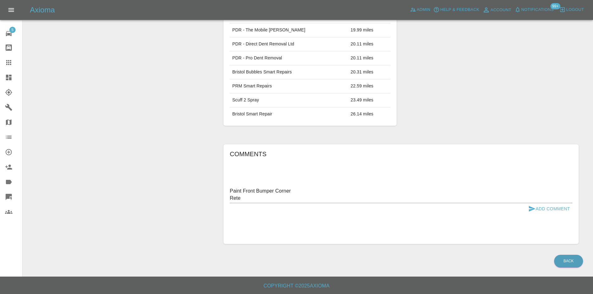
click at [273, 198] on textarea "Paint Front Bumper Corner Rete" at bounding box center [401, 194] width 342 height 14
click at [272, 202] on textarea "Paint Front Bumper Corner Rete" at bounding box center [401, 194] width 342 height 14
type textarea "Paint Front Bumper Corner Retexture Trim"
click at [567, 215] on button "Add Comment" at bounding box center [548, 209] width 47 height 12
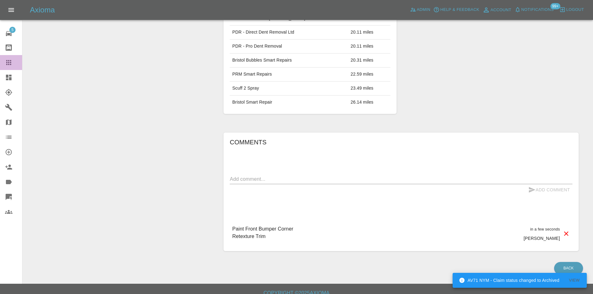
click at [2, 64] on link "Claims" at bounding box center [11, 62] width 22 height 15
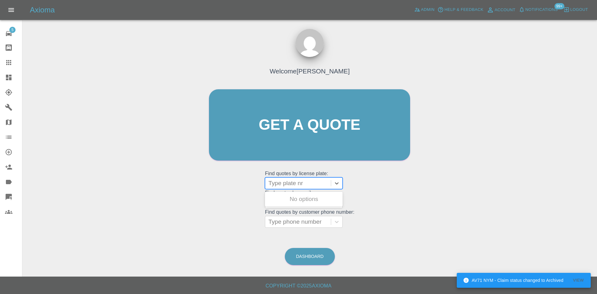
click at [289, 181] on div at bounding box center [297, 183] width 59 height 9
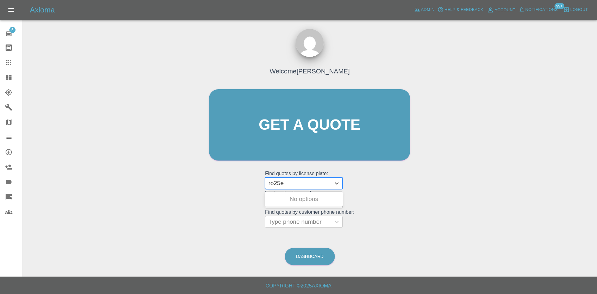
type input "ro25e"
click at [7, 78] on icon at bounding box center [8, 77] width 7 height 7
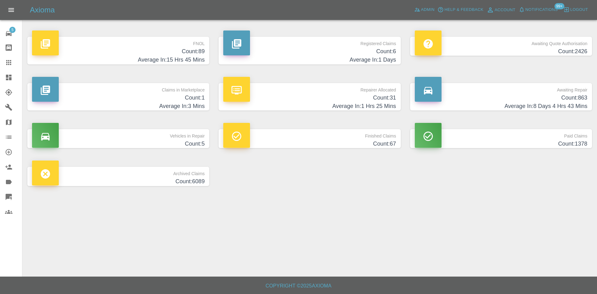
click at [342, 56] on h4 "Average In: 1 Days" at bounding box center [309, 60] width 173 height 8
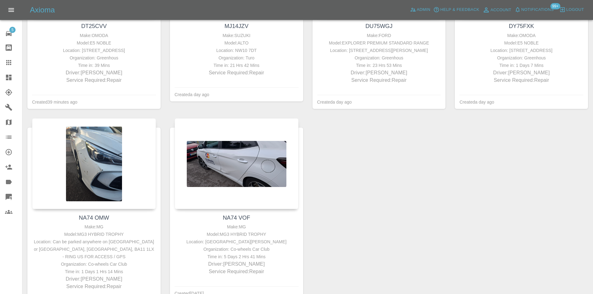
scroll to position [218, 0]
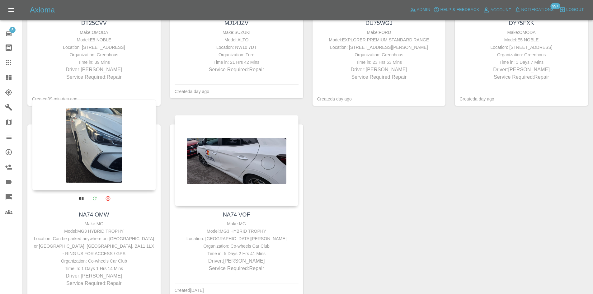
click at [117, 123] on div at bounding box center [94, 145] width 124 height 91
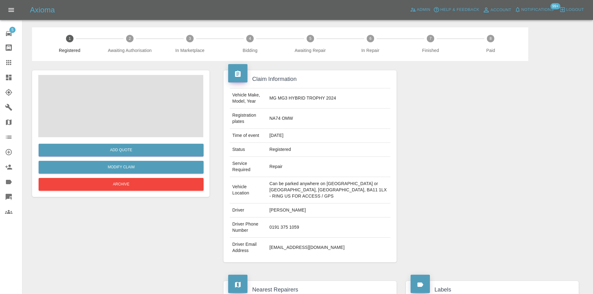
click at [121, 118] on span at bounding box center [120, 106] width 165 height 62
click at [121, 118] on img at bounding box center [120, 106] width 165 height 62
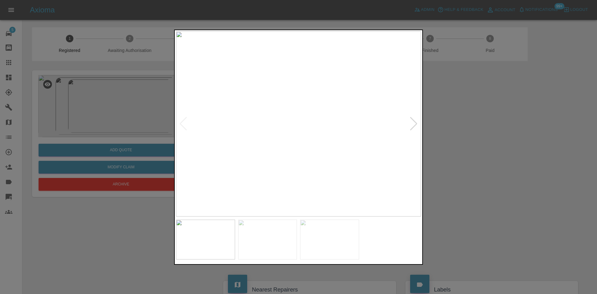
click at [409, 123] on img at bounding box center [298, 123] width 245 height 185
click at [412, 126] on div at bounding box center [414, 124] width 8 height 14
click at [476, 139] on div at bounding box center [298, 147] width 597 height 294
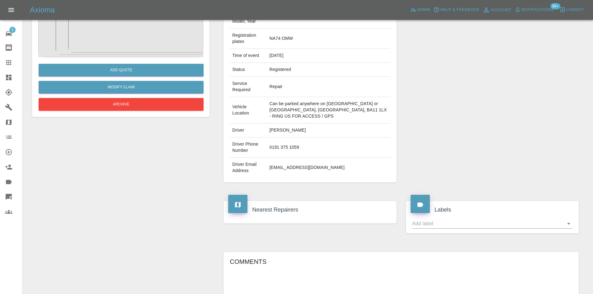
scroll to position [174, 0]
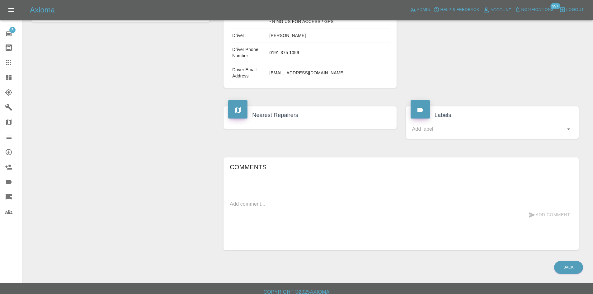
click at [0, 67] on link "Claims" at bounding box center [11, 62] width 22 height 15
click at [4, 80] on link "Dashboard" at bounding box center [11, 77] width 22 height 15
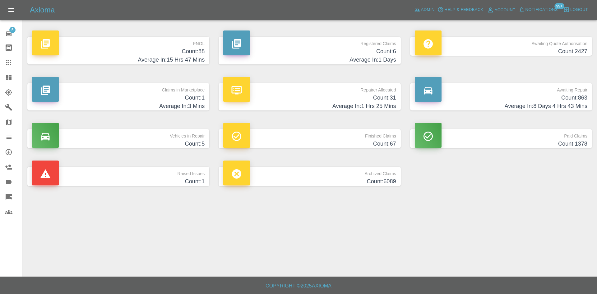
click at [160, 97] on h4 "Count: 1" at bounding box center [118, 98] width 173 height 8
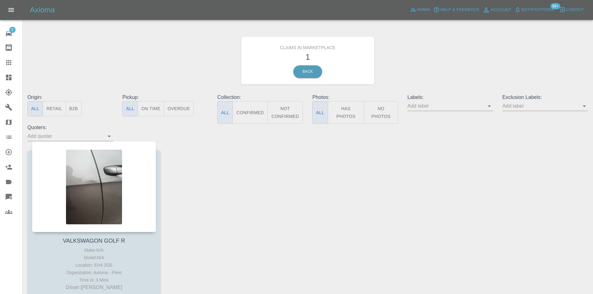
click at [13, 80] on div at bounding box center [13, 77] width 17 height 7
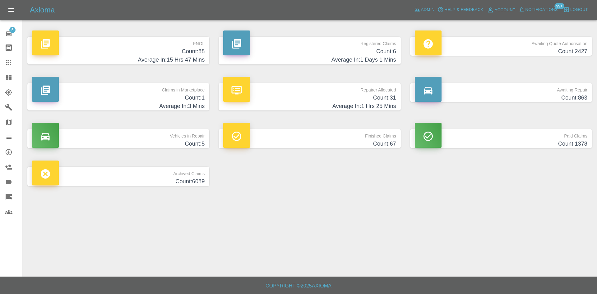
click at [346, 100] on h4 "Count: 31" at bounding box center [309, 98] width 173 height 8
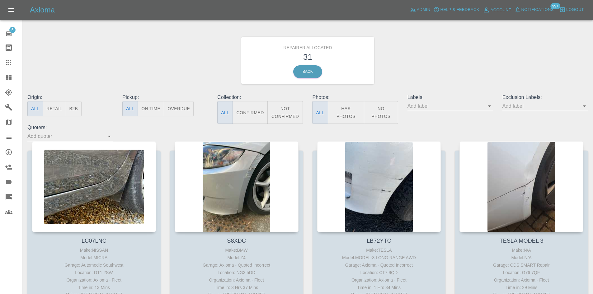
click at [0, 86] on link "Explorer" at bounding box center [11, 92] width 22 height 15
click at [0, 84] on link "Dashboard" at bounding box center [11, 77] width 22 height 15
click at [1, 81] on link "Dashboard" at bounding box center [11, 77] width 22 height 15
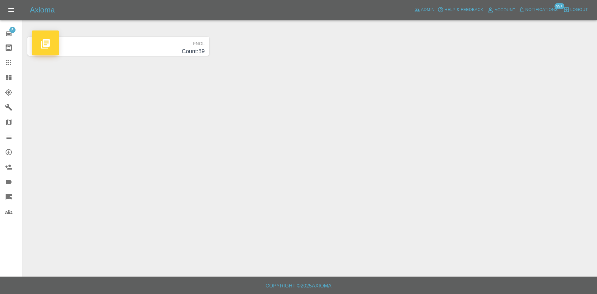
click at [384, 42] on main "FNOL Count: 89" at bounding box center [298, 138] width 597 height 277
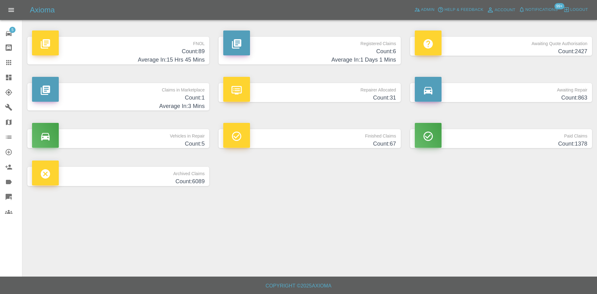
click at [344, 44] on p "Registered Claims" at bounding box center [309, 42] width 173 height 11
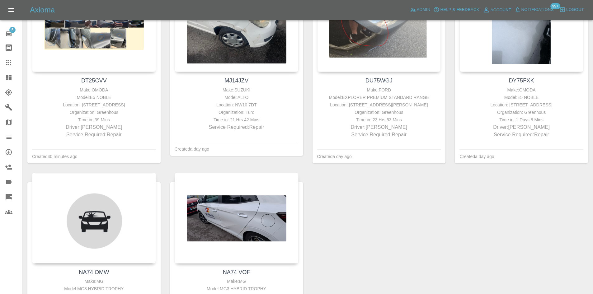
scroll to position [263, 0]
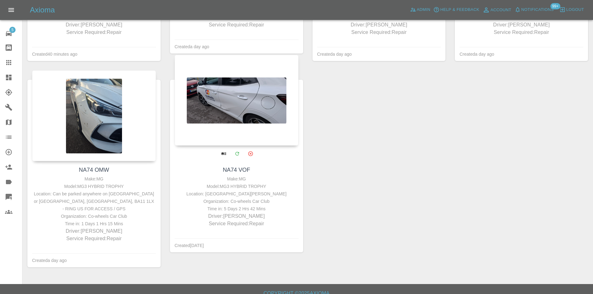
click at [225, 118] on div at bounding box center [236, 100] width 124 height 91
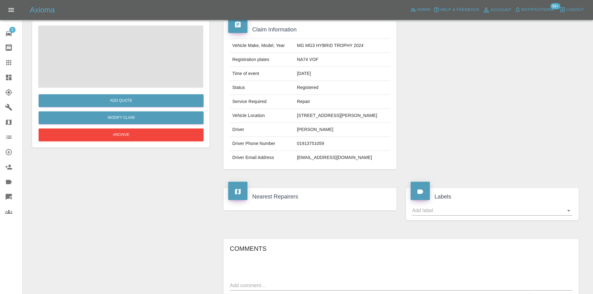
scroll to position [267, 0]
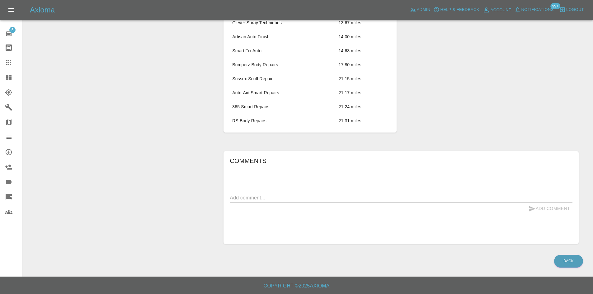
click at [289, 190] on div "Comments x Add Comment" at bounding box center [401, 197] width 342 height 83
click at [289, 192] on div "Comments x Add Comment" at bounding box center [401, 197] width 342 height 83
click at [273, 200] on textarea at bounding box center [401, 197] width 342 height 7
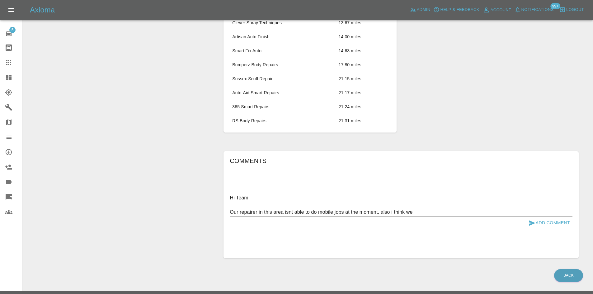
drag, startPoint x: 460, startPoint y: 217, endPoint x: 232, endPoint y: 208, distance: 228.2
click at [232, 208] on div "Hi Team, Our repairer in this area isnt able to do mobile jobs at the moment, a…" at bounding box center [401, 205] width 342 height 24
click at [232, 209] on textarea "Hi Team, Our repairer in this area isnt able to do mobile jobs at the moment, a…" at bounding box center [401, 204] width 342 height 21
click at [233, 209] on textarea "Hi Team, Our repairer in this area isnt able to do mobile jobs at the moment, a…" at bounding box center [401, 204] width 342 height 21
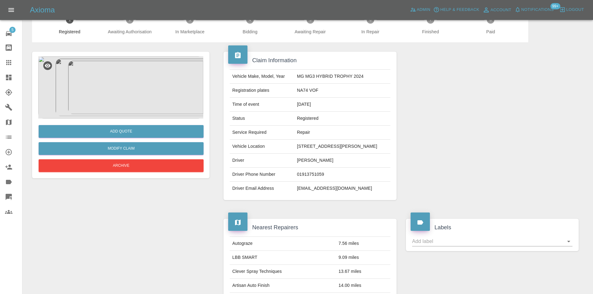
scroll to position [0, 0]
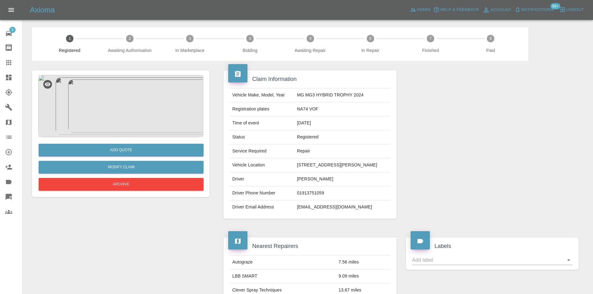
type textarea "Hi Team,"
click at [118, 68] on div "Add Quote Modify Claim Archive" at bounding box center [120, 298] width 187 height 474
click at [141, 115] on img at bounding box center [120, 106] width 165 height 62
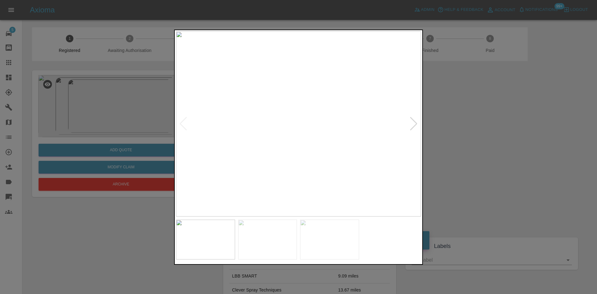
click at [416, 124] on div at bounding box center [414, 124] width 8 height 14
click at [475, 135] on div at bounding box center [298, 147] width 597 height 294
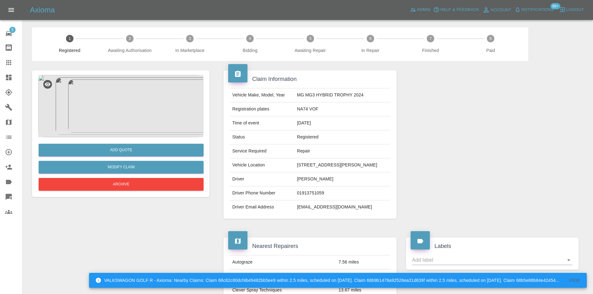
click at [296, 109] on td "NA74 VOF" at bounding box center [342, 109] width 96 height 14
copy td "NA74 VOF"
click at [104, 152] on button "Add Quote" at bounding box center [121, 150] width 165 height 13
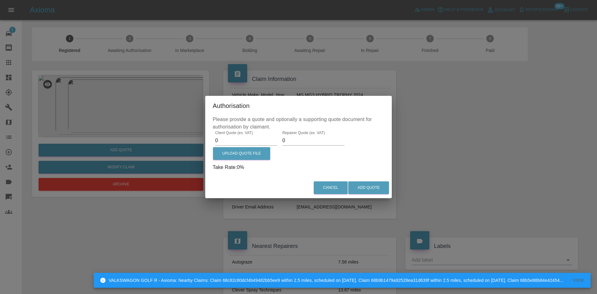
click at [243, 139] on input "0" at bounding box center [246, 141] width 62 height 10
click at [242, 139] on input "0" at bounding box center [246, 141] width 62 height 10
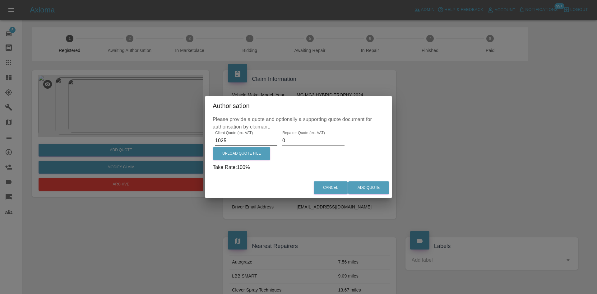
type input "1025"
type input "700"
click at [243, 155] on label "Upload Quote File" at bounding box center [241, 153] width 57 height 13
click at [0, 0] on input "Upload Quote File" at bounding box center [0, 0] width 0 height 0
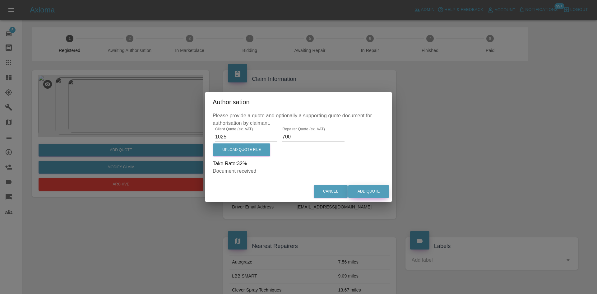
click at [389, 189] on button "Add Quote" at bounding box center [368, 191] width 41 height 13
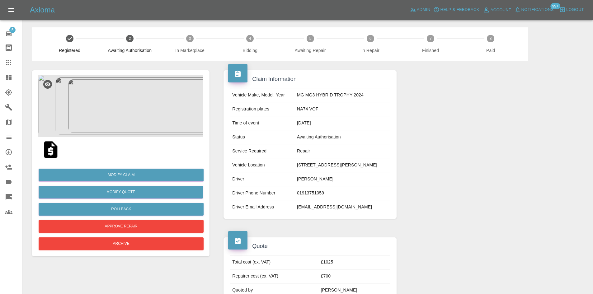
click at [8, 79] on icon at bounding box center [9, 78] width 6 height 6
click at [10, 78] on icon at bounding box center [9, 78] width 6 height 6
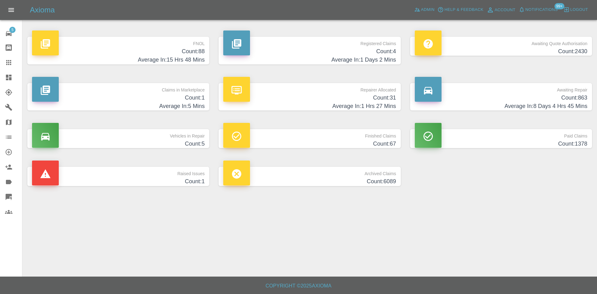
click at [289, 11] on div "Axioma Admin Help & Feedback Account Notifications 99+ Logout" at bounding box center [313, 10] width 567 height 10
click at [327, 53] on h4 "Count: 4" at bounding box center [309, 51] width 173 height 8
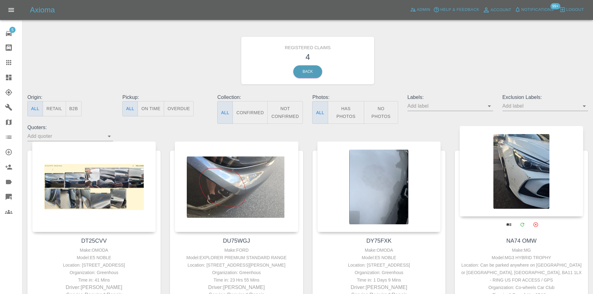
click at [519, 182] on div at bounding box center [521, 171] width 124 height 91
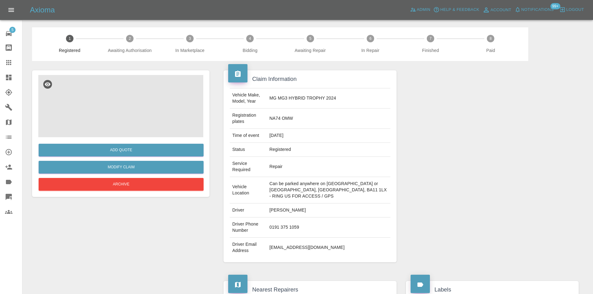
click at [150, 103] on img at bounding box center [120, 106] width 165 height 62
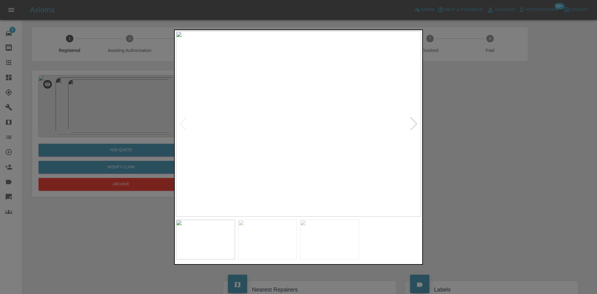
drag, startPoint x: 422, startPoint y: 124, endPoint x: 418, endPoint y: 124, distance: 3.7
click at [421, 124] on div at bounding box center [298, 147] width 249 height 235
click at [418, 124] on img at bounding box center [298, 123] width 245 height 185
click at [417, 123] on div at bounding box center [414, 124] width 8 height 14
click at [447, 132] on div at bounding box center [298, 147] width 597 height 294
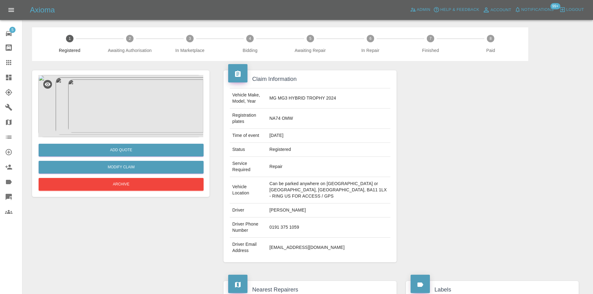
click at [287, 117] on td "NA74 OMW" at bounding box center [328, 119] width 123 height 20
copy td "NA74 OMW"
click at [279, 109] on td "NA74 OMW" at bounding box center [328, 119] width 123 height 20
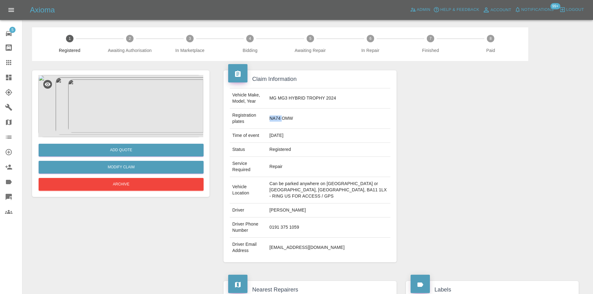
drag, startPoint x: 279, startPoint y: 109, endPoint x: 276, endPoint y: 121, distance: 13.0
click at [279, 109] on td "NA74 OMW" at bounding box center [328, 119] width 123 height 20
click at [276, 121] on td "NA74 OMW" at bounding box center [328, 119] width 123 height 20
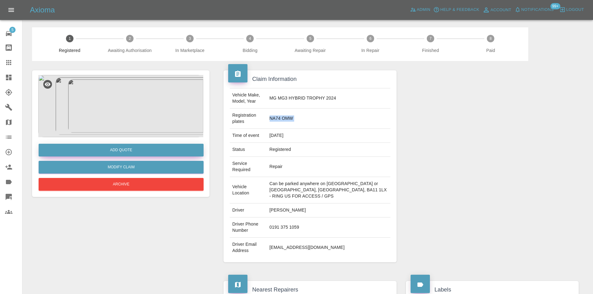
click at [113, 148] on button "Add Quote" at bounding box center [121, 150] width 165 height 13
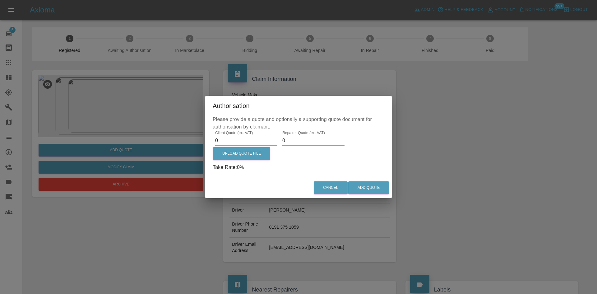
click at [239, 143] on input "0" at bounding box center [246, 141] width 62 height 10
type input "650"
type input "400"
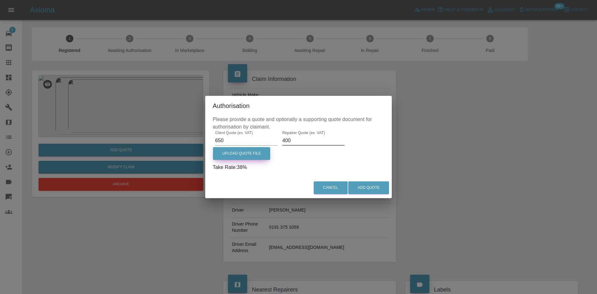
click at [230, 153] on label "Upload Quote File" at bounding box center [241, 153] width 57 height 13
click at [0, 0] on input "Upload Quote File" at bounding box center [0, 0] width 0 height 0
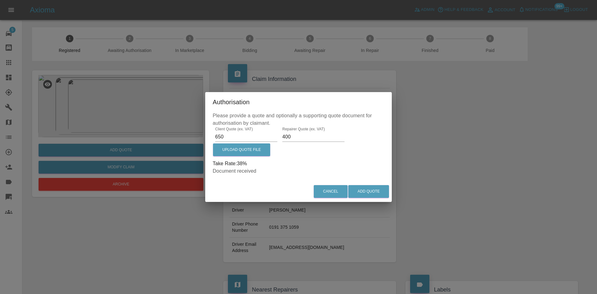
click at [321, 185] on div "Authorisation Please provide a quote and optionally a supporting quote document…" at bounding box center [298, 147] width 187 height 110
click at [321, 187] on button "Cancel" at bounding box center [331, 191] width 34 height 13
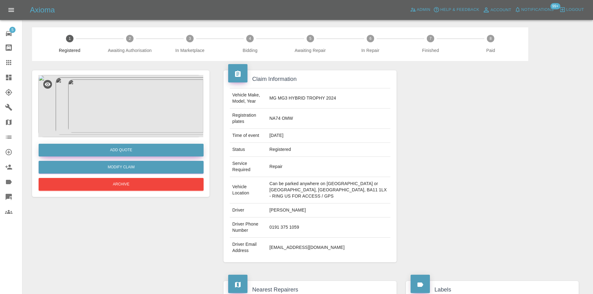
click at [107, 151] on button "Add Quote" at bounding box center [121, 150] width 165 height 13
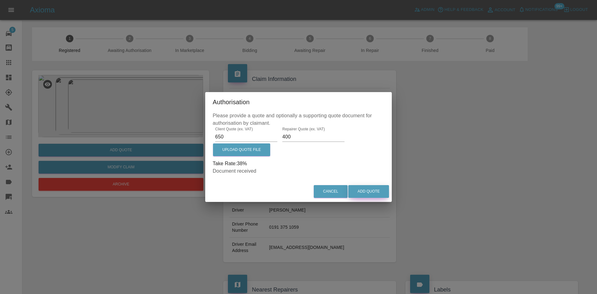
click at [361, 193] on button "Add Quote" at bounding box center [368, 191] width 41 height 13
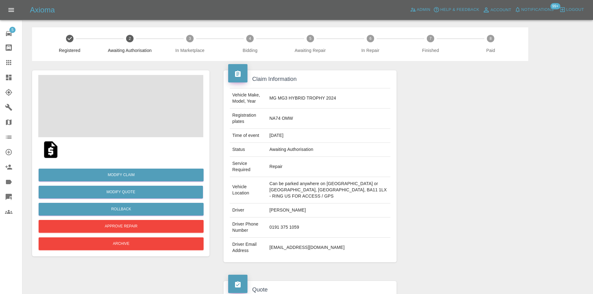
click at [0, 76] on link "Dashboard" at bounding box center [11, 77] width 22 height 15
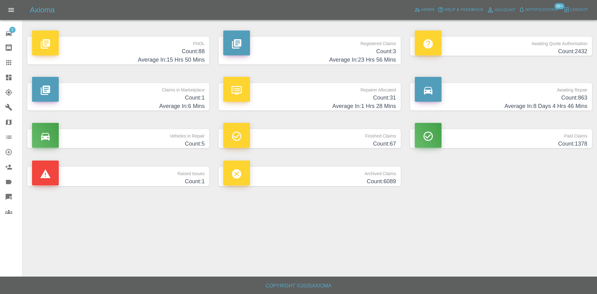
click at [321, 58] on h4 "Average In: 23 Hrs 56 Mins" at bounding box center [309, 60] width 173 height 8
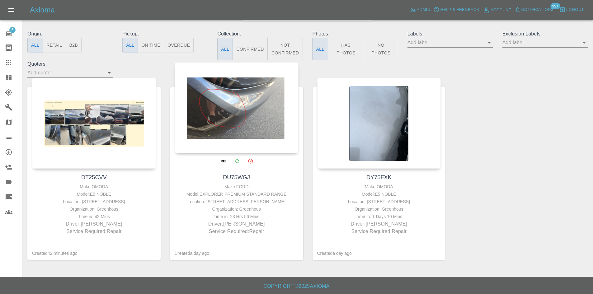
scroll to position [64, 0]
click at [245, 116] on div at bounding box center [236, 107] width 124 height 91
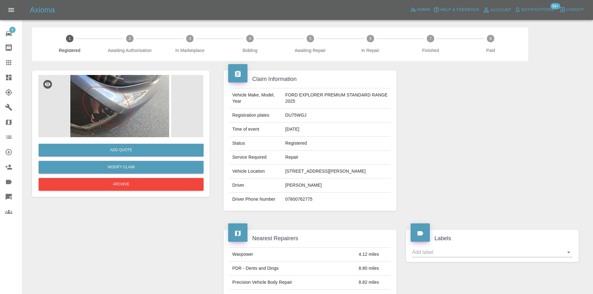
click at [160, 99] on img at bounding box center [120, 106] width 165 height 62
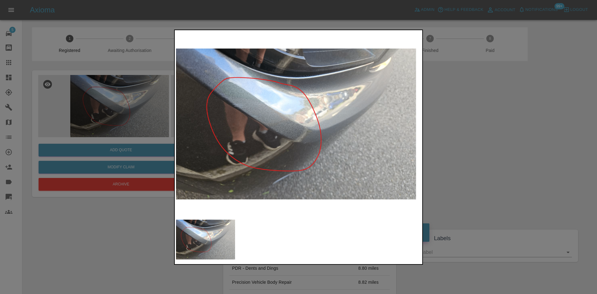
click at [271, 126] on img at bounding box center [298, 123] width 245 height 185
click at [495, 136] on div at bounding box center [298, 147] width 597 height 294
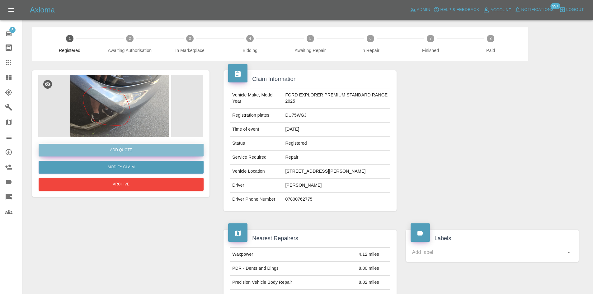
click at [164, 149] on button "Add Quote" at bounding box center [121, 150] width 165 height 13
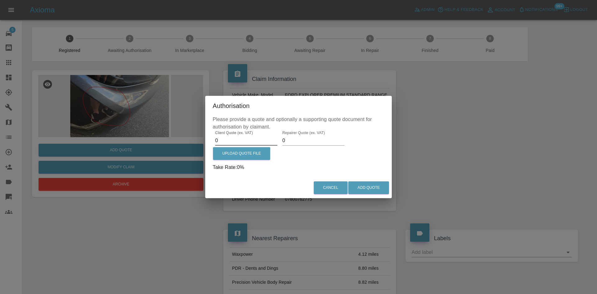
click at [239, 136] on input "0" at bounding box center [246, 141] width 62 height 10
type input "250"
click at [300, 144] on input "0" at bounding box center [313, 141] width 62 height 10
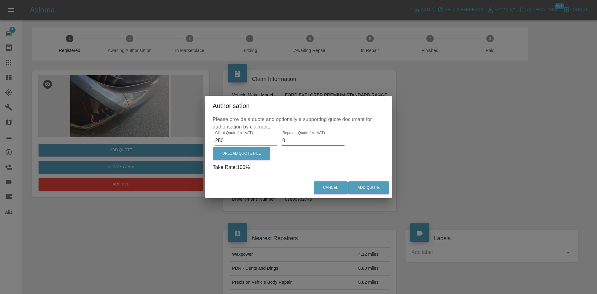
click at [300, 144] on input "0" at bounding box center [313, 141] width 62 height 10
type input "150"
click at [384, 183] on button "Add Quote" at bounding box center [368, 187] width 41 height 13
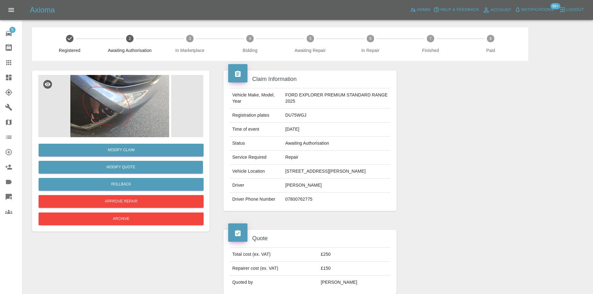
click at [110, 138] on div "Modify Claim Modify Quote Rollback Approve Repair Archive" at bounding box center [120, 182] width 165 height 90
click at [112, 117] on img at bounding box center [120, 106] width 165 height 62
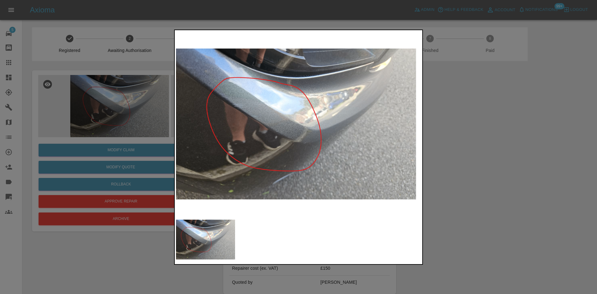
click at [293, 110] on img at bounding box center [298, 123] width 245 height 185
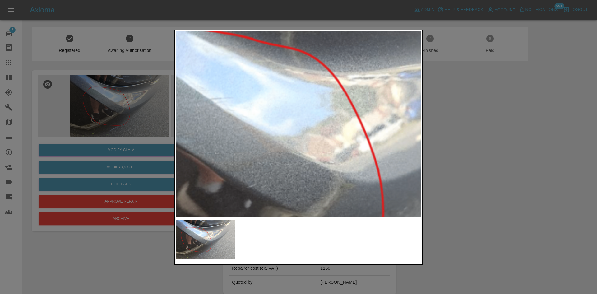
click at [293, 110] on img at bounding box center [315, 164] width 735 height 556
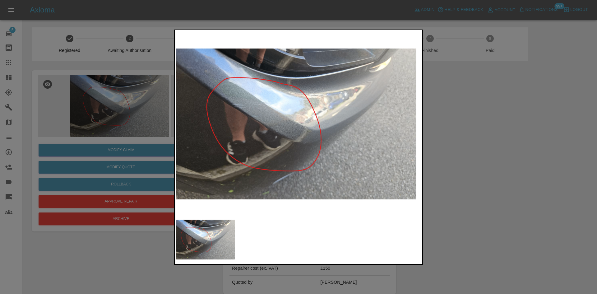
drag, startPoint x: 522, startPoint y: 113, endPoint x: 515, endPoint y: 114, distance: 6.6
click at [522, 113] on div at bounding box center [298, 147] width 597 height 294
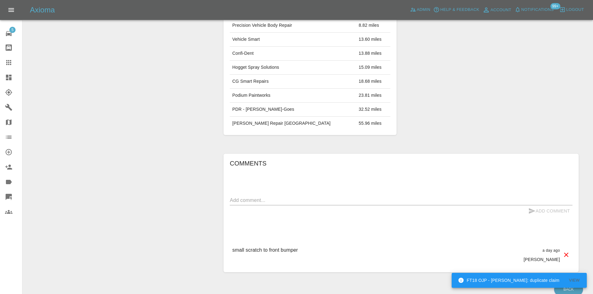
scroll to position [375, 0]
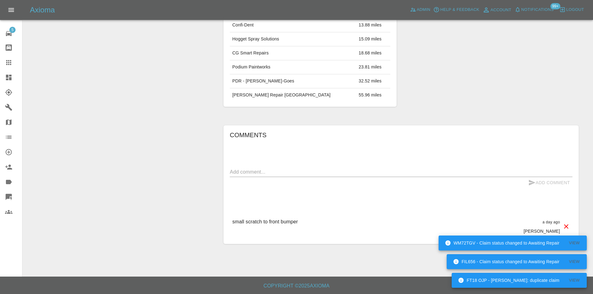
click at [6, 59] on icon at bounding box center [8, 62] width 7 height 7
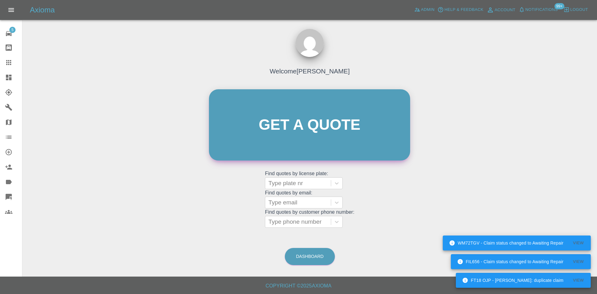
click at [307, 126] on link "Get a quote" at bounding box center [309, 124] width 201 height 71
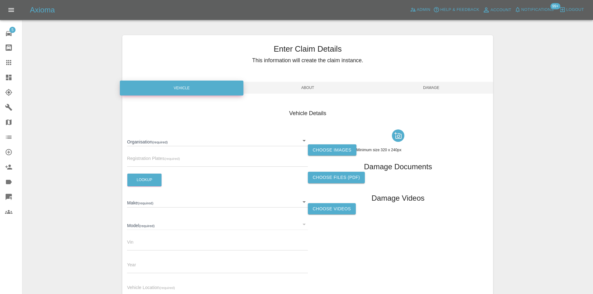
click at [168, 143] on body "FT18 OJP - Eric Ordano: duplicate claim View FIL656 - Claim status changed to A…" at bounding box center [296, 178] width 593 height 356
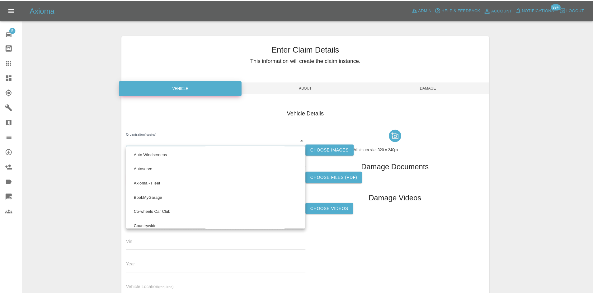
scroll to position [397, 0]
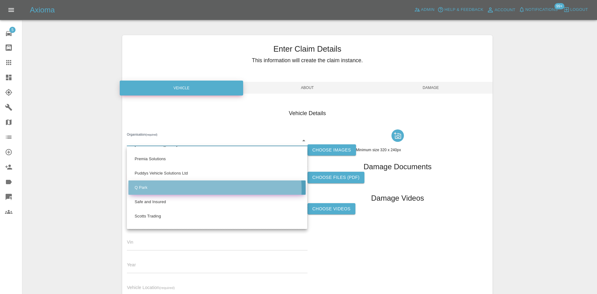
drag, startPoint x: 170, startPoint y: 189, endPoint x: 150, endPoint y: 180, distance: 21.9
click at [169, 188] on li "Q Park" at bounding box center [216, 187] width 177 height 14
type input "636b7ea454cf410016ef4d2c"
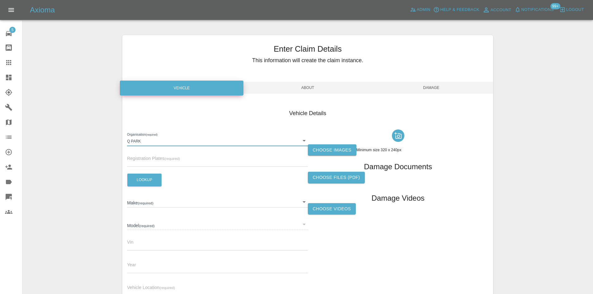
click at [147, 161] on input "text" at bounding box center [217, 162] width 180 height 9
paste input "DA21XTO"
type input "DA21XTO"
click at [149, 175] on button "Lookup" at bounding box center [144, 180] width 34 height 13
type input "BMW"
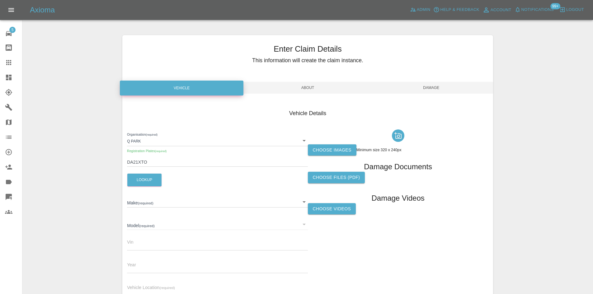
type input "M340I XDRIVE MHEV AUTO"
type input "WBA5U920X0FL29164"
type input "2021"
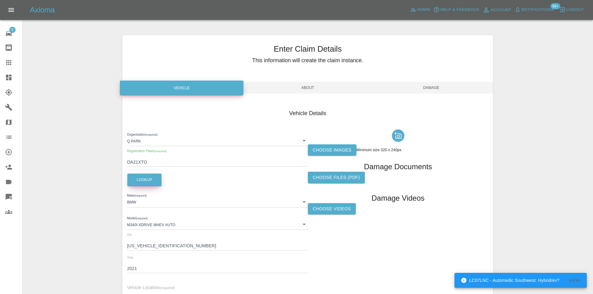
scroll to position [62, 0]
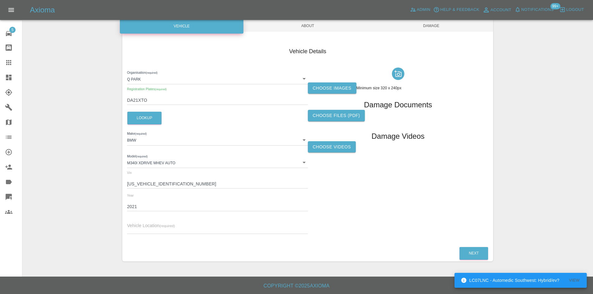
click at [167, 238] on div "Organisation (required) Q Park 636b7ea454cf410016ef4d2c Registration Plates (re…" at bounding box center [217, 152] width 180 height 174
click at [169, 230] on input "text" at bounding box center [217, 229] width 180 height 9
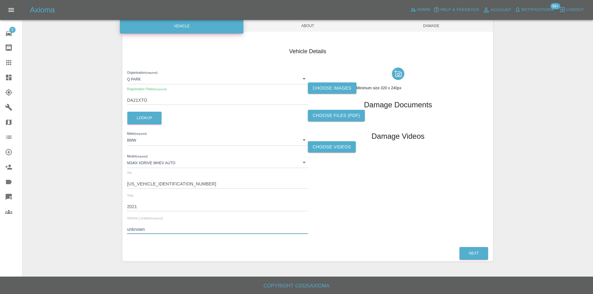
type input "unknown"
click at [327, 84] on label "Choose images" at bounding box center [332, 88] width 49 height 12
click at [0, 0] on input "Choose images" at bounding box center [0, 0] width 0 height 0
click at [319, 24] on span "About" at bounding box center [307, 26] width 123 height 12
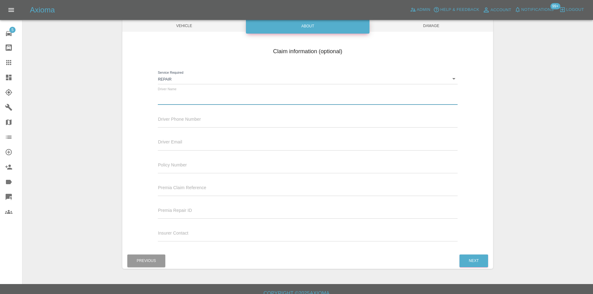
click at [184, 101] on input "text" at bounding box center [307, 100] width 299 height 9
click at [191, 116] on div "Driver Phone Number" at bounding box center [307, 118] width 299 height 17
click at [207, 100] on input "Waiting Details" at bounding box center [307, 100] width 299 height 9
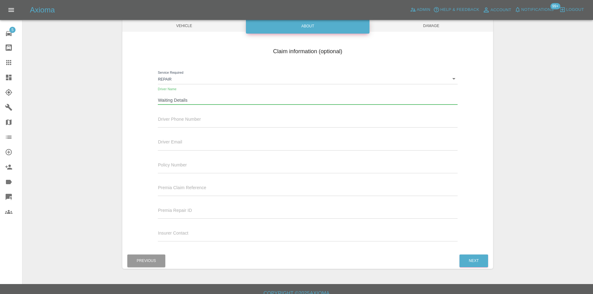
paste input "BADR"
click at [207, 100] on input "BADR" at bounding box center [307, 100] width 299 height 9
type input "Waiting Details"
click at [390, 28] on span "Damage" at bounding box center [430, 26] width 123 height 12
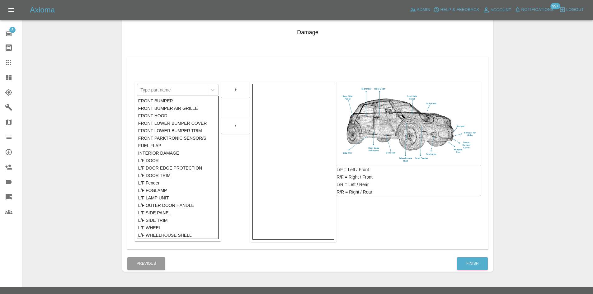
scroll to position [91, 0]
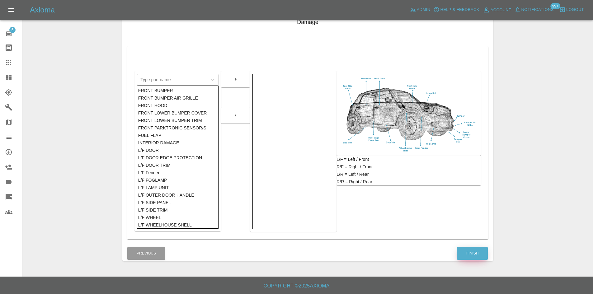
click at [471, 249] on button "Finish" at bounding box center [472, 253] width 31 height 13
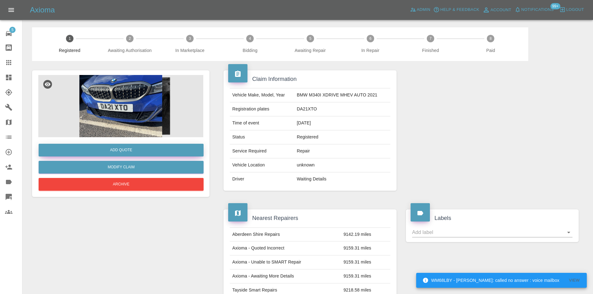
click at [152, 148] on button "Add Quote" at bounding box center [121, 150] width 165 height 13
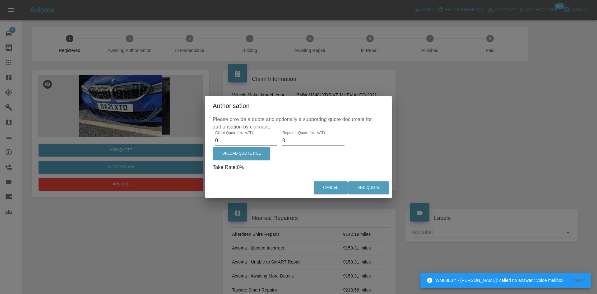
click at [223, 139] on input "0" at bounding box center [246, 141] width 62 height 10
type input "2501"
type input "150"
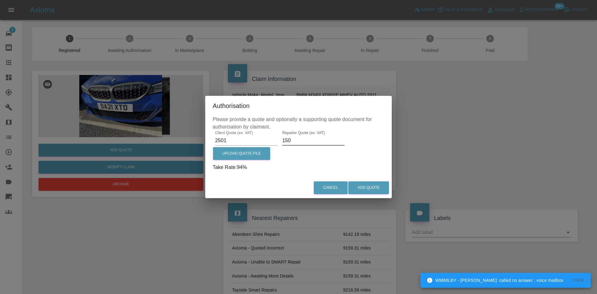
click at [229, 137] on input "2501" at bounding box center [246, 141] width 62 height 10
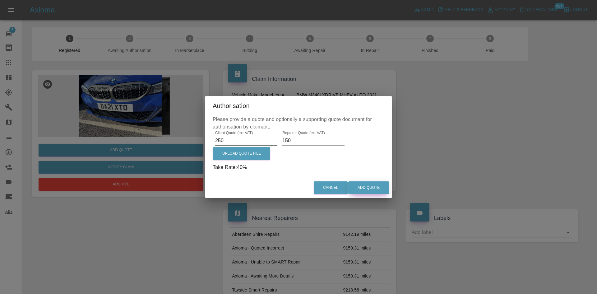
type input "250"
click at [359, 182] on div "Cancel Add Quote" at bounding box center [298, 187] width 187 height 21
click at [361, 184] on button "Add Quote" at bounding box center [368, 187] width 41 height 13
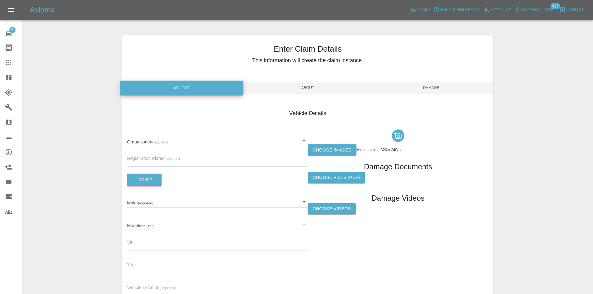
scroll to position [62, 0]
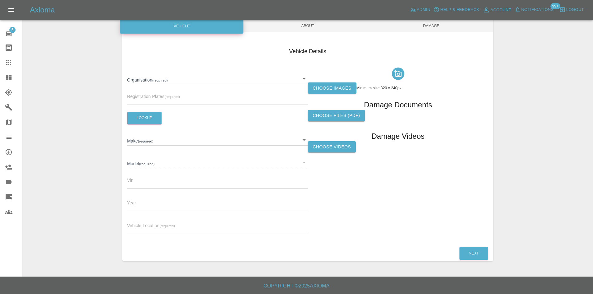
click at [10, 74] on icon at bounding box center [8, 77] width 7 height 7
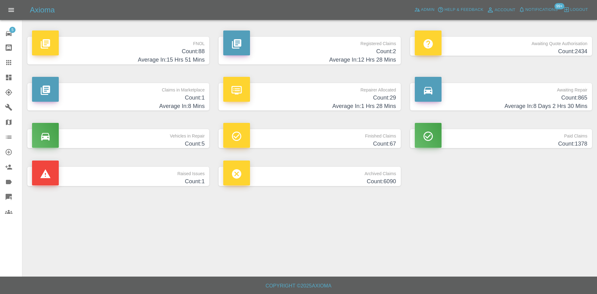
click at [499, 44] on p "Awaiting Quote Authorisation" at bounding box center [501, 42] width 173 height 11
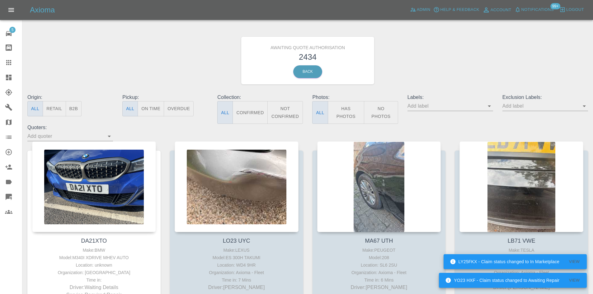
drag, startPoint x: 14, startPoint y: 60, endPoint x: 18, endPoint y: 60, distance: 4.4
click at [14, 60] on div at bounding box center [13, 62] width 17 height 7
click at [0, 58] on link "Claims" at bounding box center [11, 62] width 22 height 15
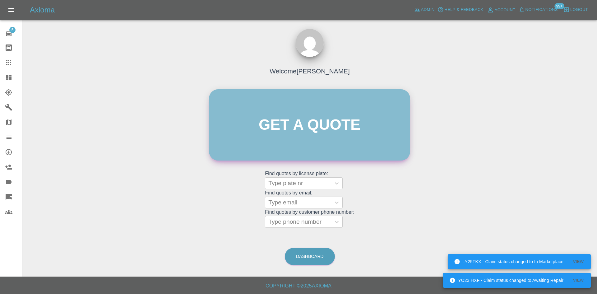
click at [289, 131] on link "Get a quote" at bounding box center [309, 124] width 201 height 71
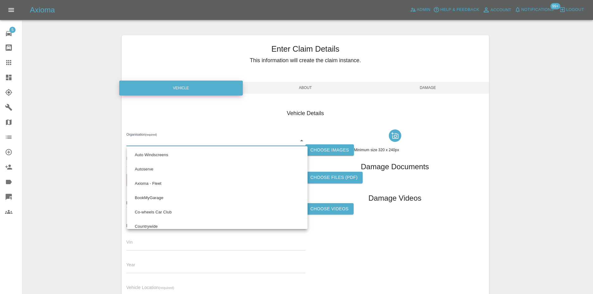
click at [188, 137] on body "Axioma Admin Help & Feedback Account Notifications 99+ Logout 5 Repair home Bod…" at bounding box center [296, 178] width 593 height 356
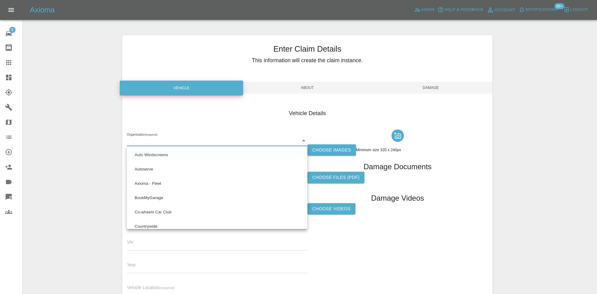
scroll to position [397, 0]
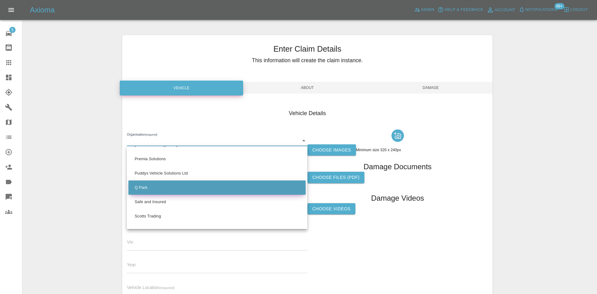
click at [167, 187] on li "Q Park" at bounding box center [216, 187] width 177 height 14
type input "636b7ea454cf410016ef4d2c"
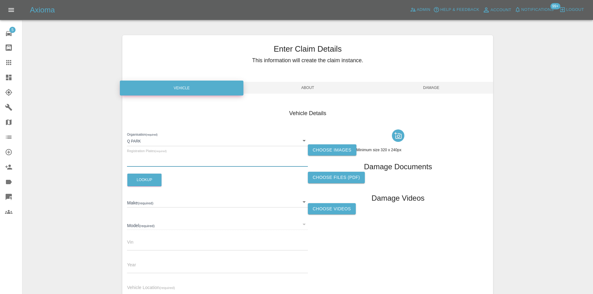
click at [143, 159] on input "text" at bounding box center [217, 162] width 180 height 9
type input "UNKNOWN"
click at [164, 230] on div "Organisation (required) Q Park 636b7ea454cf410016ef4d2c Registration Plates (re…" at bounding box center [217, 214] width 180 height 174
click at [166, 204] on body "Axioma Admin Help & Feedback Account Notifications 99+ Logout 5 Repair home Bod…" at bounding box center [296, 178] width 593 height 356
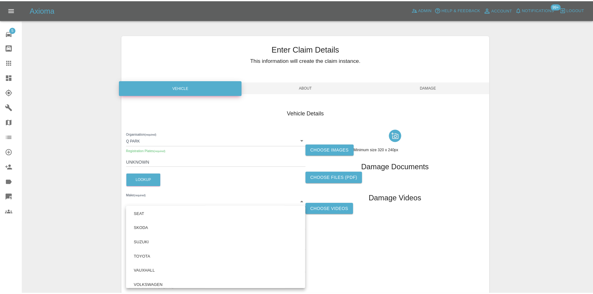
scroll to position [110, 0]
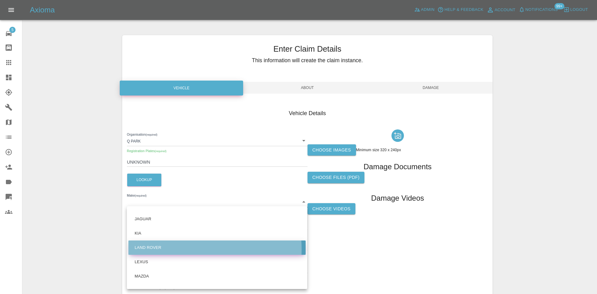
click at [159, 249] on li "LAND ROVER" at bounding box center [216, 247] width 177 height 14
type input "LAND ROVER"
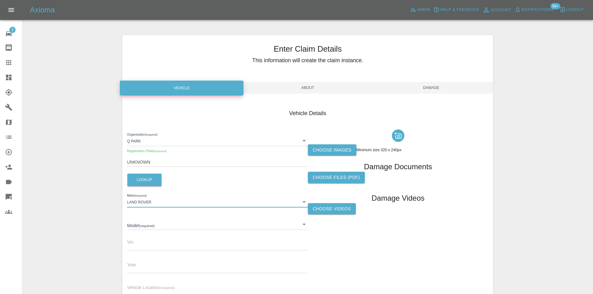
drag, startPoint x: 144, startPoint y: 208, endPoint x: 144, endPoint y: 223, distance: 14.9
click at [144, 209] on div "Organisation (required) Q Park 636b7ea454cf410016ef4d2c Registration Plates (re…" at bounding box center [217, 214] width 180 height 174
click at [144, 223] on body "Axioma Admin Help & Feedback Account Notifications 99+ Logout 5 Repair home Bod…" at bounding box center [296, 178] width 593 height 356
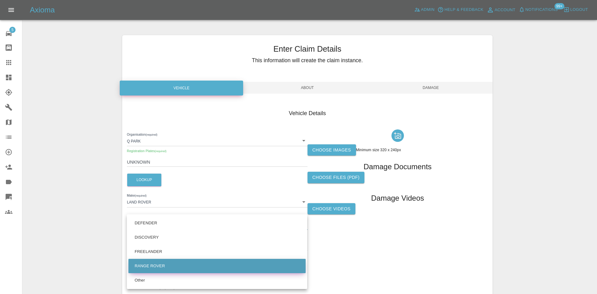
click at [157, 266] on li "RANGE ROVER" at bounding box center [216, 266] width 177 height 14
type input "RANGE ROVER"
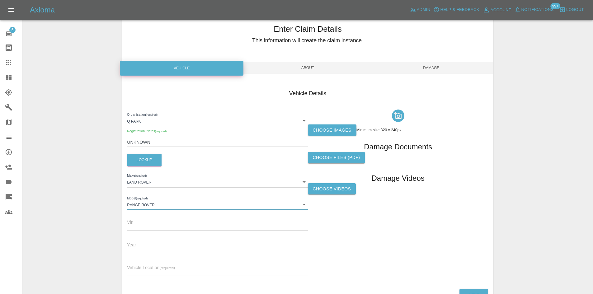
scroll to position [31, 0]
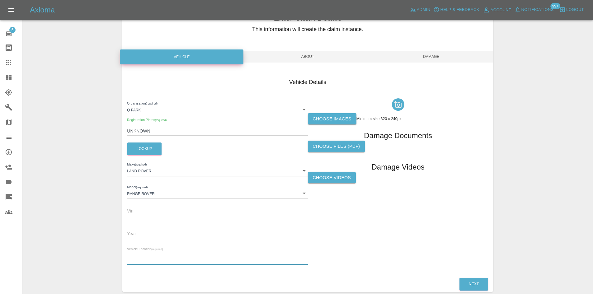
click at [140, 259] on input "text" at bounding box center [217, 260] width 180 height 9
type input "ME"
click at [319, 119] on label "Choose images" at bounding box center [332, 119] width 49 height 12
click at [0, 0] on input "Choose images" at bounding box center [0, 0] width 0 height 0
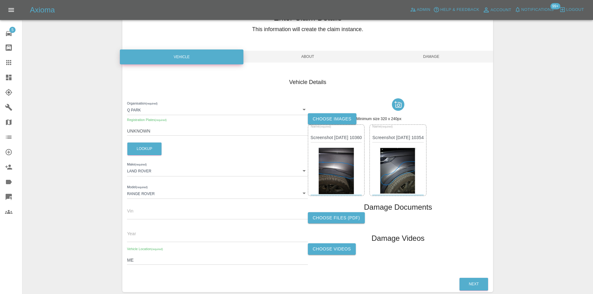
click at [308, 57] on span "About" at bounding box center [307, 57] width 123 height 12
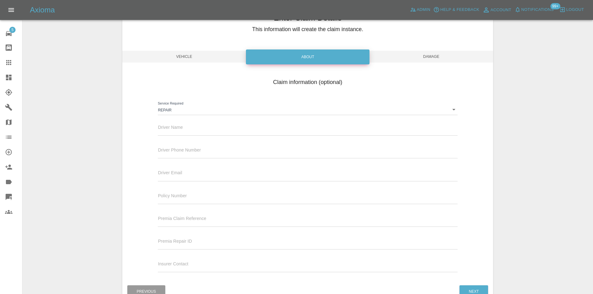
click at [225, 134] on input "text" at bounding box center [307, 131] width 299 height 9
type input "Waiting Details"
click at [424, 56] on span "Damage" at bounding box center [430, 57] width 123 height 12
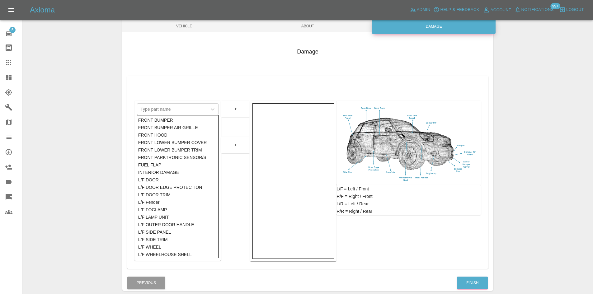
scroll to position [91, 0]
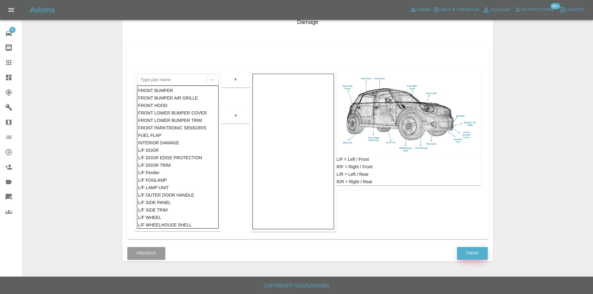
click at [484, 258] on button "Finish" at bounding box center [472, 253] width 31 height 13
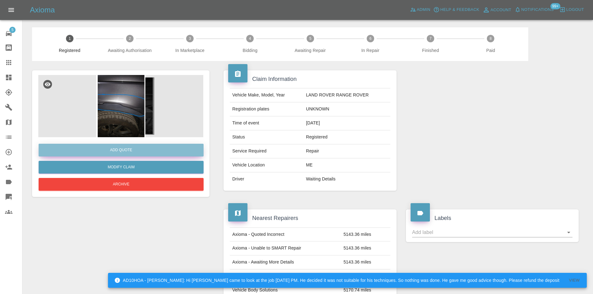
click at [95, 146] on button "Add Quote" at bounding box center [121, 150] width 165 height 13
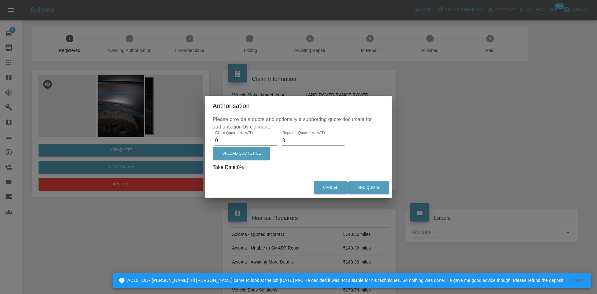
click at [242, 137] on input "0" at bounding box center [246, 141] width 62 height 10
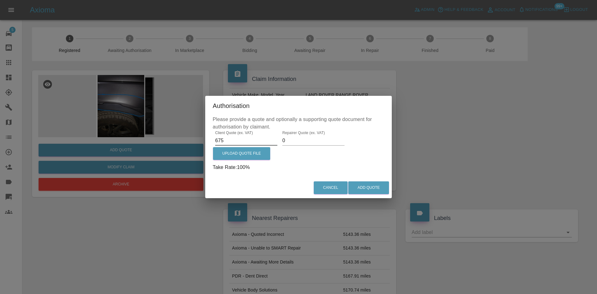
type input "675"
type input "340"
click at [356, 181] on div "Cancel Add Quote" at bounding box center [298, 187] width 187 height 21
click at [361, 185] on button "Add Quote" at bounding box center [368, 187] width 41 height 13
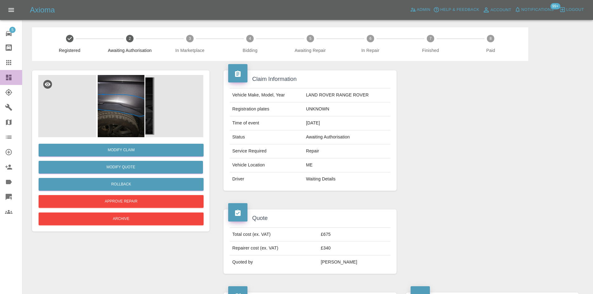
click at [3, 82] on link "Dashboard" at bounding box center [11, 77] width 22 height 15
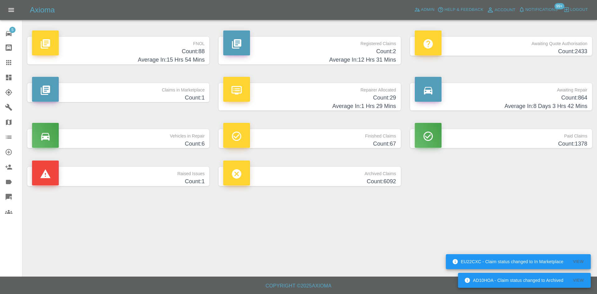
click at [1, 66] on link "Claims" at bounding box center [11, 62] width 22 height 15
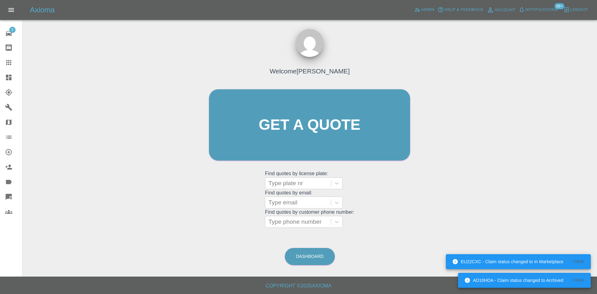
click at [291, 171] on grid "Find quotes by license plate: Type plate nr" at bounding box center [309, 180] width 89 height 18
click at [292, 178] on div "Type plate nr" at bounding box center [298, 183] width 66 height 11
paste input "FP54VVO"
type input "FP54VVO"
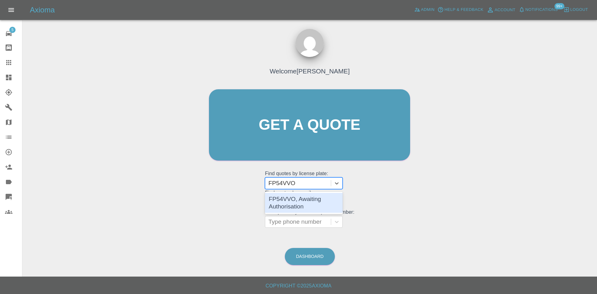
click at [298, 200] on div "FP54VVO, Awaiting Authorisation" at bounding box center [304, 203] width 78 height 20
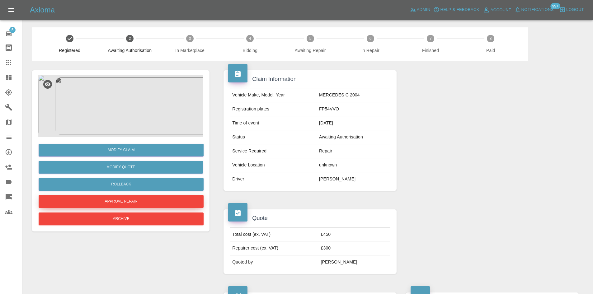
click at [125, 198] on button "Approve Repair" at bounding box center [121, 201] width 165 height 13
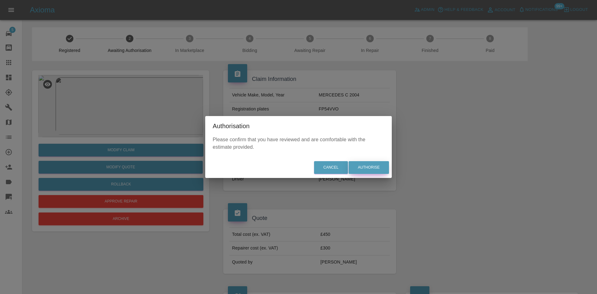
click at [365, 166] on button "Authorise" at bounding box center [369, 167] width 40 height 13
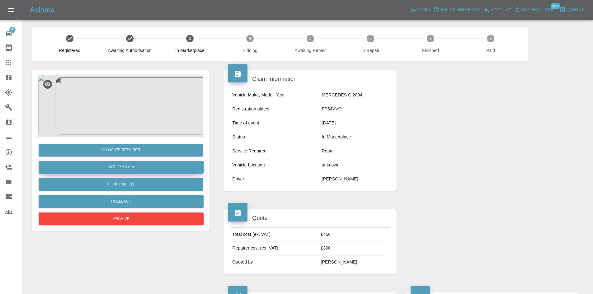
click at [128, 168] on link "Modify Claim" at bounding box center [121, 167] width 165 height 13
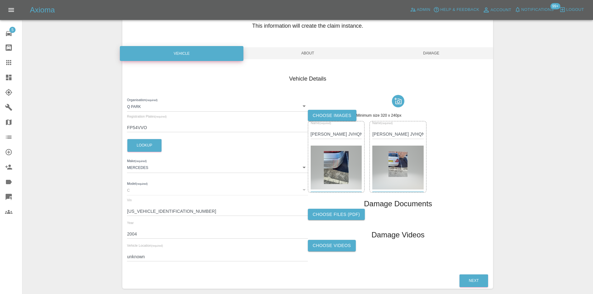
scroll to position [62, 0]
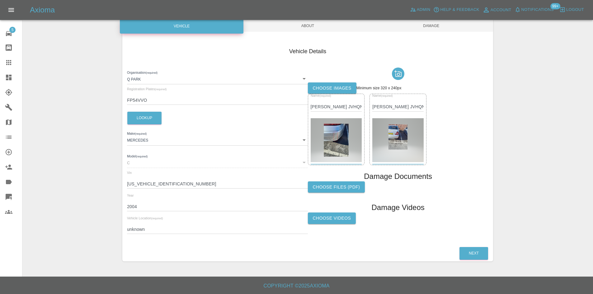
click at [151, 229] on input "unknown" at bounding box center [217, 229] width 180 height 9
click at [140, 231] on input "unknown" at bounding box center [217, 229] width 180 height 9
paste input "ME54VVO"
click at [137, 229] on input "ME54VVO" at bounding box center [217, 229] width 180 height 9
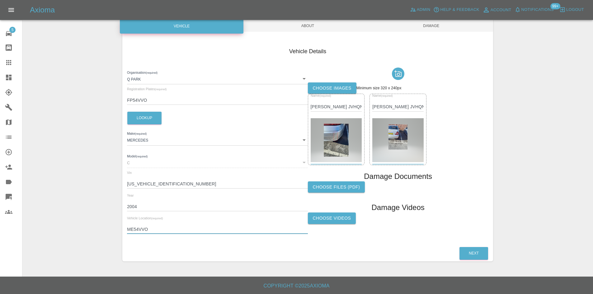
type input "ME5 4VVO"
click at [459, 247] on button "Next" at bounding box center [473, 253] width 29 height 13
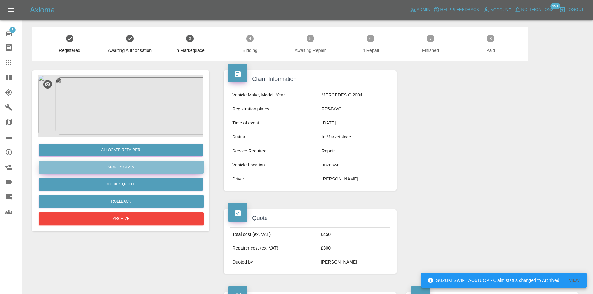
click at [131, 169] on link "Modify Claim" at bounding box center [121, 167] width 165 height 13
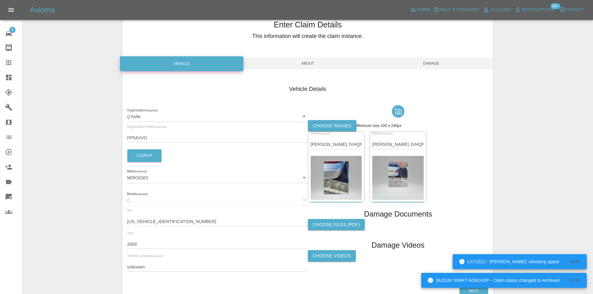
scroll to position [62, 0]
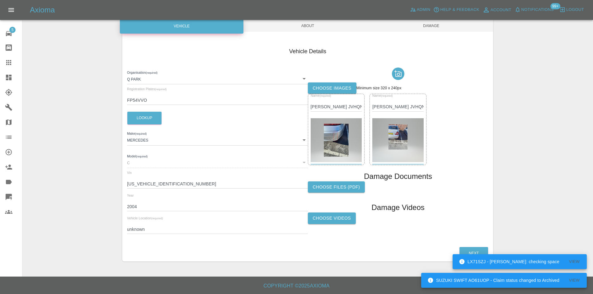
click at [133, 232] on input "unknown" at bounding box center [217, 229] width 180 height 9
paste input "ME54VVO"
click at [139, 229] on input "ME54VVO" at bounding box center [217, 229] width 180 height 9
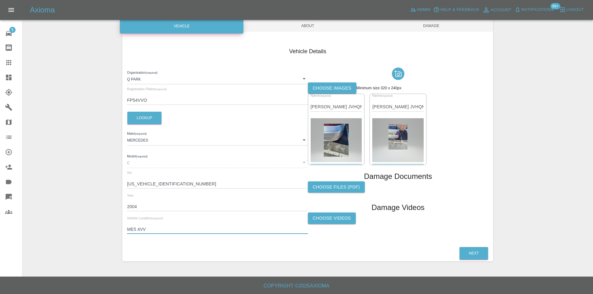
type input "ME5 4VV"
click at [317, 22] on span "About" at bounding box center [307, 26] width 123 height 12
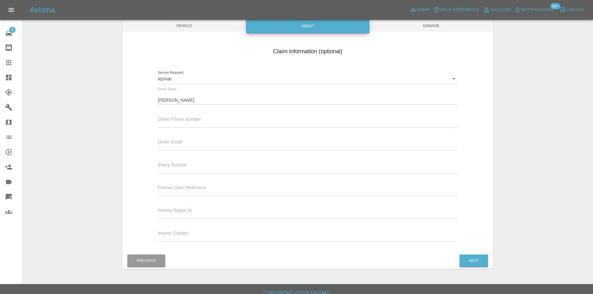
click at [207, 122] on input "text" at bounding box center [307, 123] width 299 height 9
paste input "07958 962 972"
type input "07958 962 972"
click at [396, 26] on span "Damage" at bounding box center [430, 26] width 123 height 12
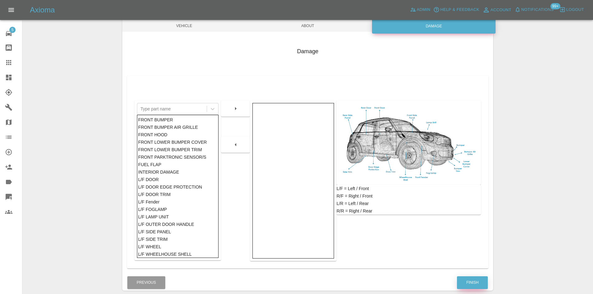
click at [474, 278] on button "Finish" at bounding box center [472, 282] width 31 height 13
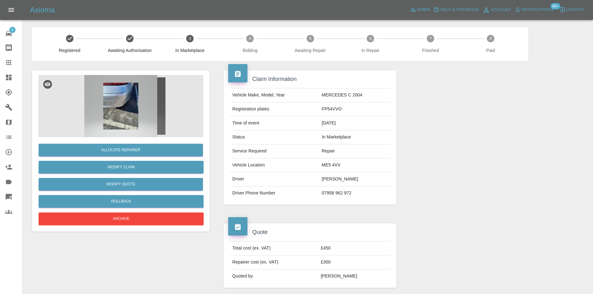
click at [148, 104] on img at bounding box center [120, 106] width 165 height 62
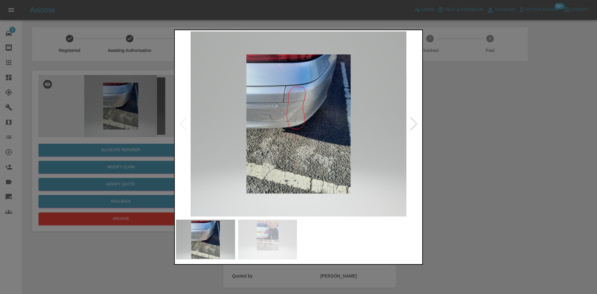
click at [248, 108] on img at bounding box center [298, 123] width 245 height 185
click at [249, 109] on img at bounding box center [298, 123] width 245 height 185
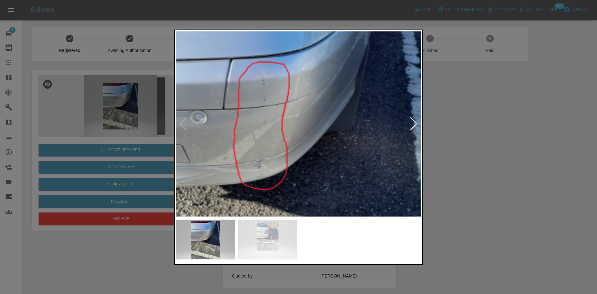
click at [204, 113] on img at bounding box center [268, 174] width 735 height 556
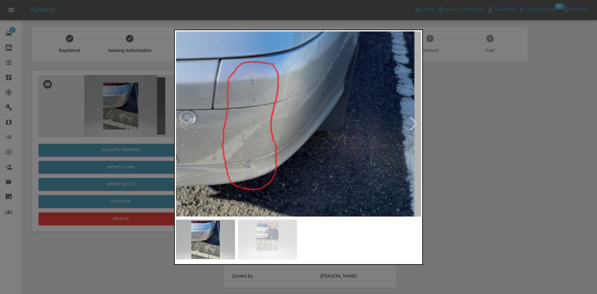
click at [410, 128] on div at bounding box center [414, 124] width 8 height 14
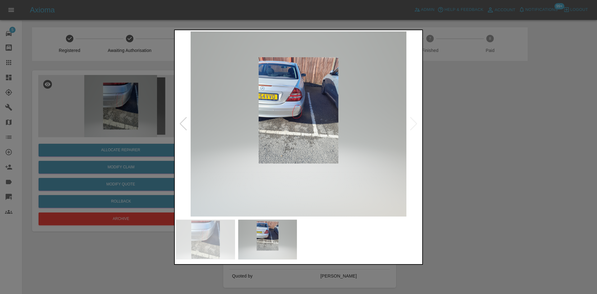
click at [453, 128] on div at bounding box center [298, 147] width 597 height 294
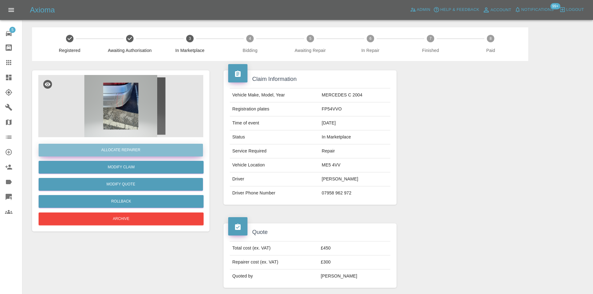
click at [155, 145] on button "Allocate Repairer" at bounding box center [121, 150] width 164 height 13
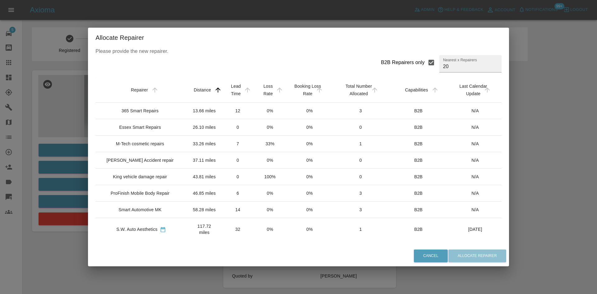
click at [157, 119] on td "365 Smart Repairs" at bounding box center [140, 111] width 91 height 16
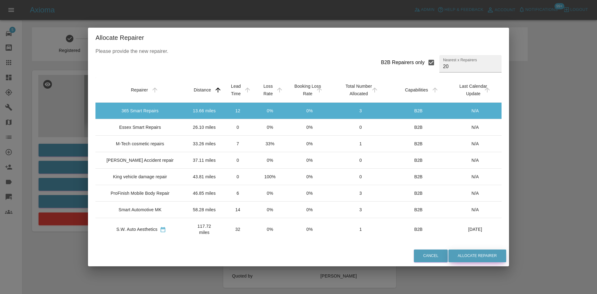
click at [463, 256] on button "Allocate Repairer" at bounding box center [478, 255] width 58 height 13
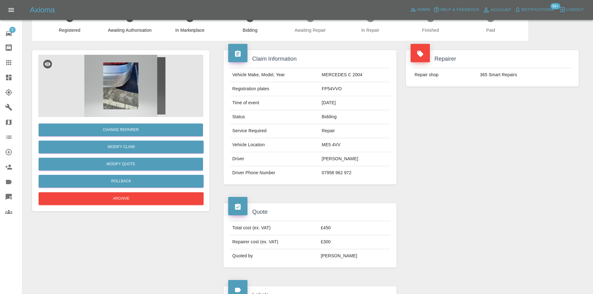
scroll to position [20, 0]
click at [114, 88] on img at bounding box center [120, 86] width 165 height 62
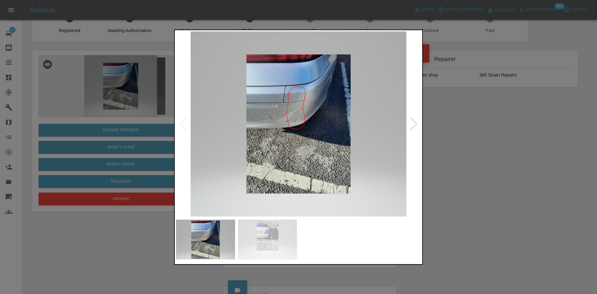
click at [291, 100] on img at bounding box center [298, 123] width 245 height 185
click at [291, 101] on img at bounding box center [298, 123] width 245 height 185
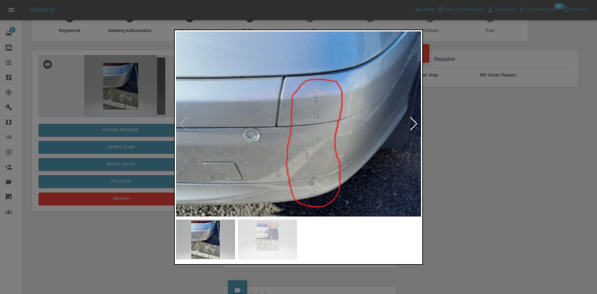
click at [291, 101] on img at bounding box center [321, 191] width 735 height 556
click at [290, 102] on img at bounding box center [321, 191] width 735 height 556
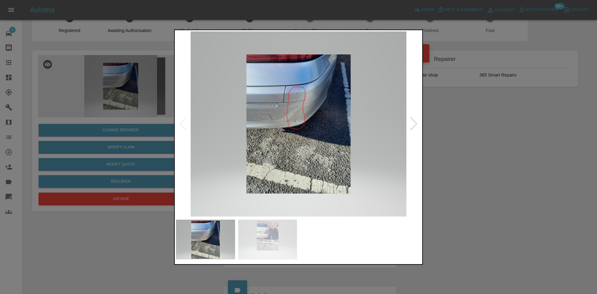
click at [10, 77] on div at bounding box center [298, 147] width 597 height 294
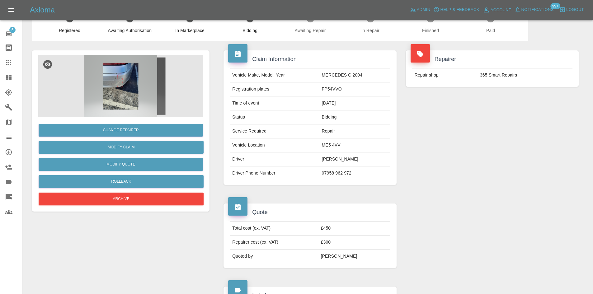
click at [10, 77] on icon at bounding box center [9, 78] width 6 height 6
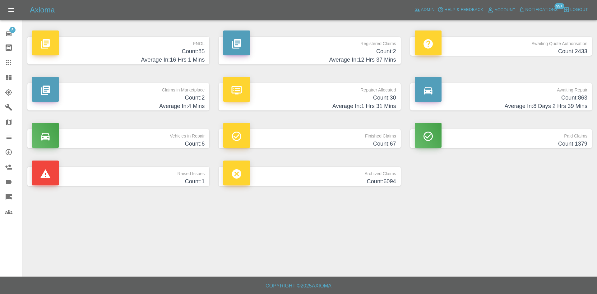
click at [345, 50] on h4 "Count: 2" at bounding box center [309, 51] width 173 height 8
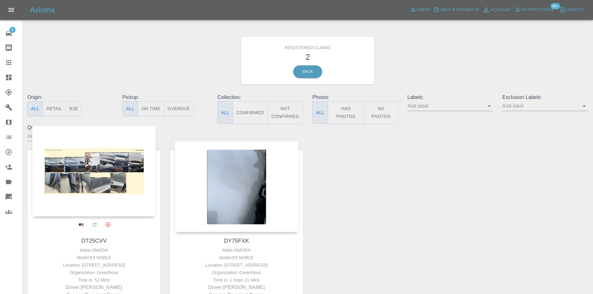
click at [136, 186] on div at bounding box center [94, 171] width 124 height 91
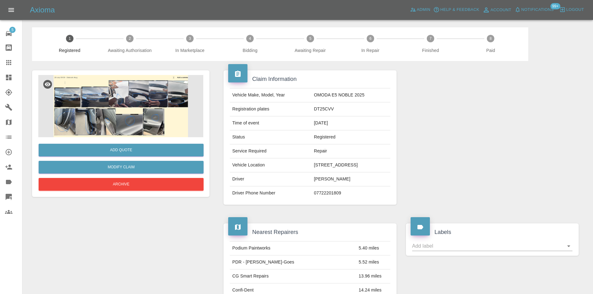
click at [0, 81] on link "Dashboard" at bounding box center [11, 77] width 22 height 15
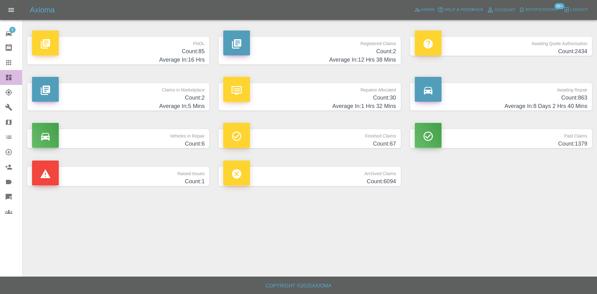
click at [6, 79] on icon at bounding box center [9, 78] width 6 height 6
click at [420, 9] on icon at bounding box center [417, 10] width 6 height 6
click at [11, 77] on icon at bounding box center [9, 78] width 6 height 6
click at [534, 26] on div at bounding box center [309, 17] width 565 height 20
click at [523, 35] on div "Awaiting Quote Authorisation Count: 2434" at bounding box center [501, 50] width 191 height 46
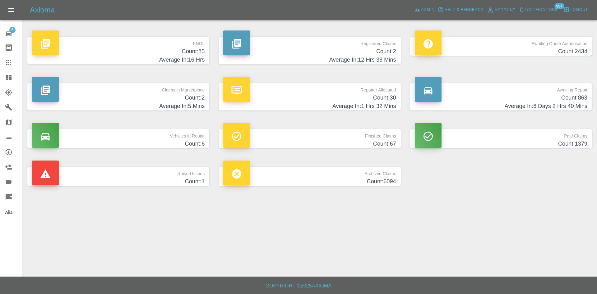
click at [517, 39] on p "Awaiting Quote Authorisation" at bounding box center [501, 42] width 173 height 11
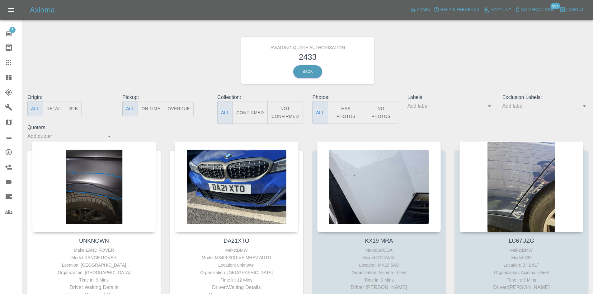
click at [73, 115] on button "B2B" at bounding box center [74, 108] width 16 height 15
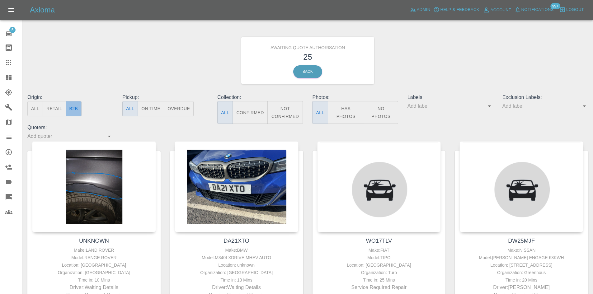
click at [73, 110] on button "B2B" at bounding box center [74, 108] width 16 height 15
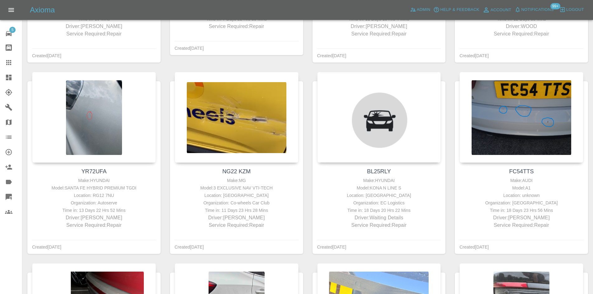
scroll to position [792, 0]
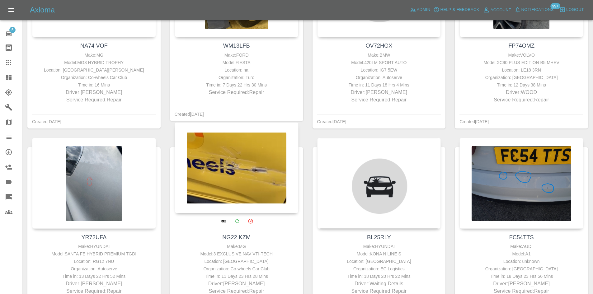
drag, startPoint x: 239, startPoint y: 115, endPoint x: 220, endPoint y: 160, distance: 49.5
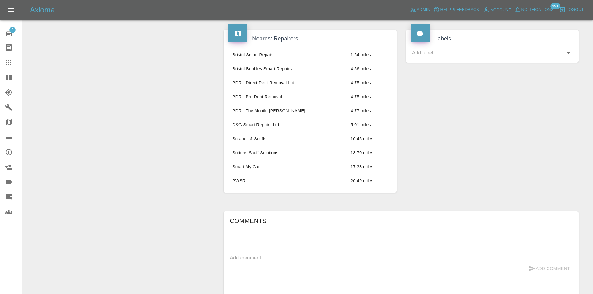
scroll to position [181, 0]
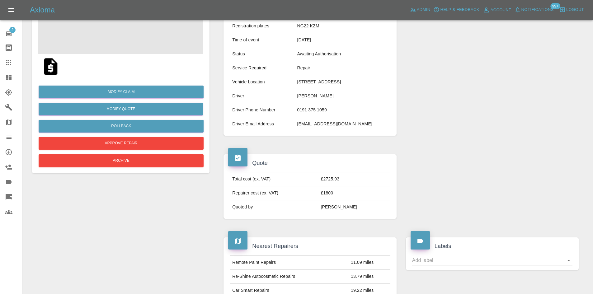
scroll to position [25, 0]
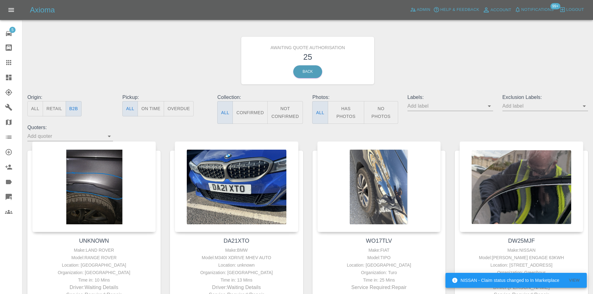
scroll to position [792, 0]
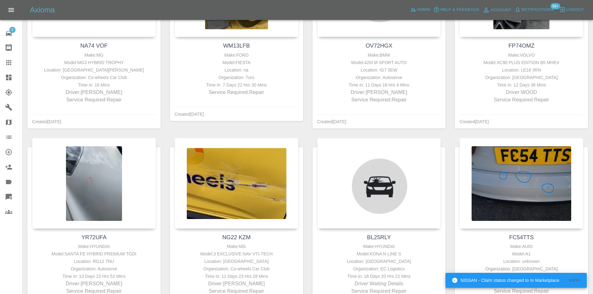
click at [4, 78] on link "Dashboard" at bounding box center [11, 77] width 22 height 15
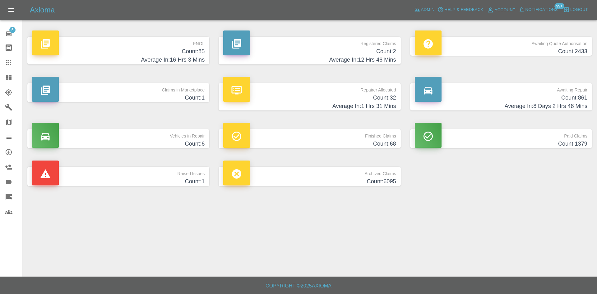
click at [8, 84] on link "Dashboard" at bounding box center [11, 77] width 22 height 15
click at [374, 96] on h4 "Count: 32" at bounding box center [309, 98] width 173 height 8
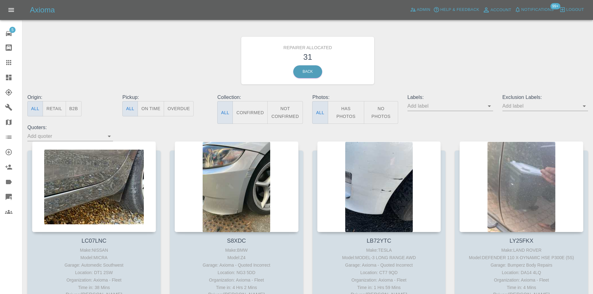
click at [6, 76] on icon at bounding box center [8, 77] width 7 height 7
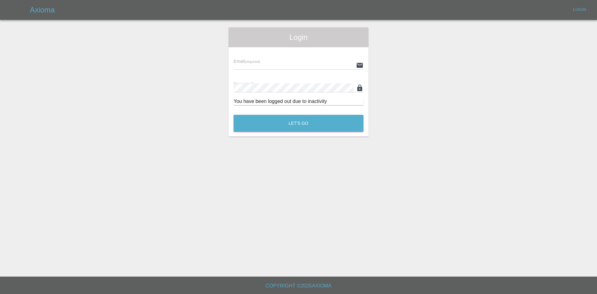
type input "[PERSON_NAME][EMAIL_ADDRESS][PERSON_NAME][DOMAIN_NAME]"
click at [278, 140] on main "Login Email (required) [PERSON_NAME][EMAIL_ADDRESS][PERSON_NAME][DOMAIN_NAME] P…" at bounding box center [298, 138] width 597 height 277
click at [278, 128] on button "Let's Go" at bounding box center [299, 123] width 130 height 17
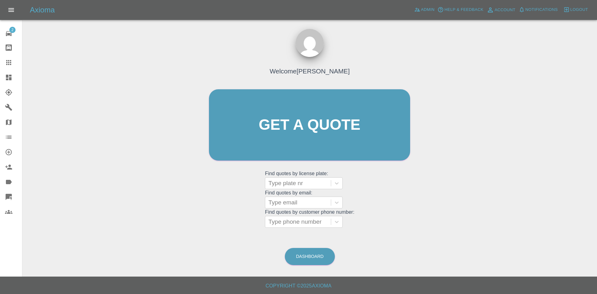
drag, startPoint x: 0, startPoint y: 86, endPoint x: 2, endPoint y: 79, distance: 7.8
click at [0, 86] on link "Explorer" at bounding box center [11, 92] width 22 height 15
click at [3, 78] on link "Dashboard" at bounding box center [11, 77] width 22 height 15
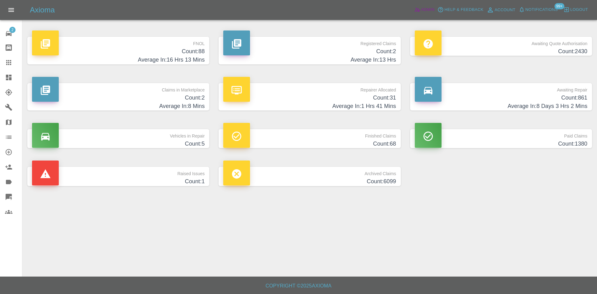
click at [425, 6] on link "Admin" at bounding box center [425, 10] width 24 height 10
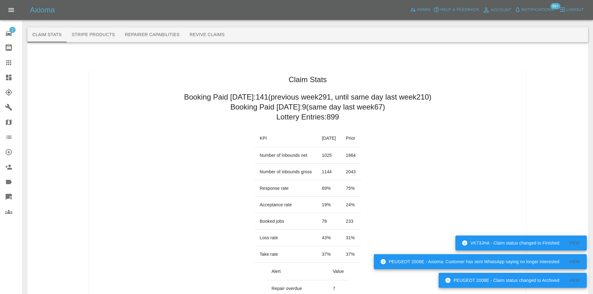
click at [2, 75] on link "Dashboard" at bounding box center [11, 77] width 22 height 15
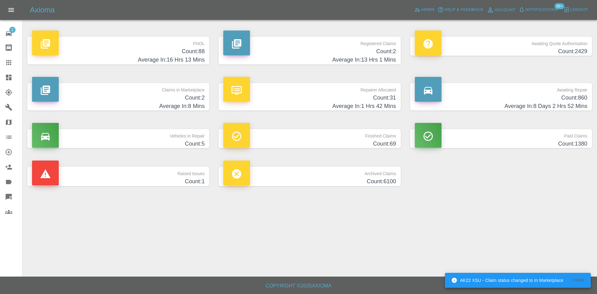
click at [8, 77] on icon at bounding box center [9, 78] width 6 height 6
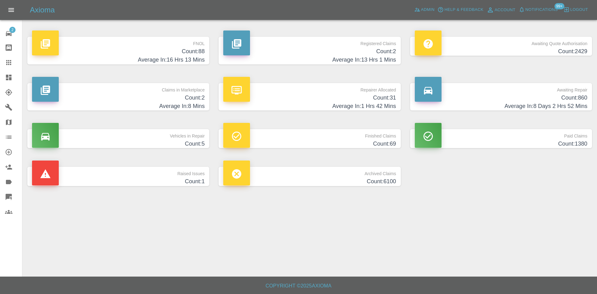
click at [535, 13] on span "Notifications" at bounding box center [542, 9] width 32 height 7
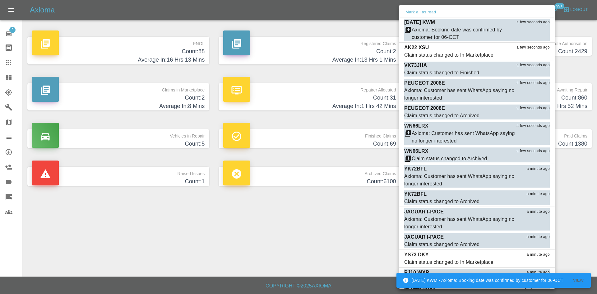
click at [293, 246] on div at bounding box center [298, 147] width 597 height 294
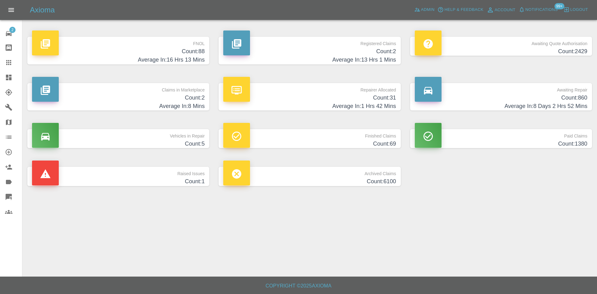
click at [536, 6] on button "Notifications" at bounding box center [538, 10] width 42 height 10
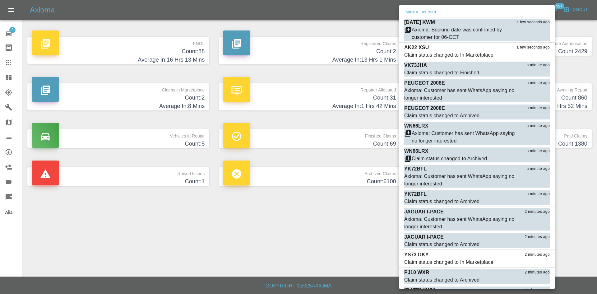
click at [8, 74] on div at bounding box center [298, 147] width 597 height 294
click at [8, 77] on div at bounding box center [298, 147] width 597 height 294
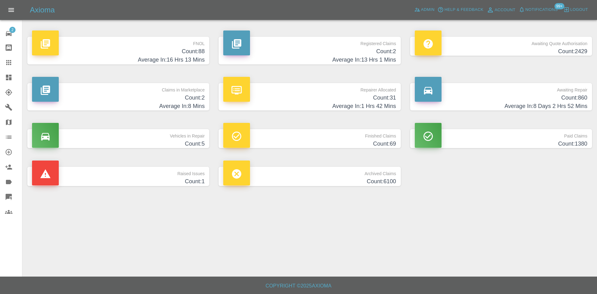
click at [8, 79] on icon at bounding box center [9, 78] width 6 height 6
click at [1, 80] on link "Dashboard" at bounding box center [11, 77] width 22 height 15
click at [423, 11] on span "Admin" at bounding box center [428, 9] width 14 height 7
click at [342, 57] on h4 "Average In: 13 Hrs 1 Mins" at bounding box center [309, 60] width 173 height 8
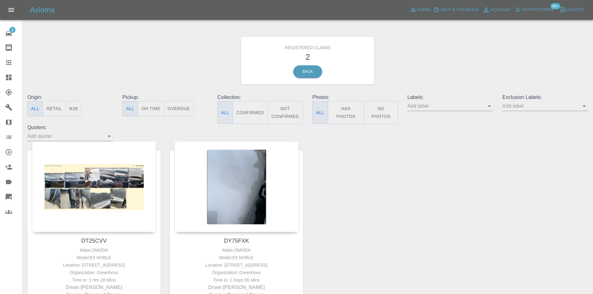
click at [2, 75] on link "Dashboard" at bounding box center [11, 77] width 22 height 15
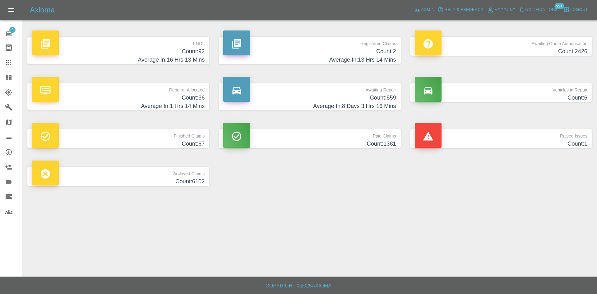
drag, startPoint x: 115, startPoint y: 96, endPoint x: 162, endPoint y: 102, distance: 47.4
click at [115, 96] on h4 "Count: 36" at bounding box center [118, 98] width 173 height 8
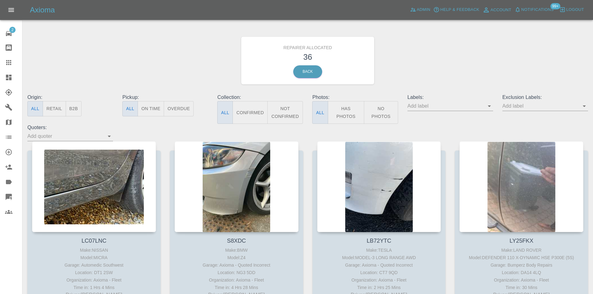
click at [491, 104] on icon "Open" at bounding box center [488, 105] width 7 height 7
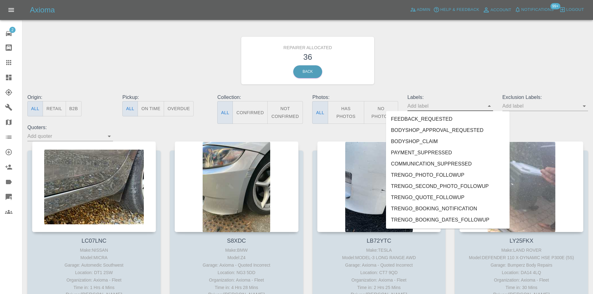
scroll to position [1354, 0]
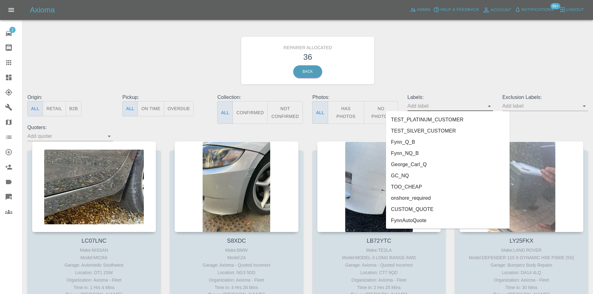
click at [437, 222] on li "FynnAutoQuote" at bounding box center [447, 220] width 123 height 11
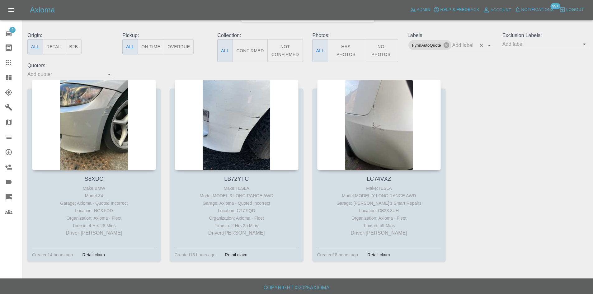
scroll to position [64, 0]
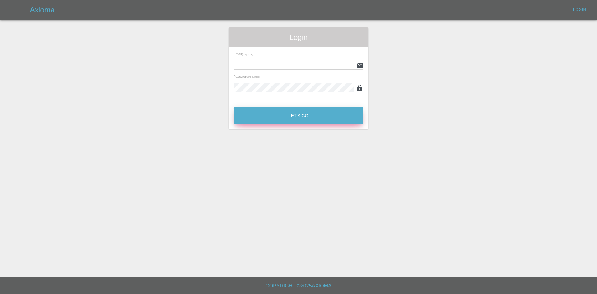
type input "[PERSON_NAME][EMAIL_ADDRESS][PERSON_NAME][DOMAIN_NAME]"
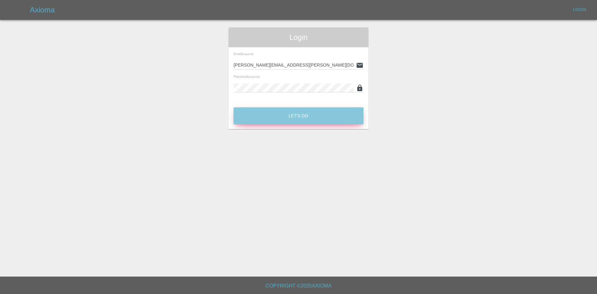
click at [328, 119] on button "Let's Go" at bounding box center [299, 115] width 130 height 17
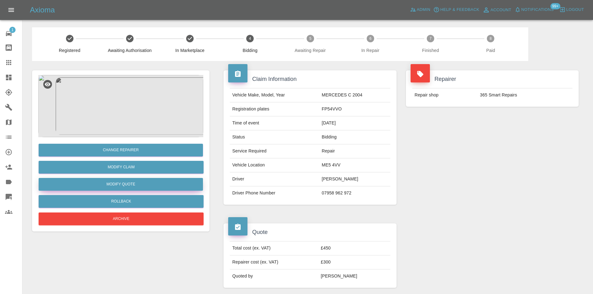
click at [119, 186] on button "Modify Quote" at bounding box center [121, 184] width 164 height 13
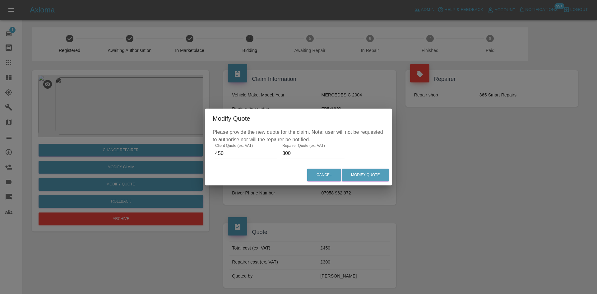
click at [286, 155] on input "300" at bounding box center [313, 153] width 62 height 10
type input "250"
click at [363, 175] on button "Modify Quote" at bounding box center [365, 175] width 47 height 13
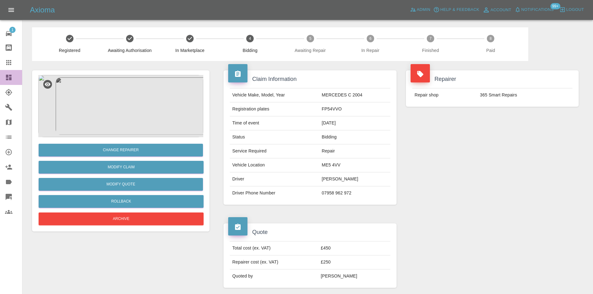
click at [11, 72] on link "Dashboard" at bounding box center [11, 77] width 22 height 15
click at [2, 77] on link "Dashboard" at bounding box center [11, 77] width 22 height 15
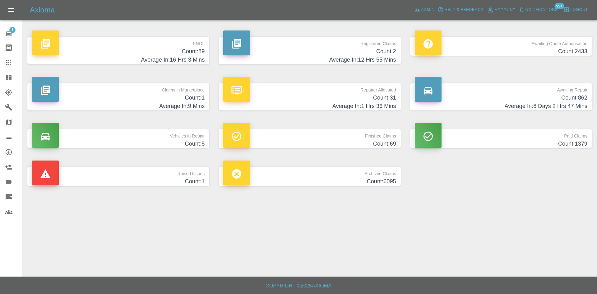
click at [259, 108] on h4 "Average In: 1 Hrs 36 Mins" at bounding box center [309, 106] width 173 height 8
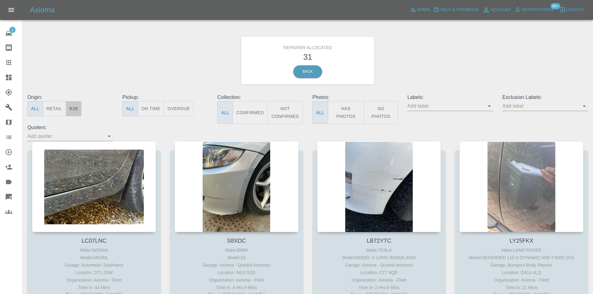
click at [76, 111] on button "B2B" at bounding box center [74, 108] width 16 height 15
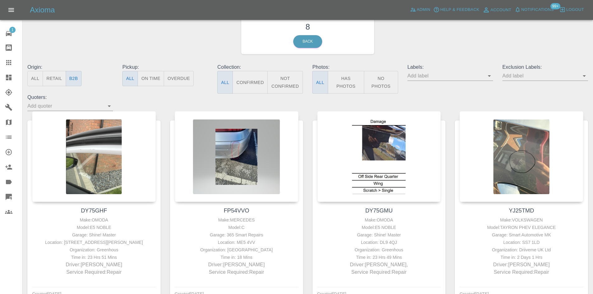
scroll to position [62, 0]
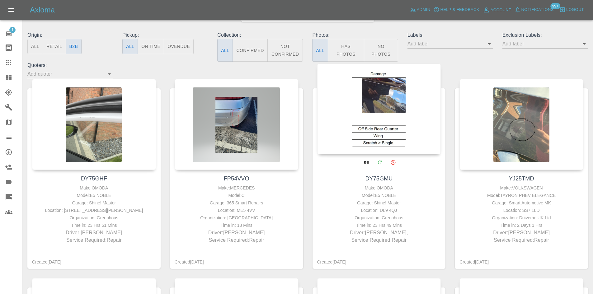
drag, startPoint x: 217, startPoint y: 128, endPoint x: 418, endPoint y: 119, distance: 201.8
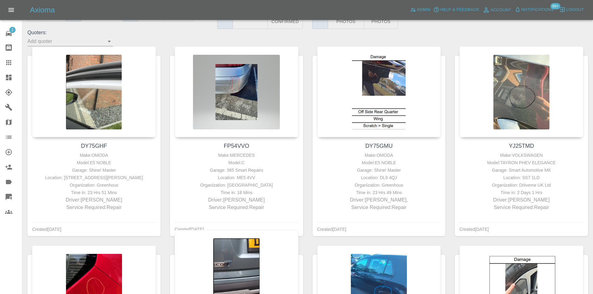
scroll to position [218, 0]
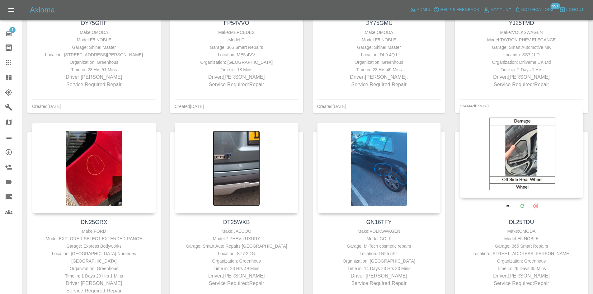
drag, startPoint x: 378, startPoint y: 170, endPoint x: 521, endPoint y: 173, distance: 143.4
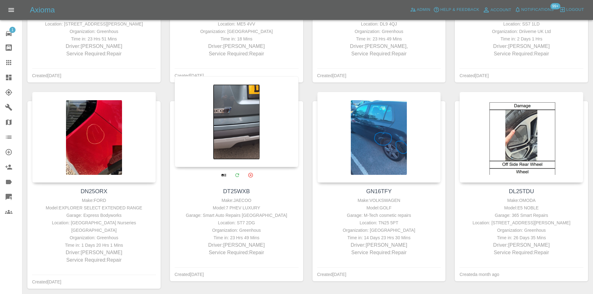
scroll to position [270, 0]
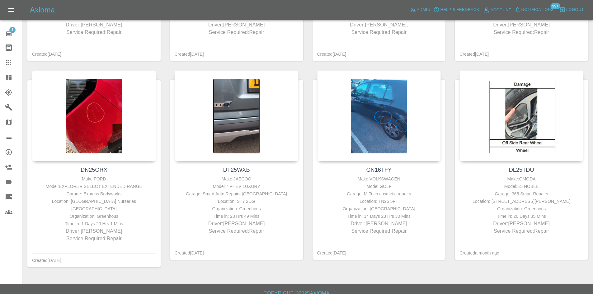
click at [1, 73] on link "Dashboard" at bounding box center [11, 77] width 22 height 15
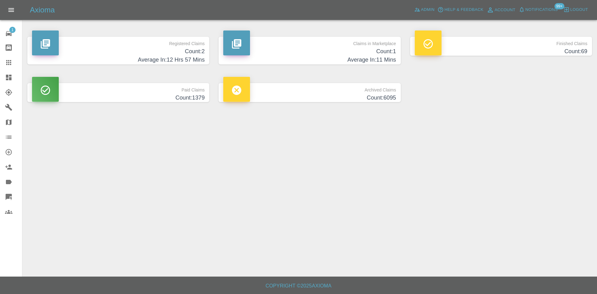
click at [205, 37] on p "Registered Claims" at bounding box center [118, 42] width 173 height 11
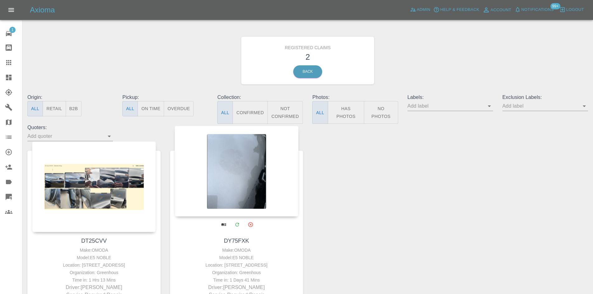
click at [210, 172] on div at bounding box center [236, 171] width 124 height 91
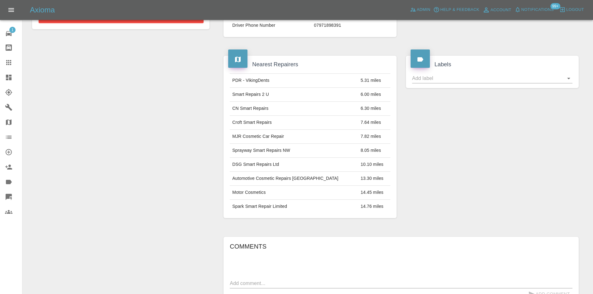
scroll to position [30, 0]
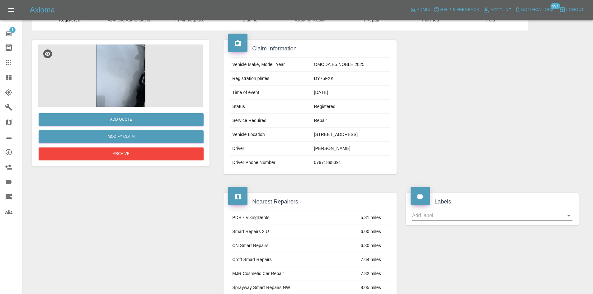
click at [117, 81] on img at bounding box center [120, 75] width 165 height 62
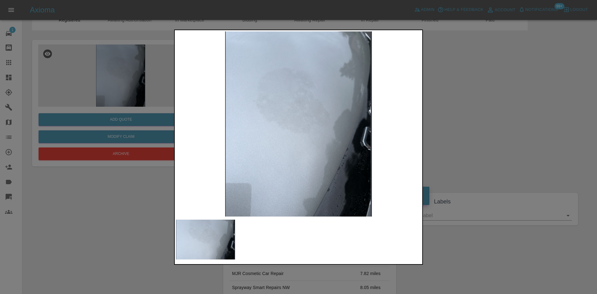
click at [449, 128] on div at bounding box center [298, 147] width 597 height 294
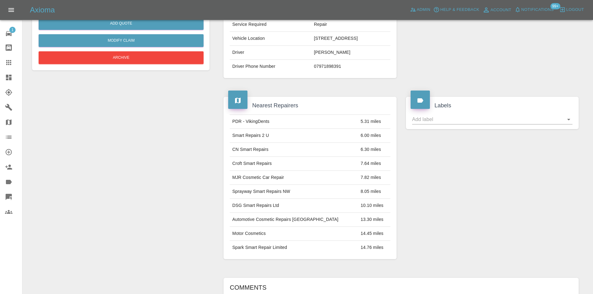
scroll to position [62, 0]
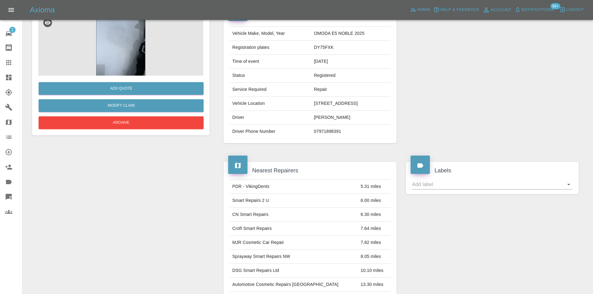
click at [1, 76] on link "Dashboard" at bounding box center [11, 77] width 22 height 15
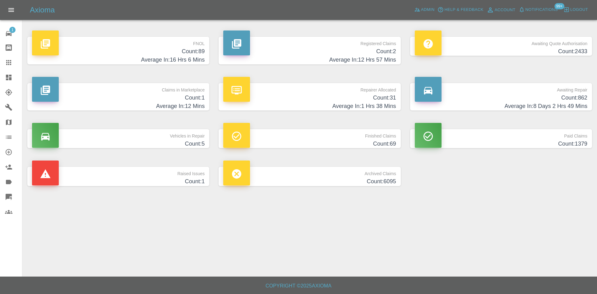
click at [592, 95] on link "Awaiting Repair Count: 862 Average In: 8 Days 2 Hrs 49 Mins" at bounding box center [501, 97] width 182 height 28
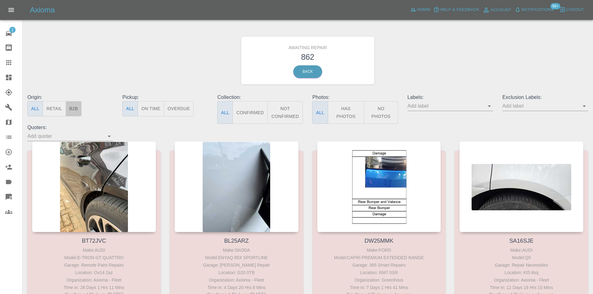
click at [79, 112] on button "B2B" at bounding box center [74, 108] width 16 height 15
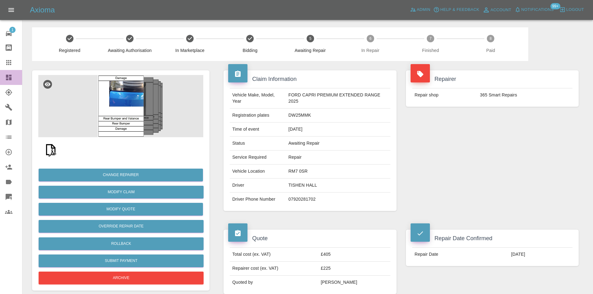
click at [9, 77] on icon at bounding box center [9, 78] width 6 height 6
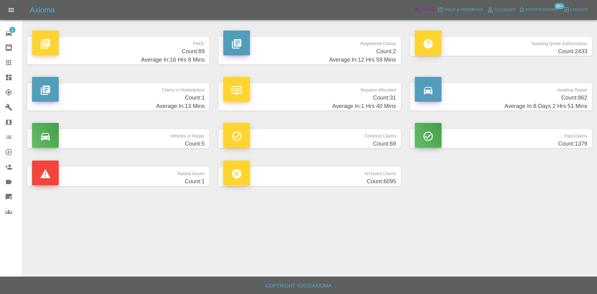
click at [425, 8] on span "Admin" at bounding box center [428, 9] width 14 height 7
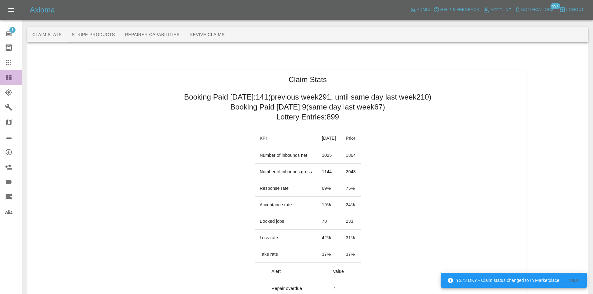
click at [0, 84] on link "Dashboard" at bounding box center [11, 77] width 22 height 15
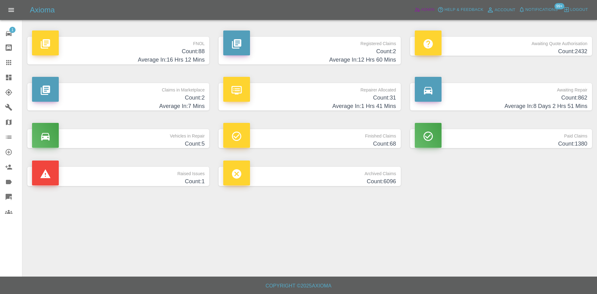
click at [417, 10] on icon at bounding box center [417, 10] width 6 height 6
